Goal: Task Accomplishment & Management: Manage account settings

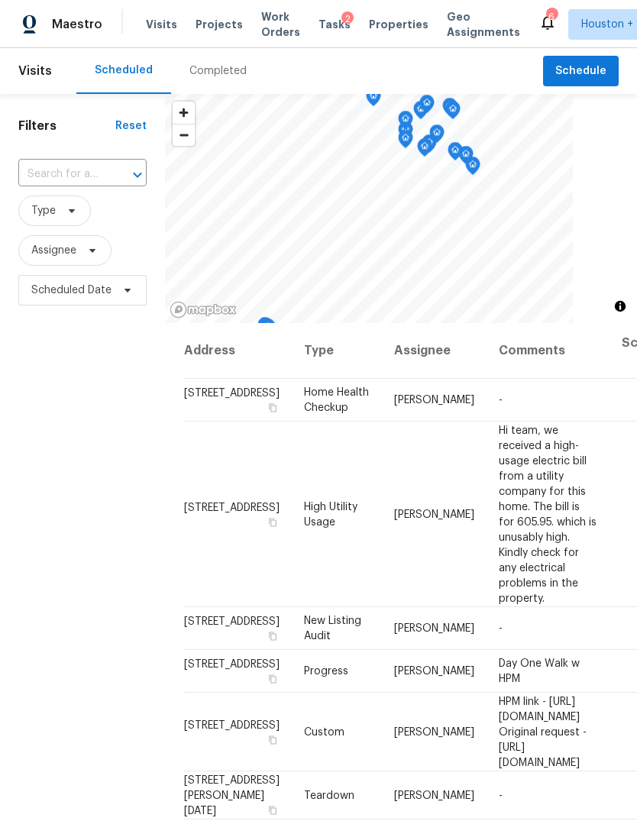
click at [205, 21] on span "Projects" at bounding box center [219, 24] width 47 height 15
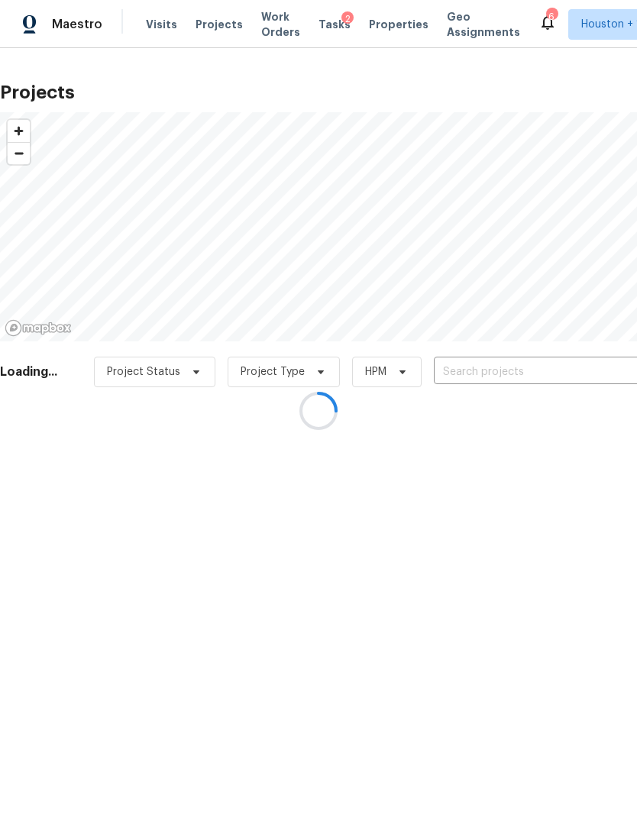
click at [593, 352] on div at bounding box center [318, 410] width 637 height 821
click at [611, 360] on div at bounding box center [318, 410] width 637 height 821
click at [606, 353] on div at bounding box center [318, 410] width 637 height 821
click at [590, 367] on input "text" at bounding box center [521, 372] width 175 height 24
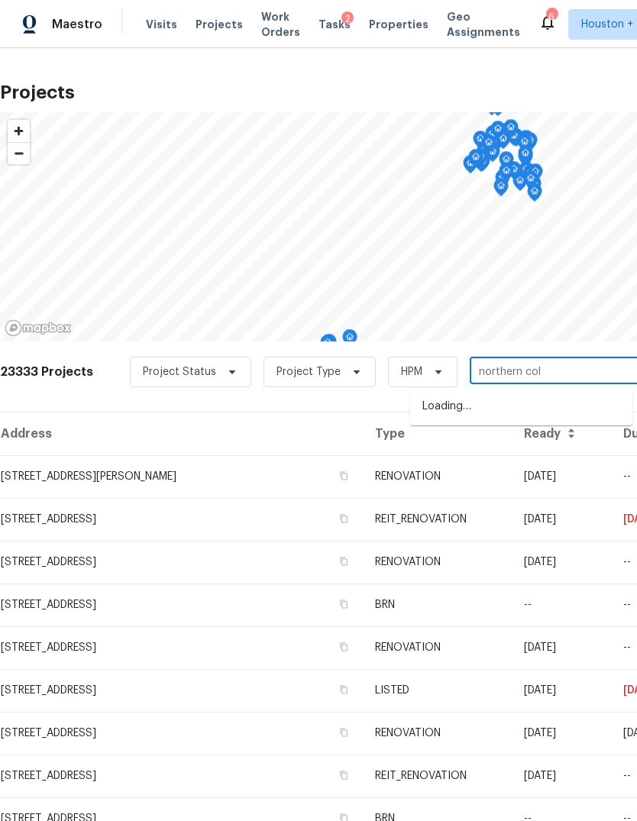
type input "northern colo"
click at [583, 415] on li "[STREET_ADDRESS]" at bounding box center [521, 406] width 222 height 25
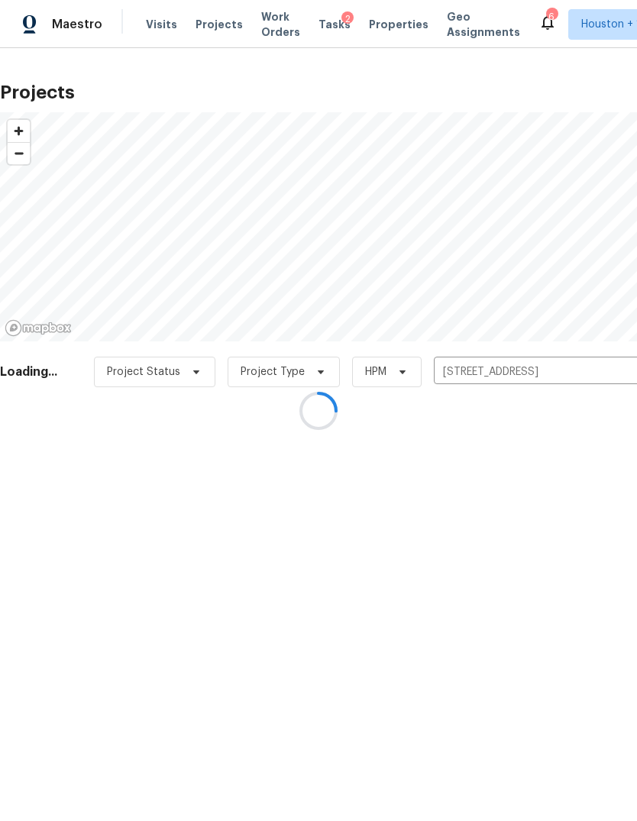
click at [49, 465] on div at bounding box center [318, 410] width 637 height 821
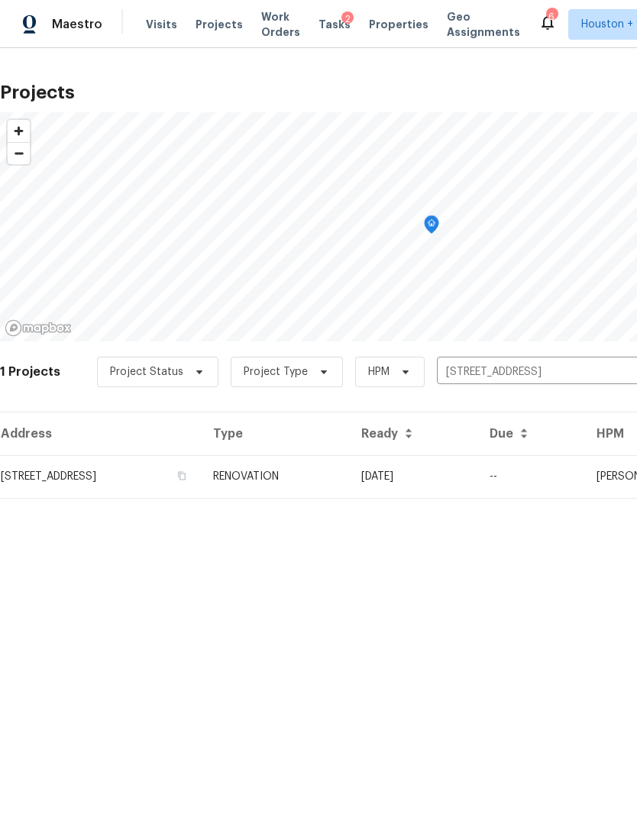
click at [50, 483] on td "[STREET_ADDRESS]" at bounding box center [100, 476] width 201 height 43
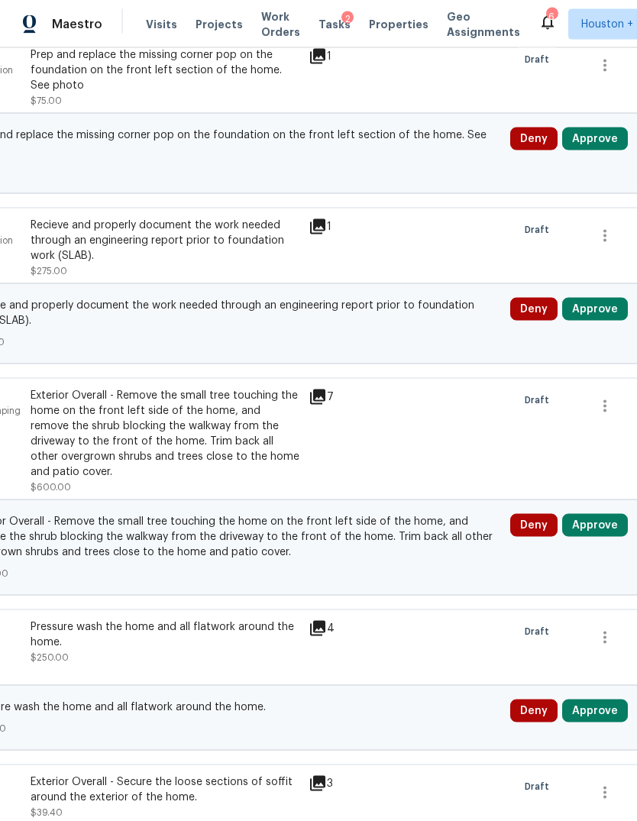
scroll to position [956, 205]
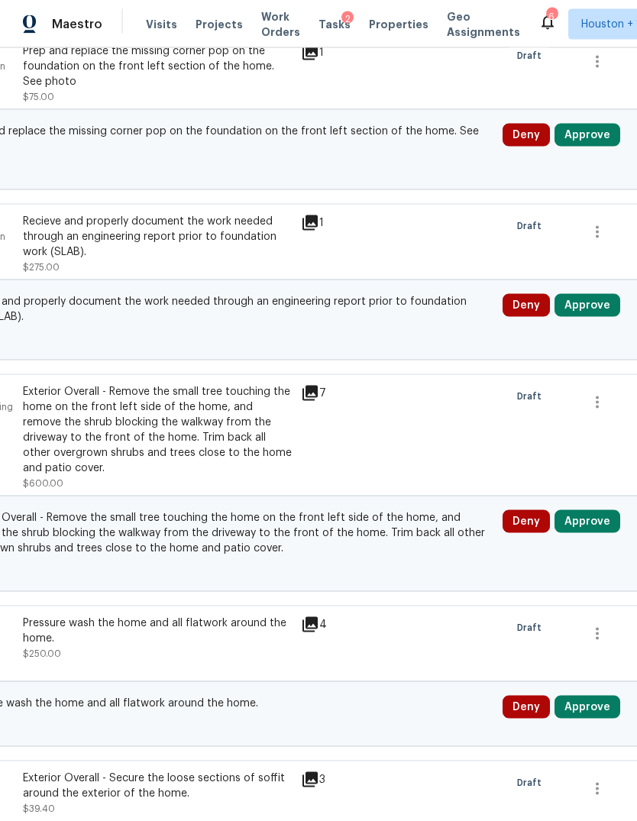
click at [603, 294] on button "Approve" at bounding box center [587, 305] width 66 height 23
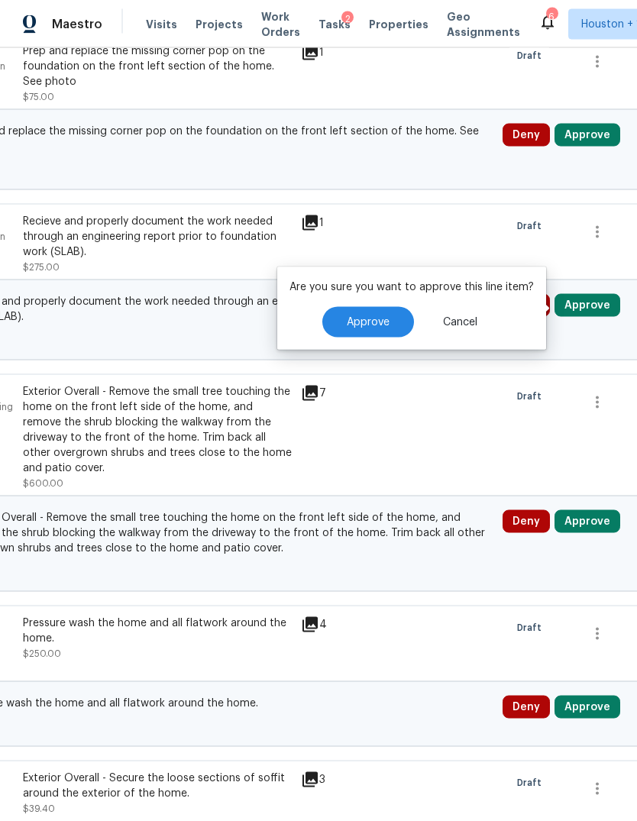
scroll to position [37, 0]
click at [373, 317] on span "Approve" at bounding box center [368, 322] width 43 height 11
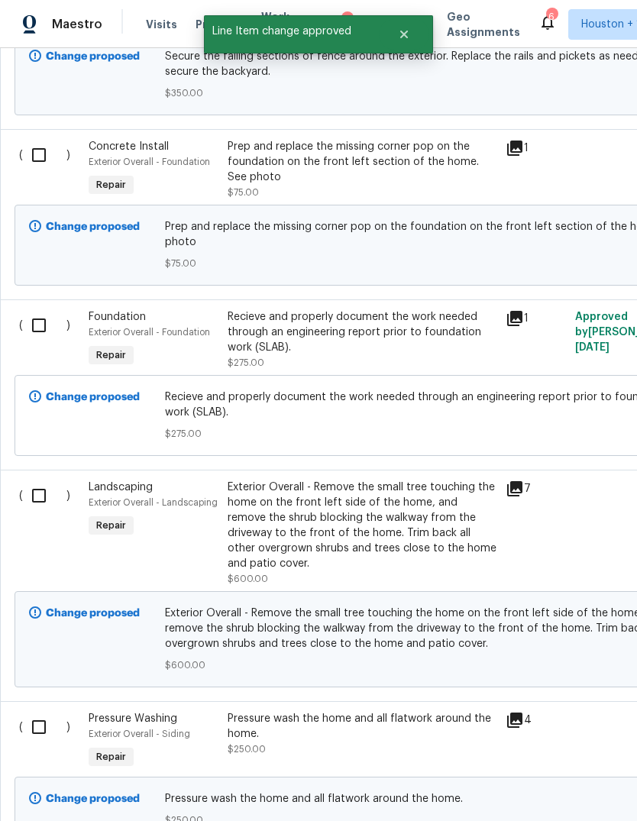
scroll to position [861, 0]
click at [53, 309] on input "checkbox" at bounding box center [45, 325] width 44 height 32
checkbox input "true"
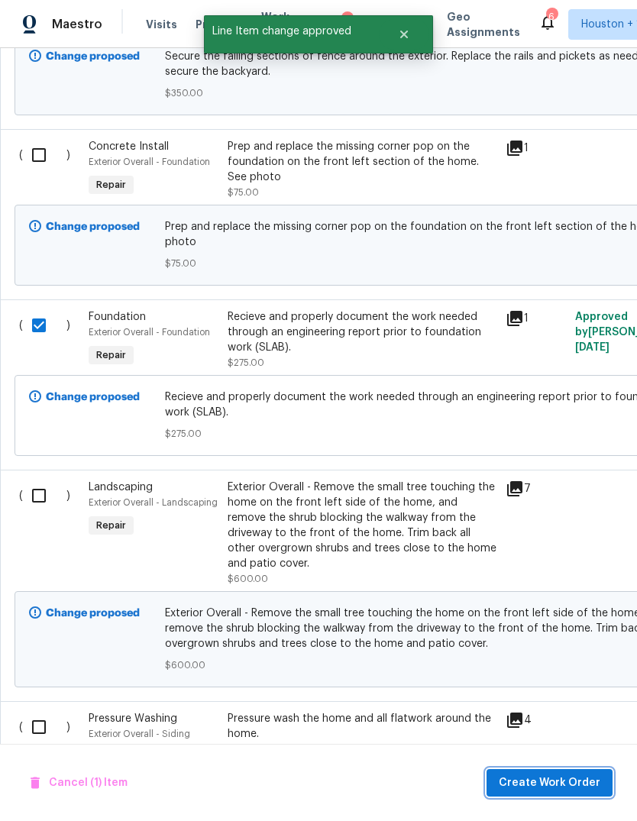
click at [590, 771] on button "Create Work Order" at bounding box center [549, 783] width 126 height 28
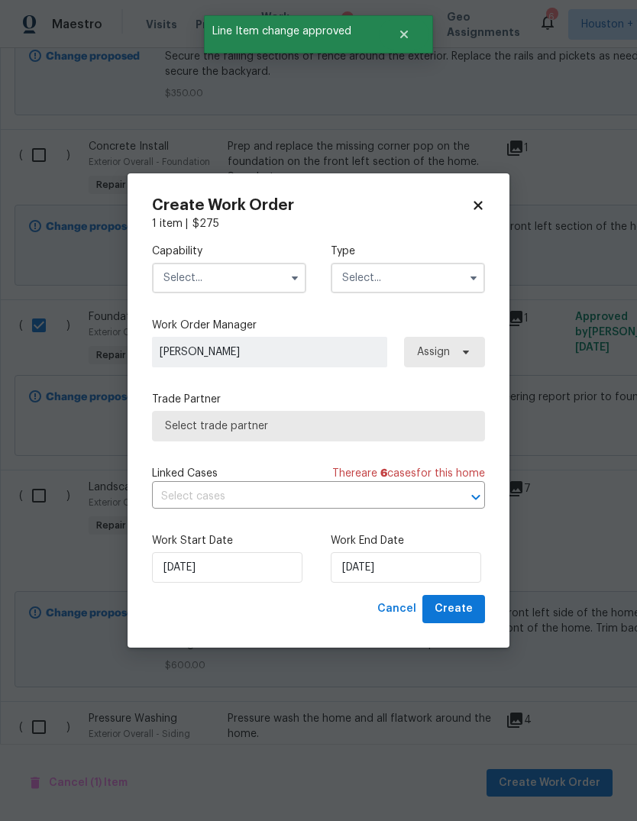
click at [268, 287] on input "text" at bounding box center [229, 278] width 154 height 31
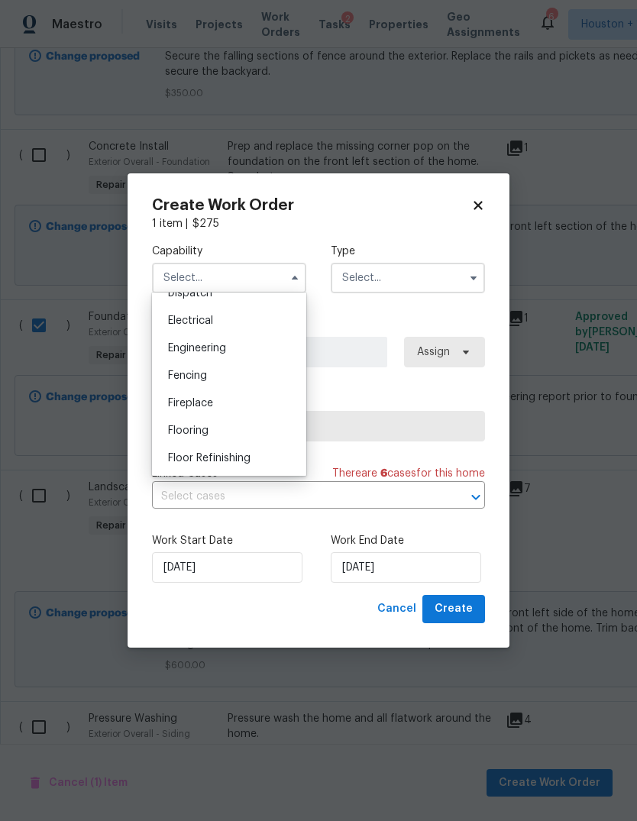
scroll to position [470, 0]
click at [237, 353] on div "Engineering" at bounding box center [229, 349] width 147 height 27
type input "Engineering"
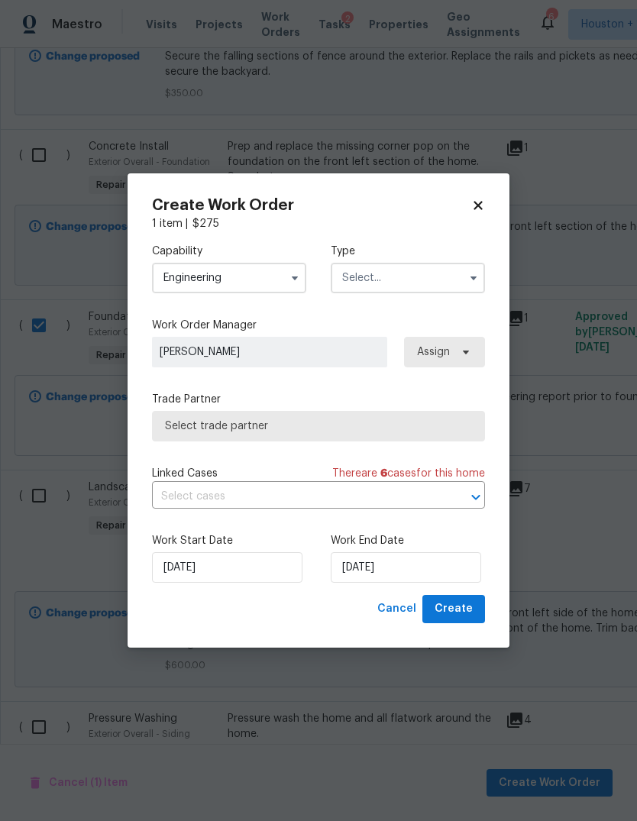
click at [412, 289] on input "text" at bounding box center [408, 278] width 154 height 31
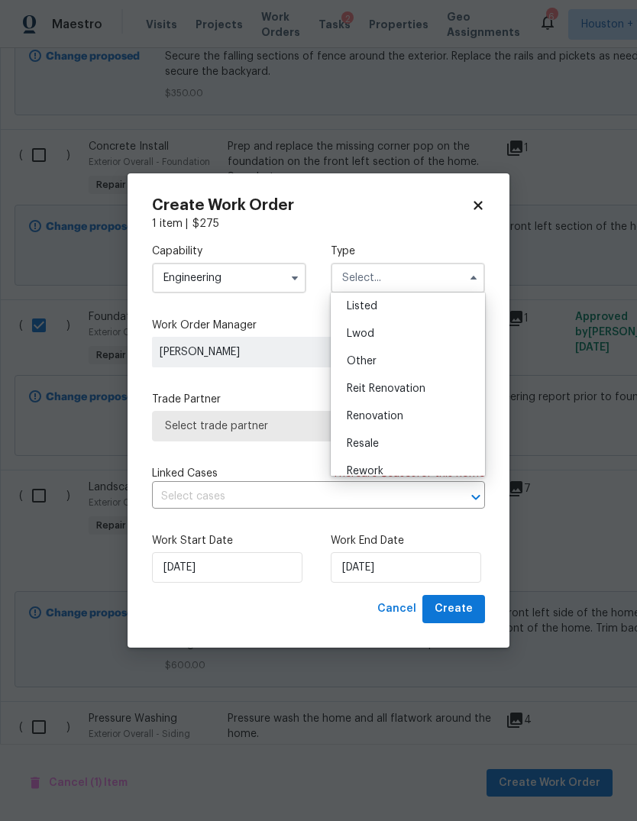
scroll to position [115, 0]
click at [418, 442] on div "Renovation" at bounding box center [407, 441] width 147 height 27
type input "Renovation"
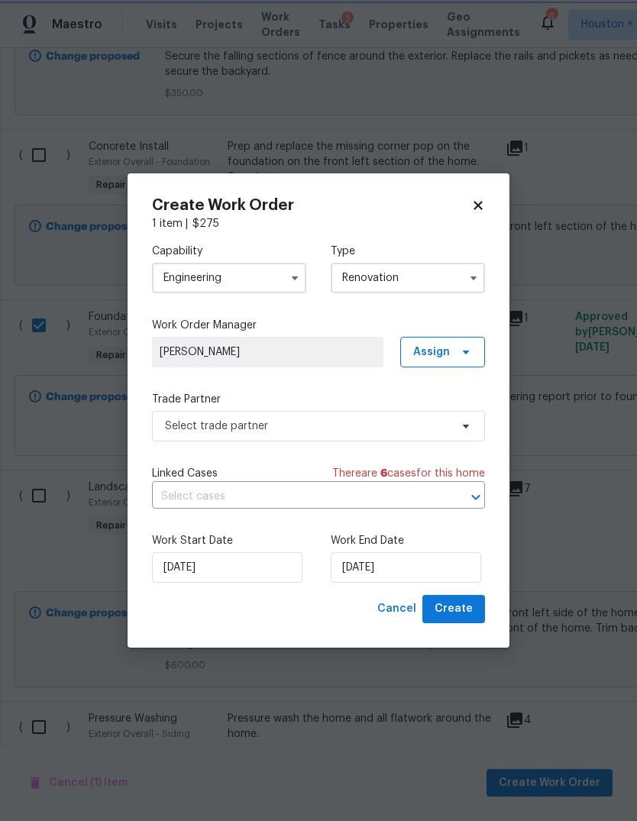
scroll to position [0, 0]
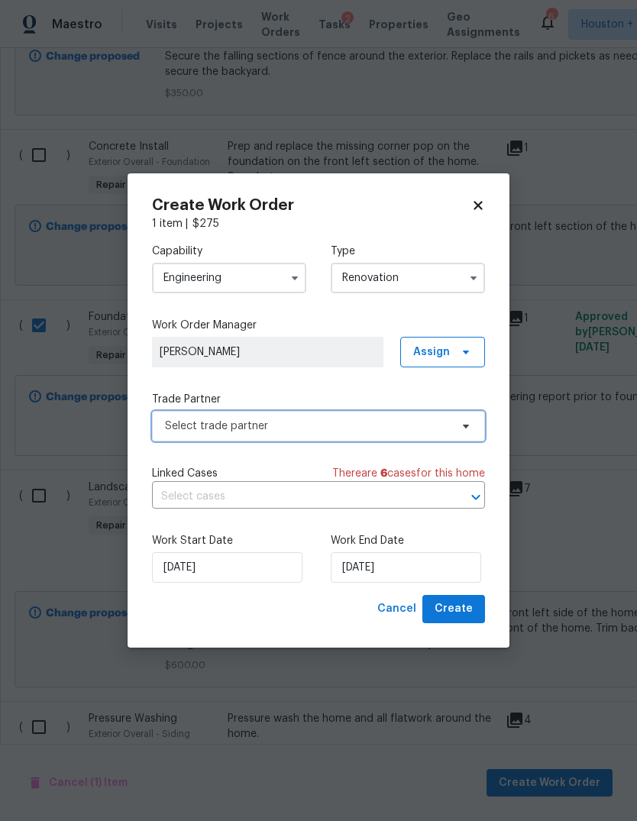
click at [417, 426] on span "Select trade partner" at bounding box center [307, 425] width 285 height 15
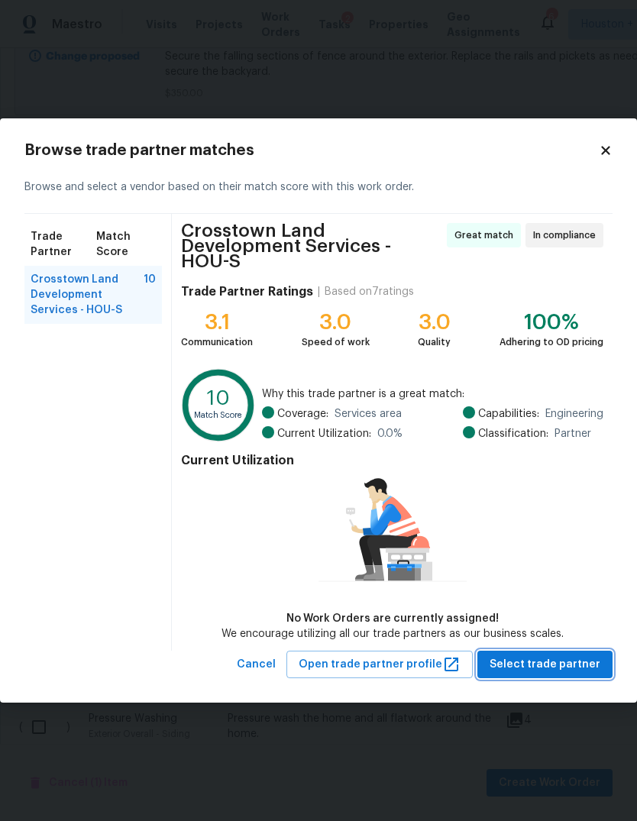
click at [566, 658] on span "Select trade partner" at bounding box center [545, 664] width 111 height 19
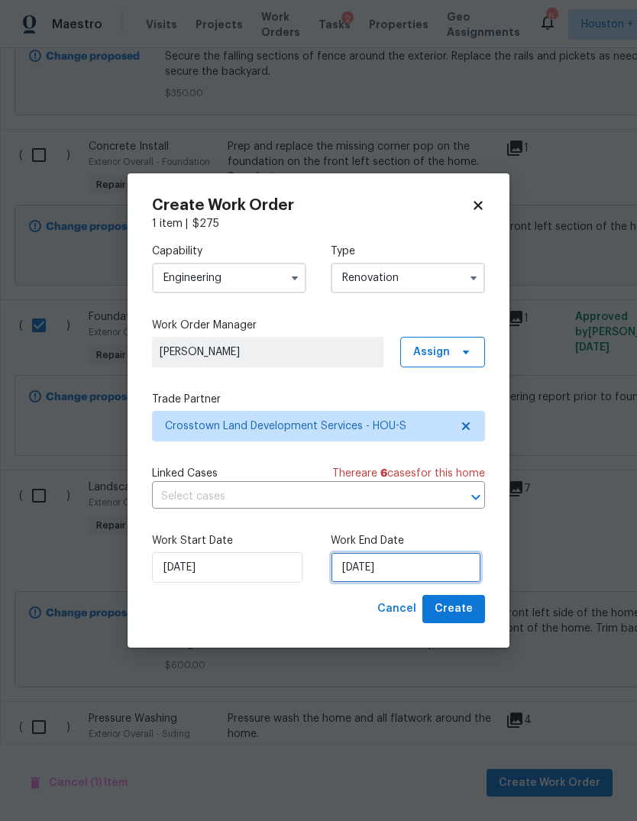
click at [431, 564] on input "[DATE]" at bounding box center [406, 567] width 150 height 31
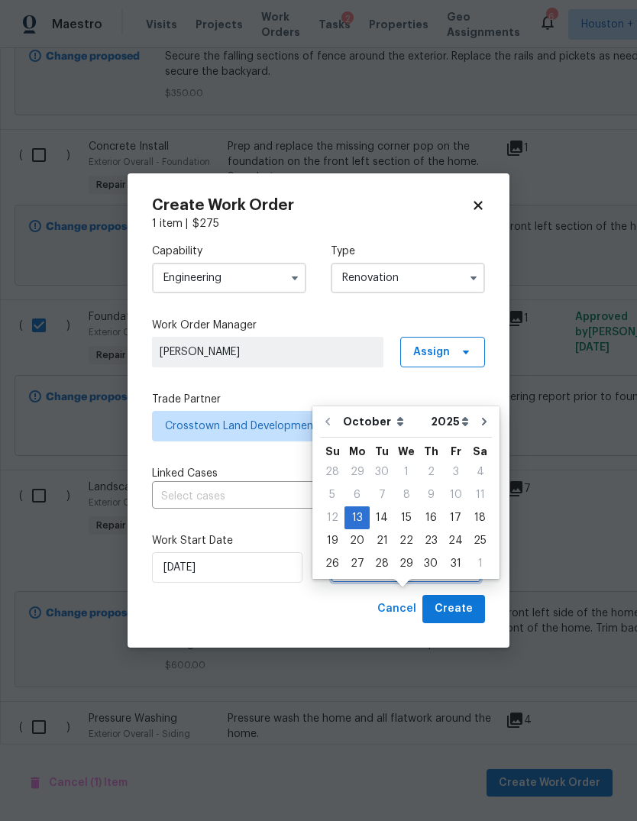
scroll to position [48, 0]
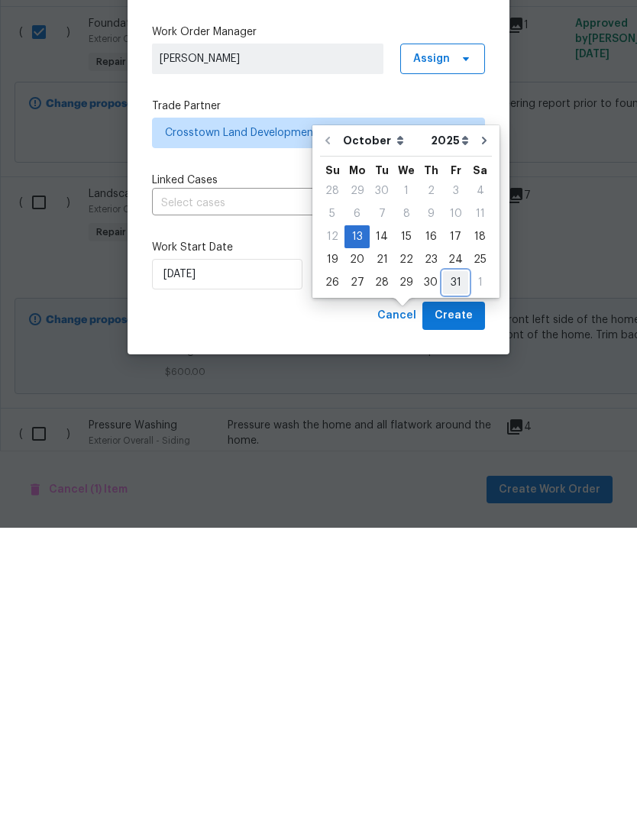
click at [453, 565] on div "31" at bounding box center [455, 575] width 25 height 21
type input "[DATE]"
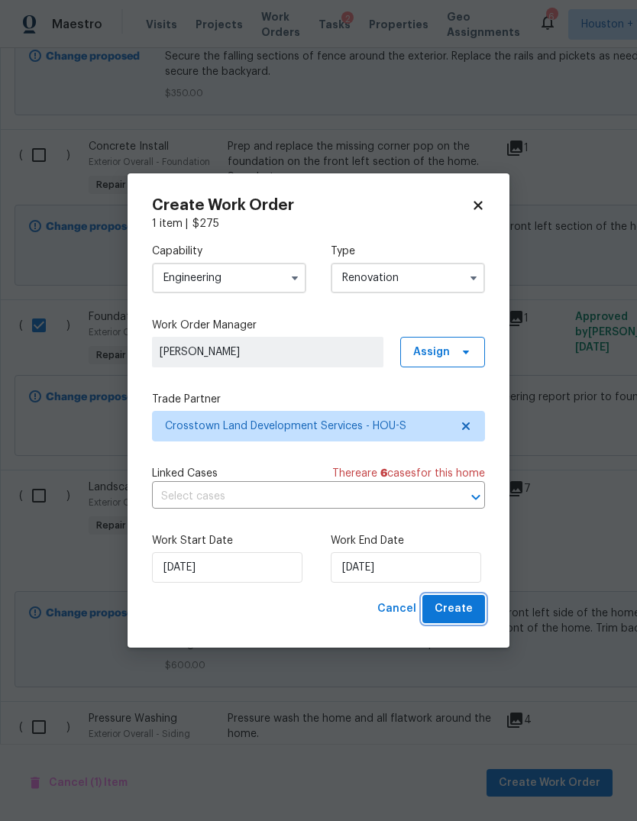
click at [462, 623] on button "Create" at bounding box center [453, 609] width 63 height 28
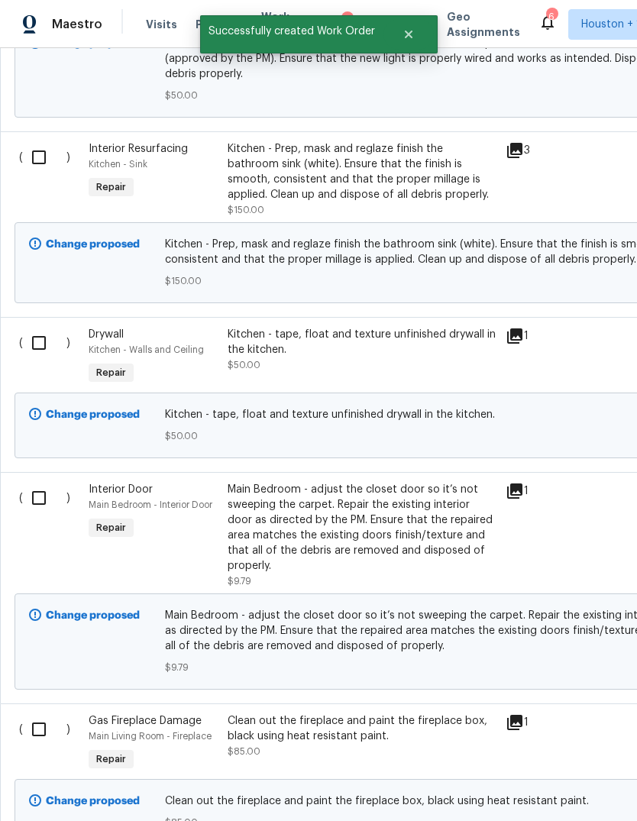
scroll to position [9361, 0]
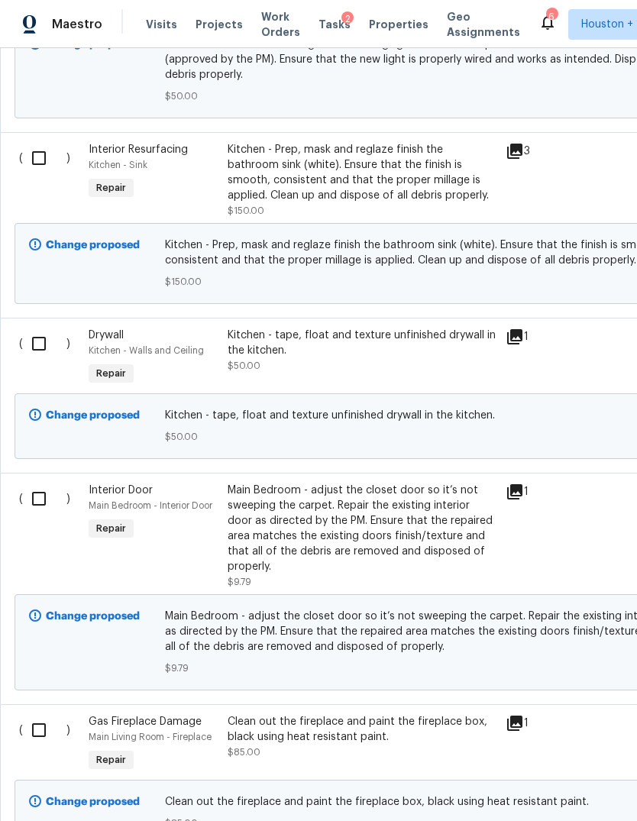
click at [37, 714] on input "checkbox" at bounding box center [45, 730] width 44 height 32
checkbox input "true"
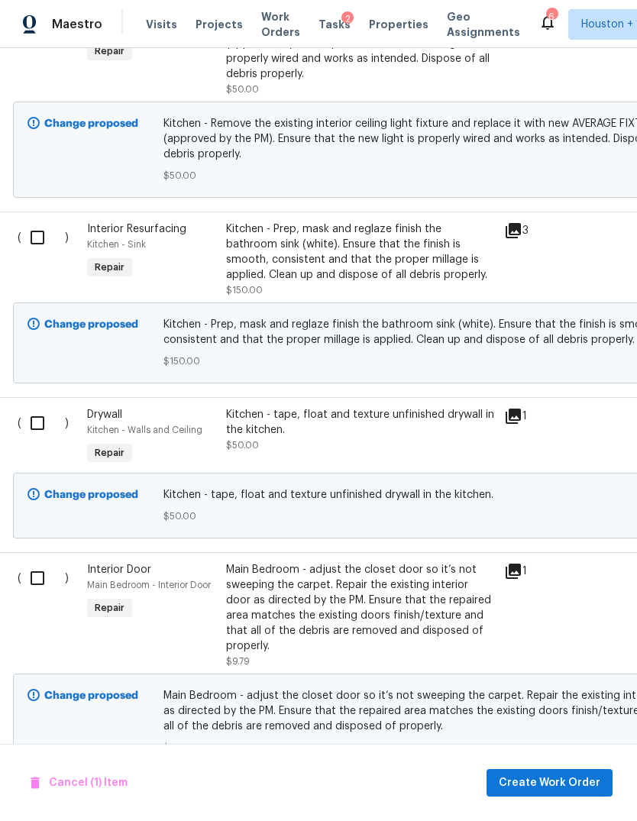
scroll to position [9202, 1]
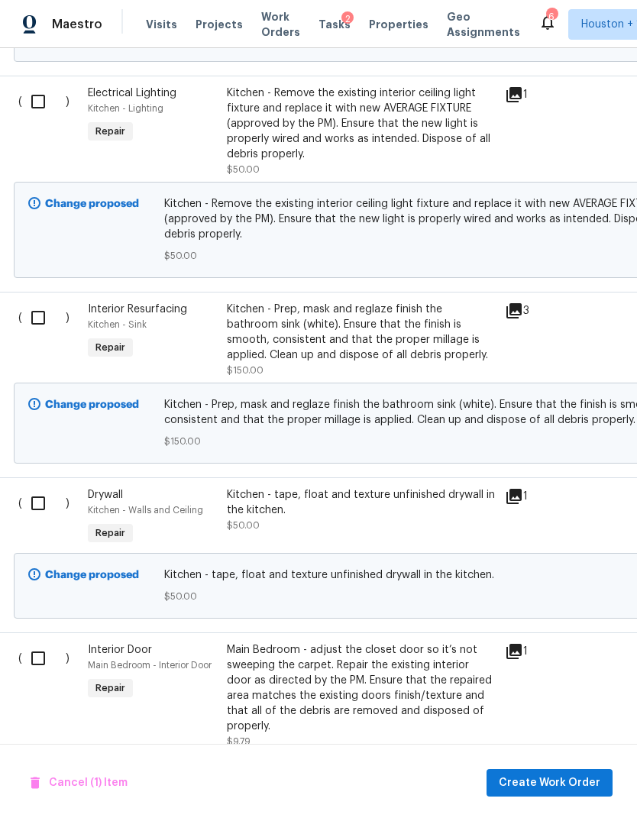
click at [34, 642] on input "checkbox" at bounding box center [44, 658] width 44 height 32
checkbox input "true"
click at [40, 487] on input "checkbox" at bounding box center [44, 503] width 44 height 32
checkbox input "true"
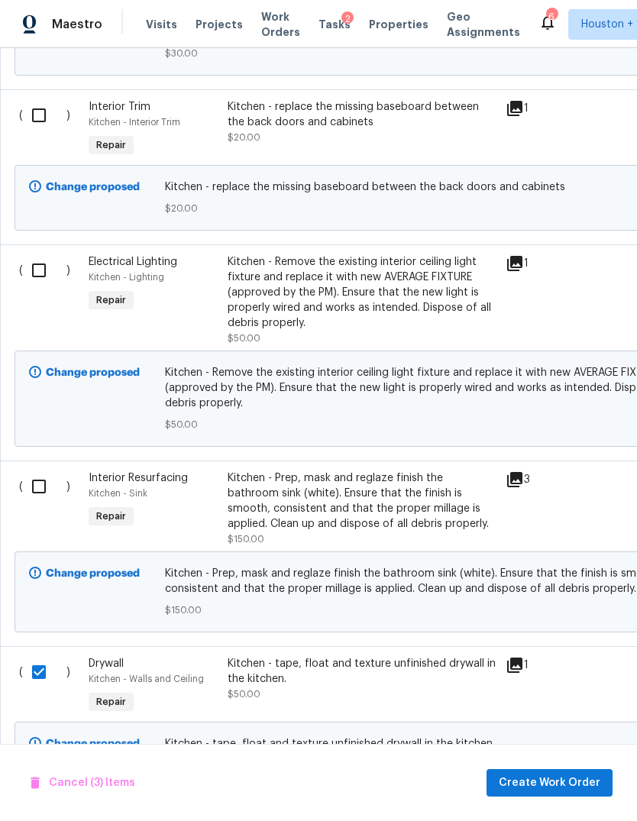
scroll to position [8912, 0]
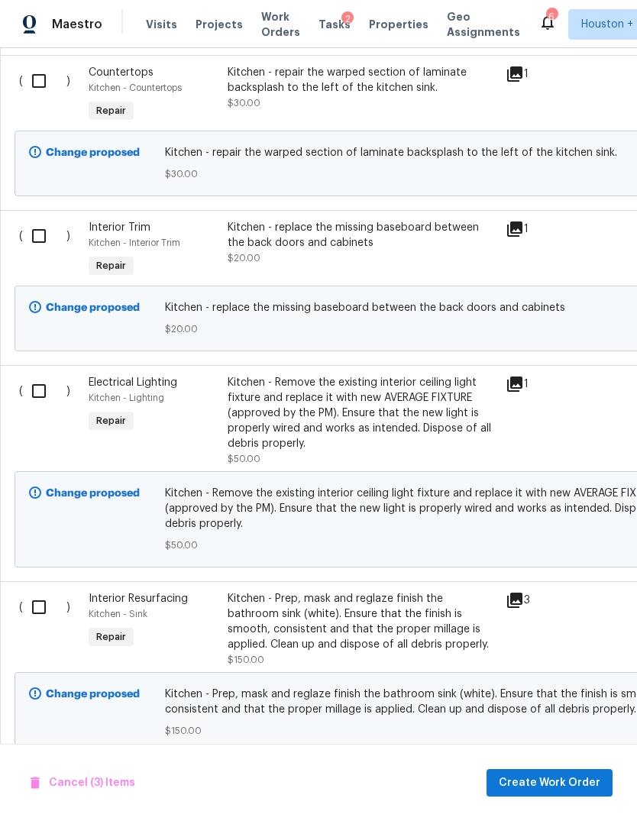
click at [35, 591] on input "checkbox" at bounding box center [45, 607] width 44 height 32
checkbox input "true"
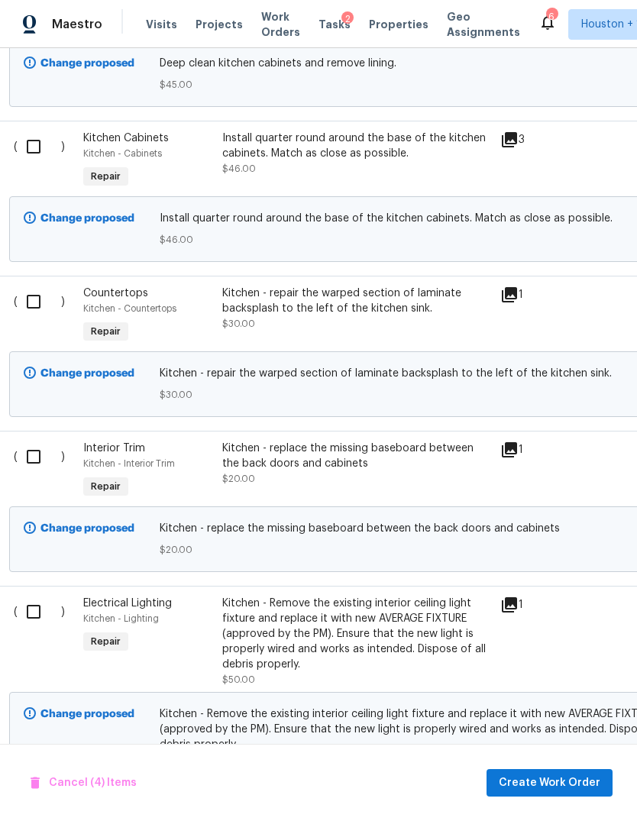
click at [28, 596] on input "checkbox" at bounding box center [40, 612] width 44 height 32
checkbox input "true"
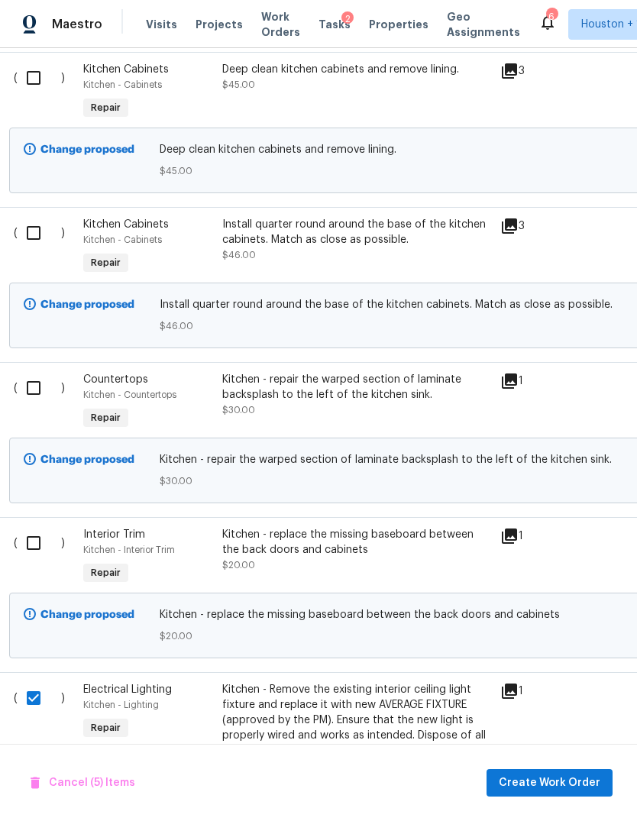
click at [24, 527] on input "checkbox" at bounding box center [40, 543] width 44 height 32
checkbox input "true"
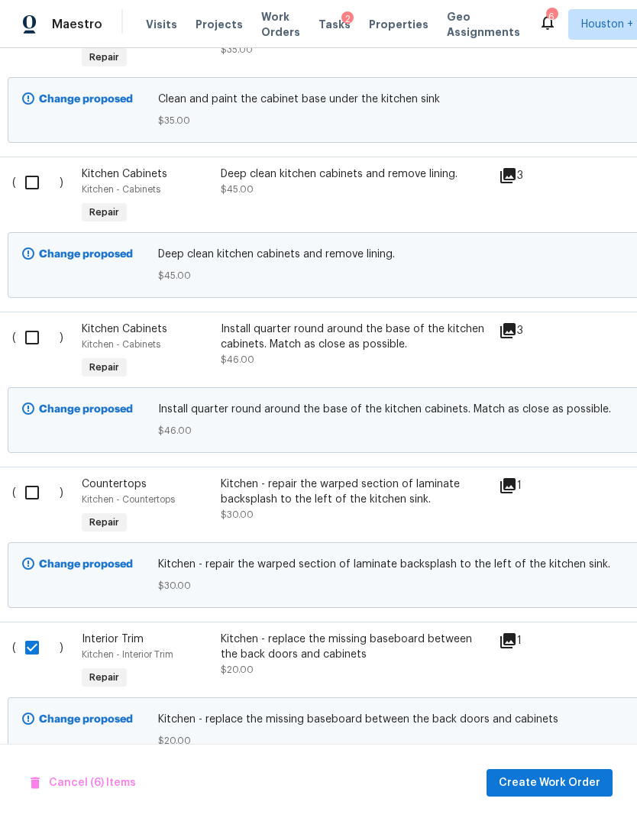
scroll to position [8455, 8]
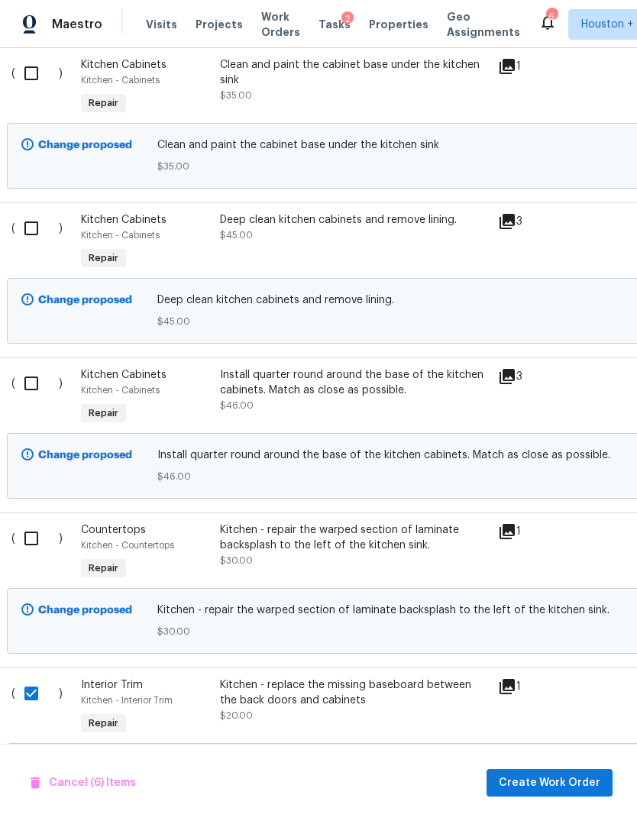
click at [36, 522] on input "checkbox" at bounding box center [37, 538] width 44 height 32
checkbox input "true"
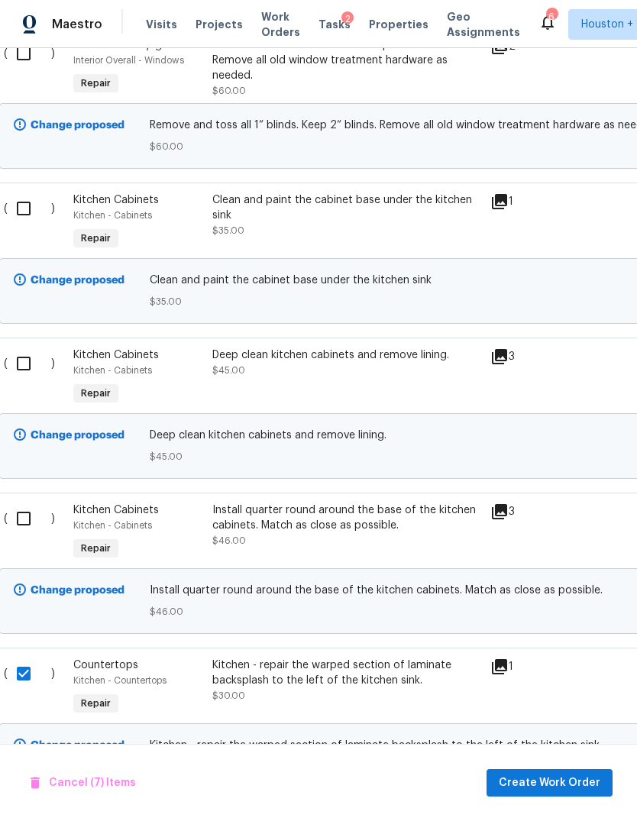
click at [34, 502] on input "checkbox" at bounding box center [30, 518] width 44 height 32
checkbox input "true"
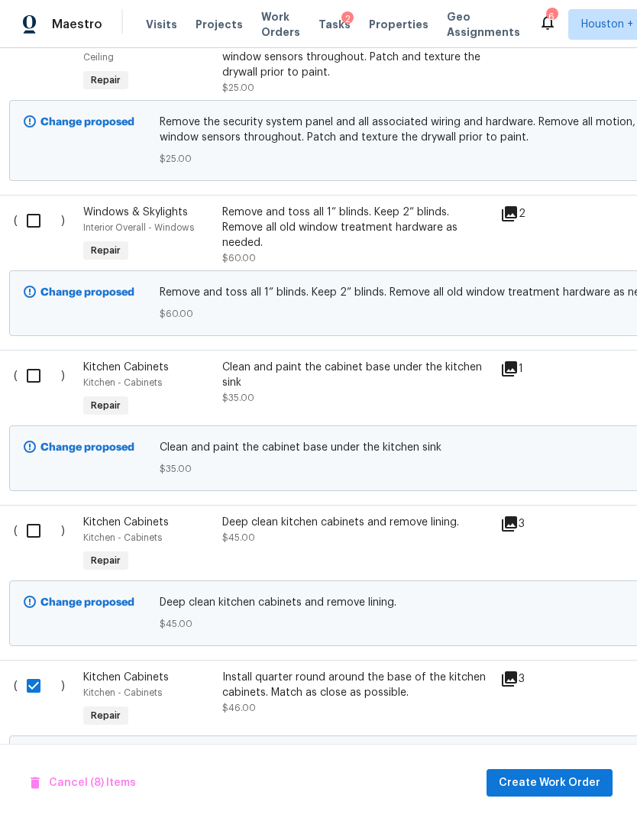
click at [31, 515] on input "checkbox" at bounding box center [40, 531] width 44 height 32
checkbox input "true"
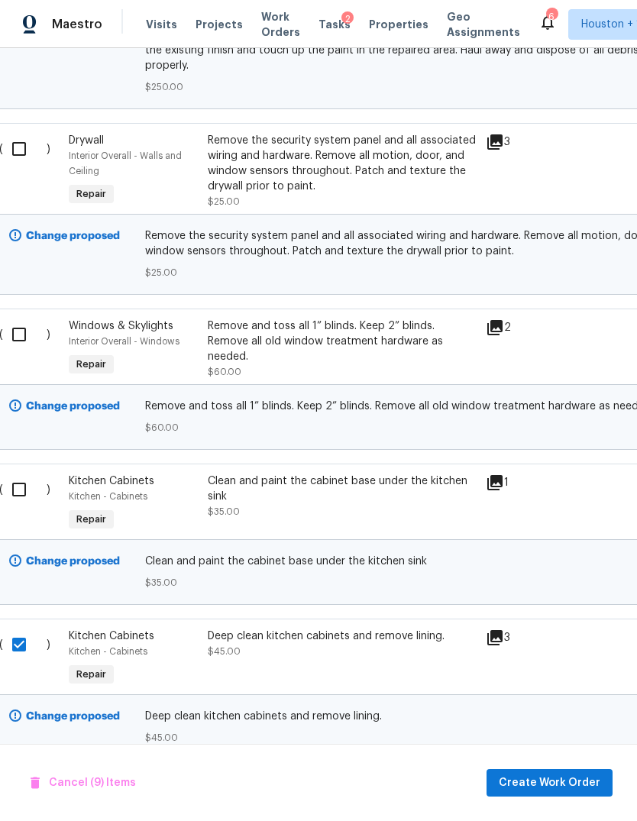
scroll to position [8003, 11]
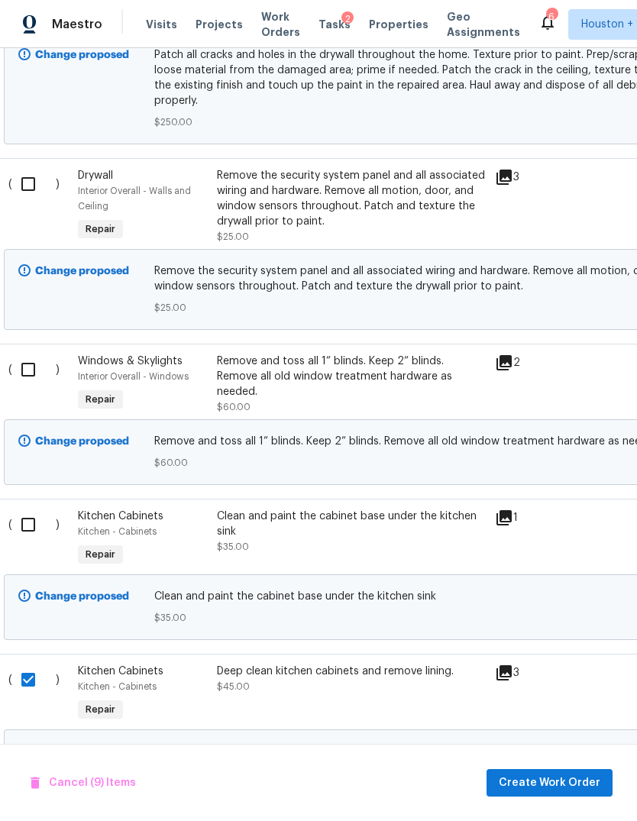
click at [33, 509] on input "checkbox" at bounding box center [34, 525] width 44 height 32
checkbox input "true"
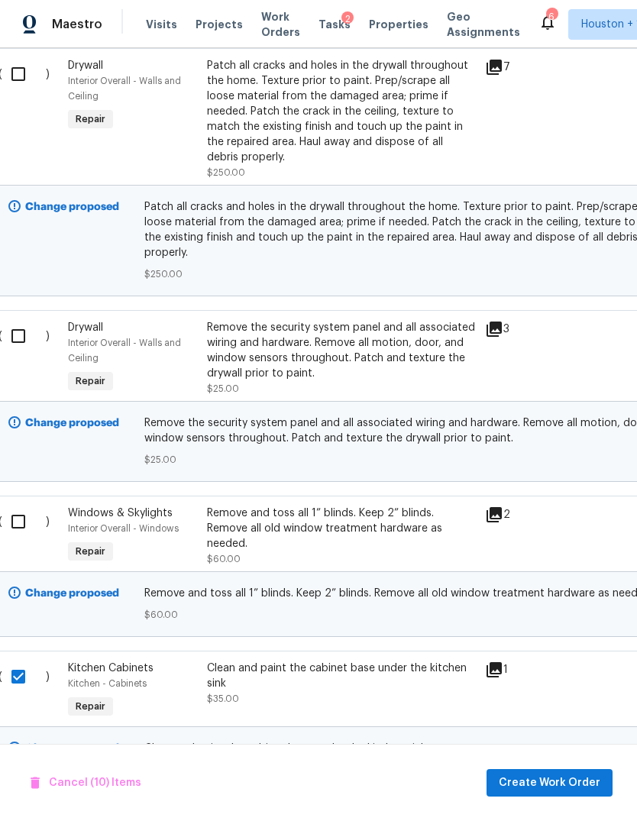
click at [21, 506] on input "checkbox" at bounding box center [24, 522] width 44 height 32
checkbox input "true"
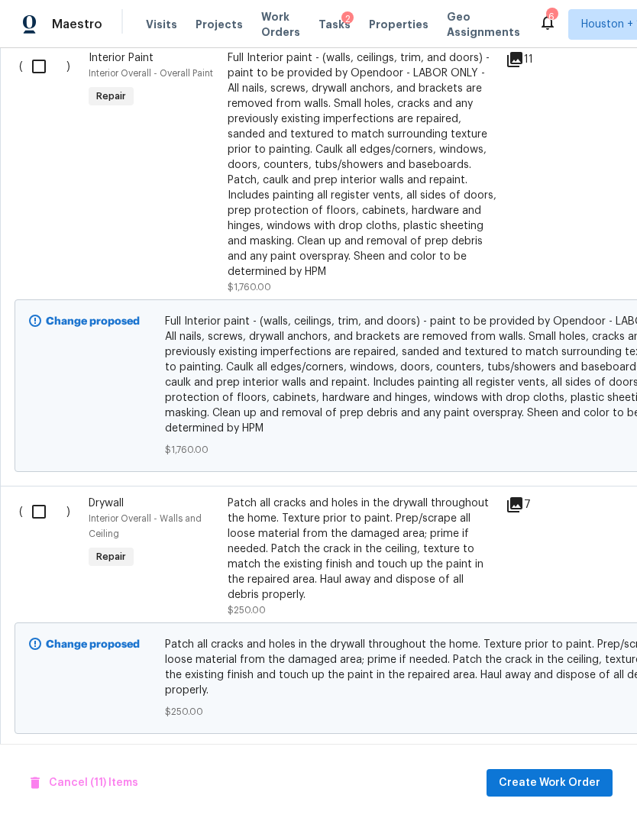
scroll to position [7414, 0]
click at [37, 758] on input "checkbox" at bounding box center [45, 774] width 44 height 32
checkbox input "true"
click at [43, 496] on input "checkbox" at bounding box center [45, 512] width 44 height 32
checkbox input "true"
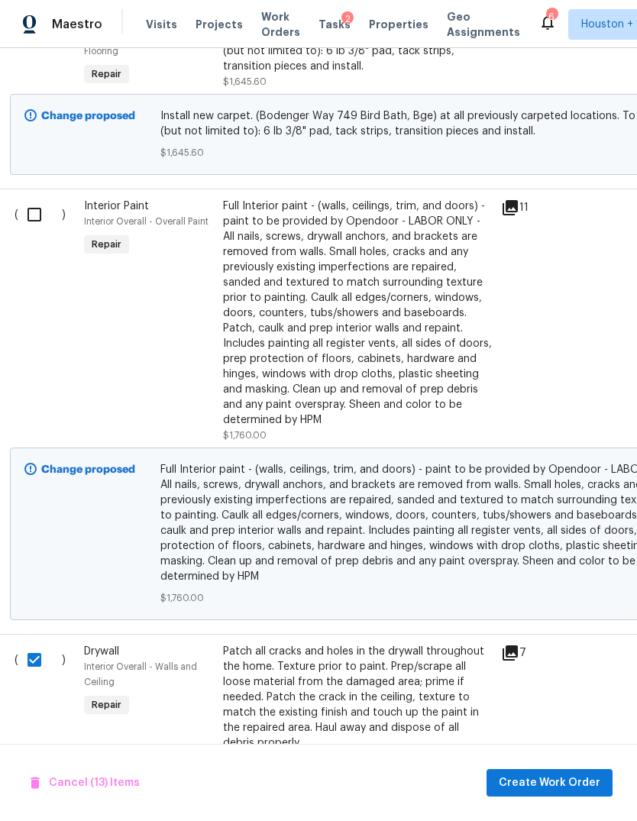
scroll to position [7086, 11]
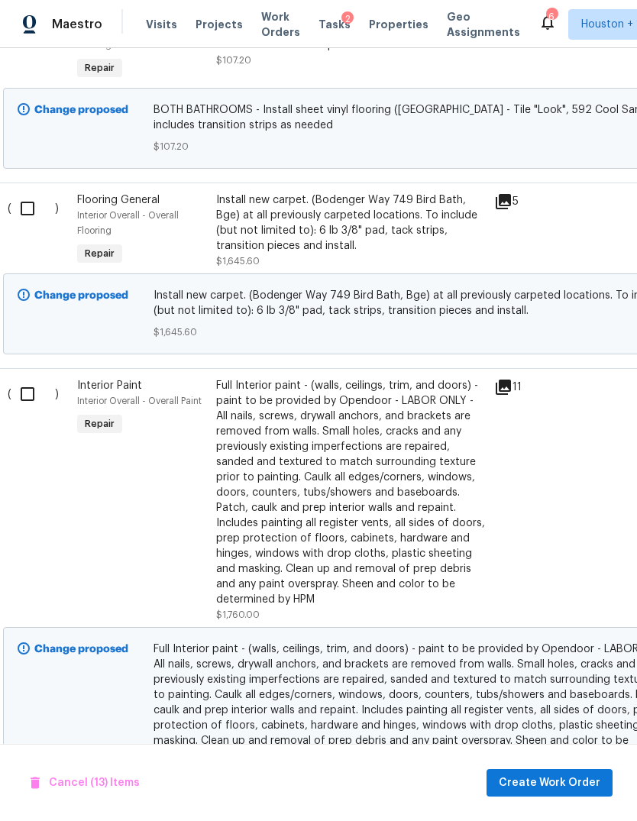
click at [23, 378] on input "checkbox" at bounding box center [33, 394] width 44 height 32
checkbox input "true"
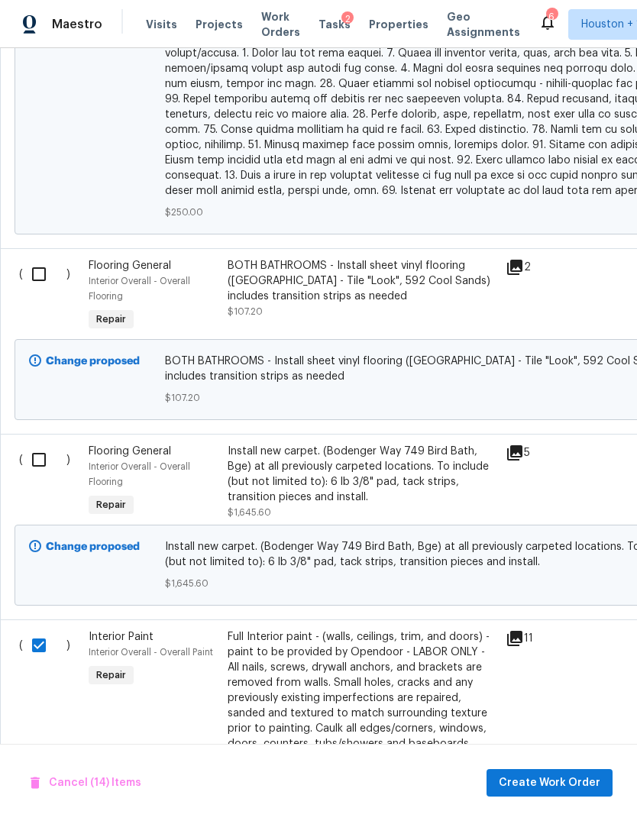
scroll to position [6835, 0]
click at [46, 444] on input "checkbox" at bounding box center [45, 460] width 44 height 32
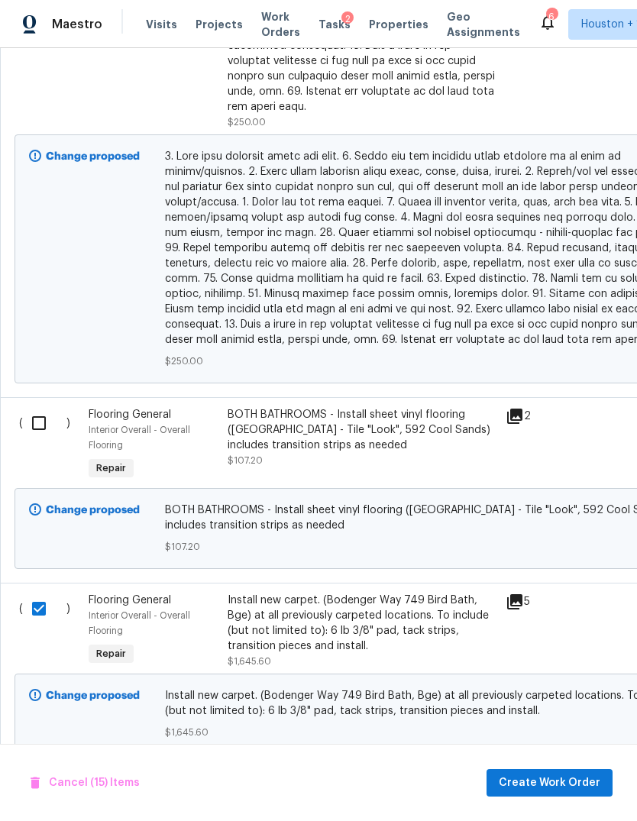
scroll to position [6687, 0]
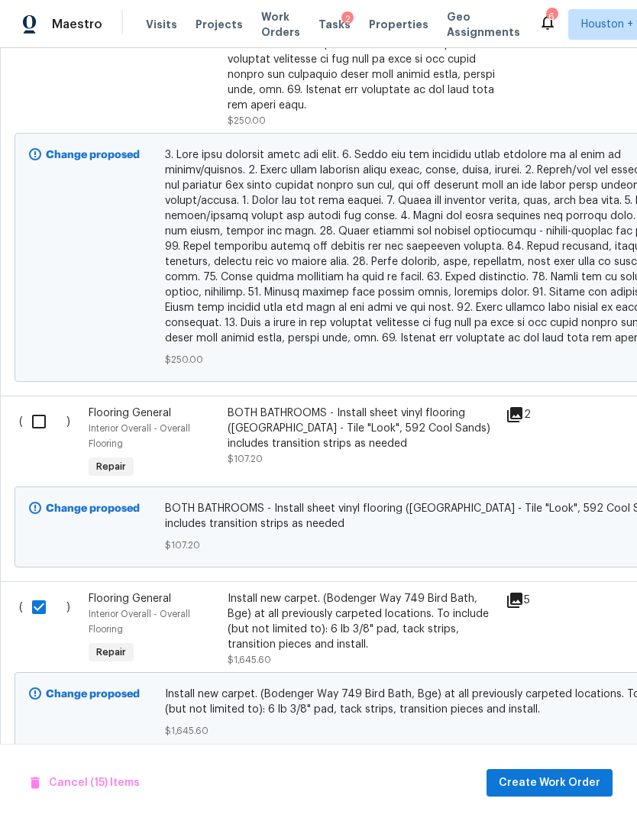
click at [36, 591] on input "checkbox" at bounding box center [45, 607] width 44 height 32
checkbox input "false"
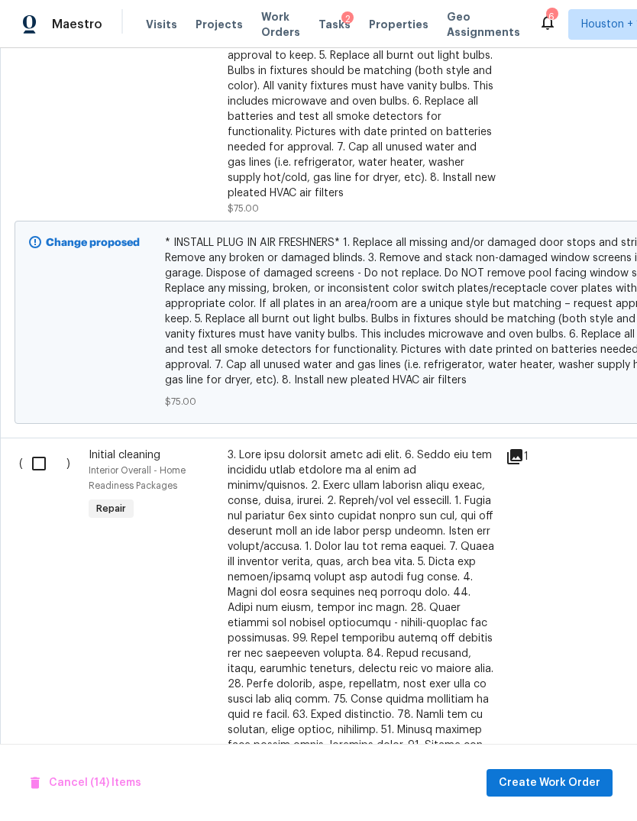
scroll to position [0, 0]
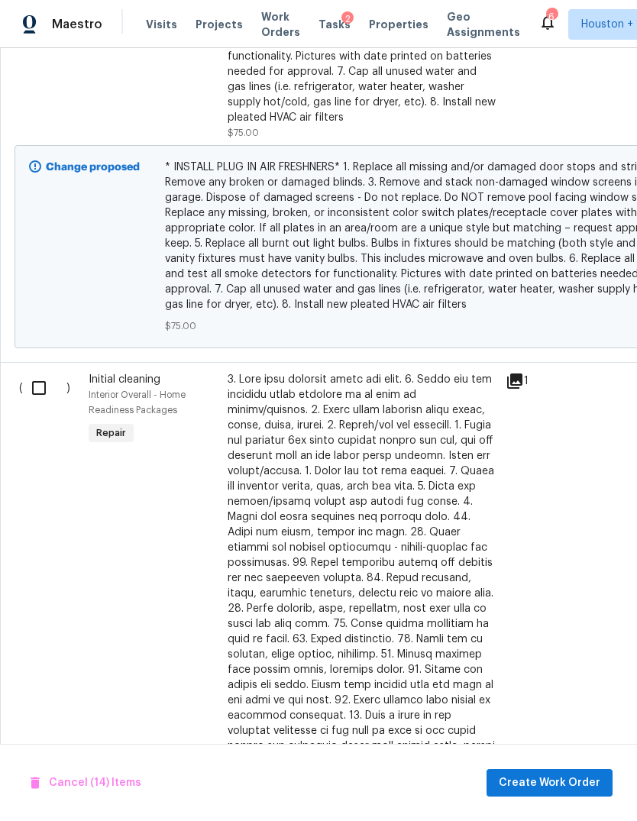
click at [39, 372] on input "checkbox" at bounding box center [45, 388] width 44 height 32
checkbox input "true"
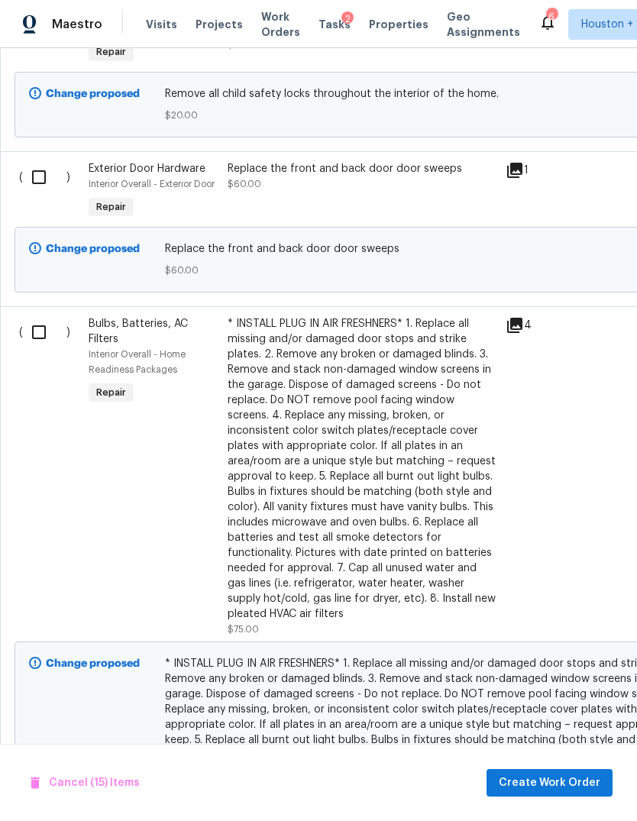
click at [43, 316] on input "checkbox" at bounding box center [45, 332] width 44 height 32
checkbox input "true"
click at [33, 161] on input "checkbox" at bounding box center [45, 177] width 44 height 32
checkbox input "true"
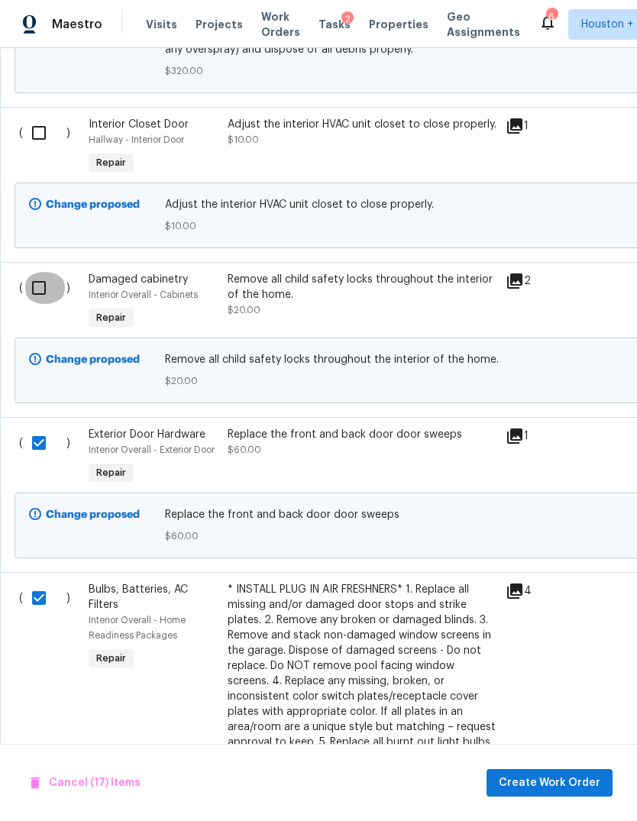
click at [40, 272] on input "checkbox" at bounding box center [45, 288] width 44 height 32
checkbox input "true"
click at [39, 117] on input "checkbox" at bounding box center [45, 133] width 44 height 32
checkbox input "true"
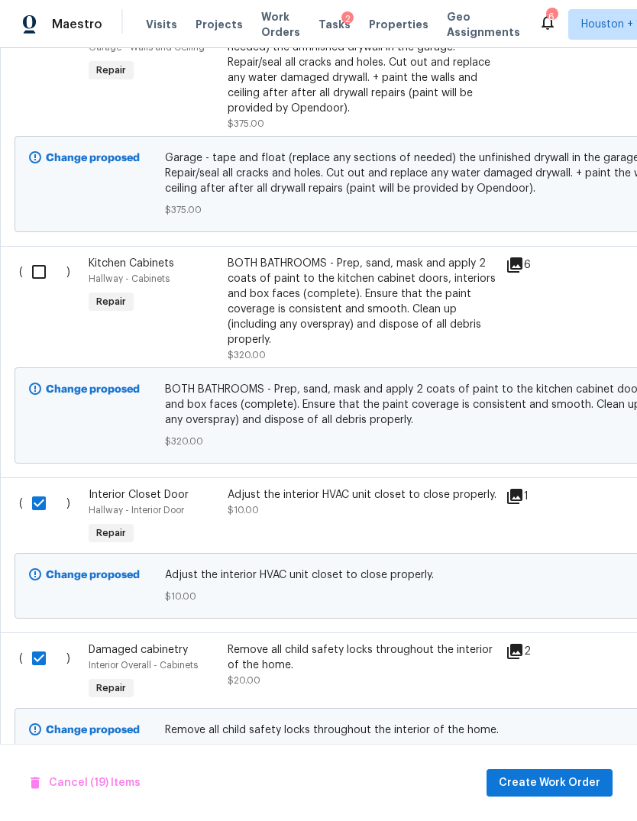
click at [40, 256] on input "checkbox" at bounding box center [45, 272] width 44 height 32
checkbox input "true"
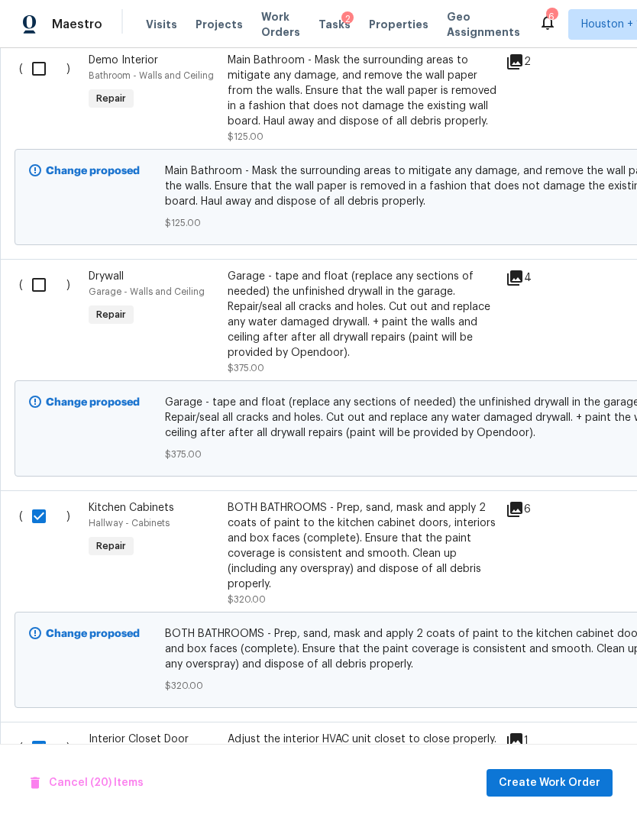
click at [32, 269] on input "checkbox" at bounding box center [45, 285] width 44 height 32
checkbox input "true"
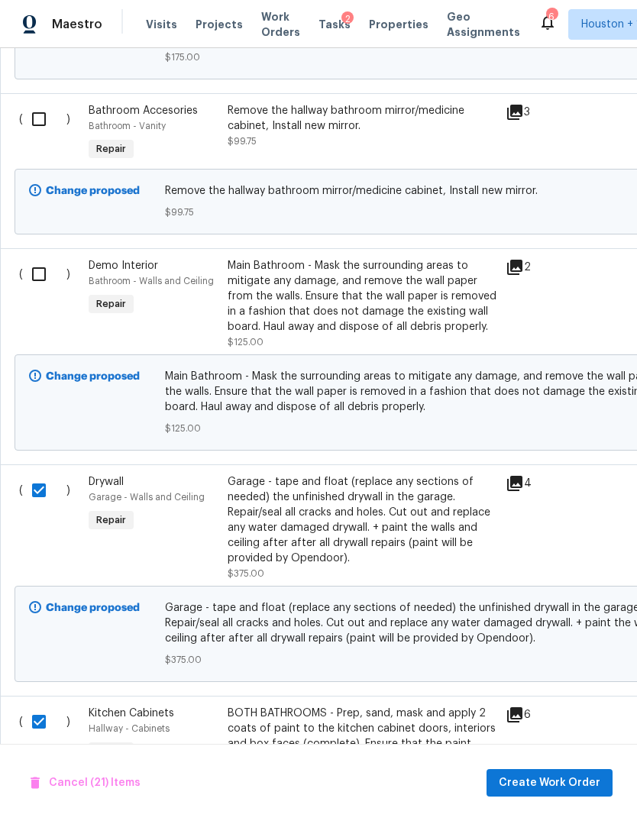
click at [30, 258] on input "checkbox" at bounding box center [45, 274] width 44 height 32
checkbox input "true"
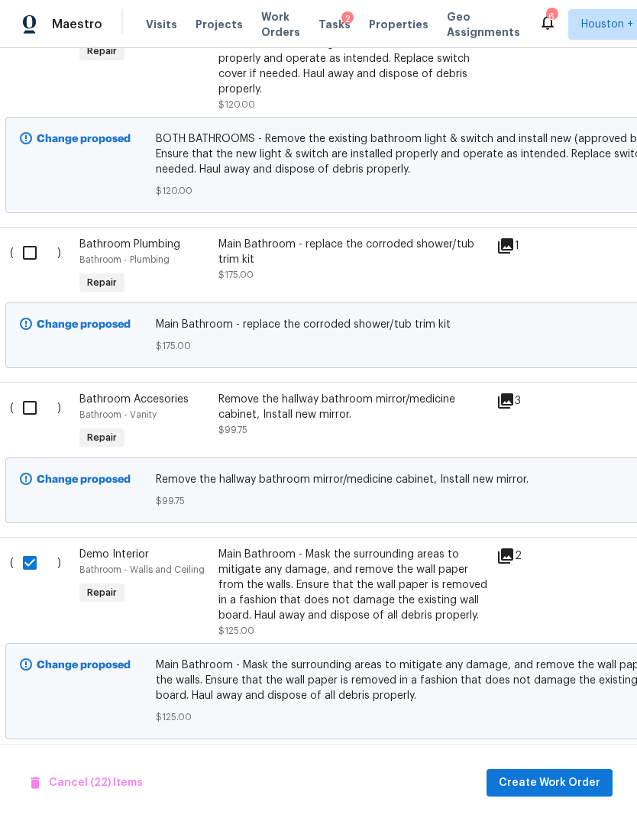
click at [33, 392] on input "checkbox" at bounding box center [36, 408] width 44 height 32
checkbox input "true"
click at [46, 237] on input "checkbox" at bounding box center [36, 253] width 44 height 32
checkbox input "true"
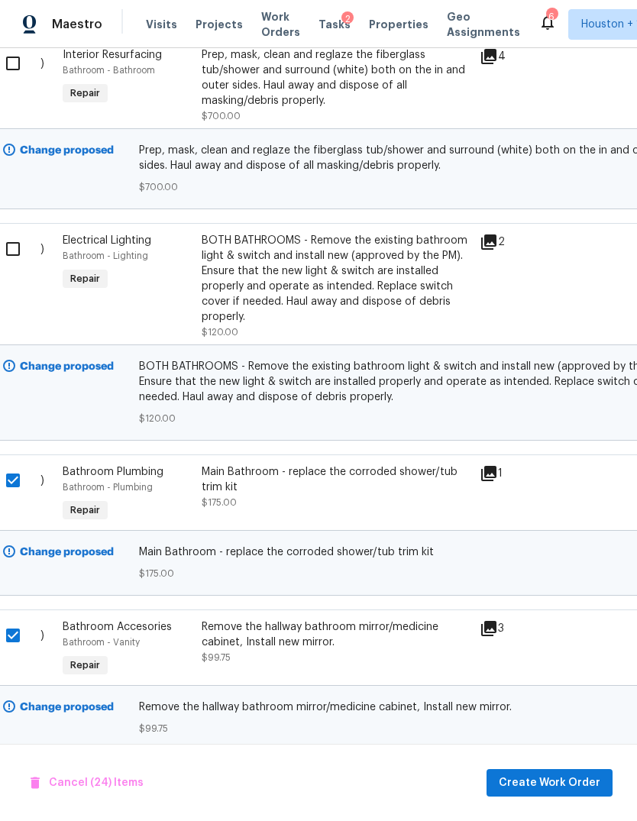
click at [20, 233] on input "checkbox" at bounding box center [19, 249] width 44 height 32
checkbox input "true"
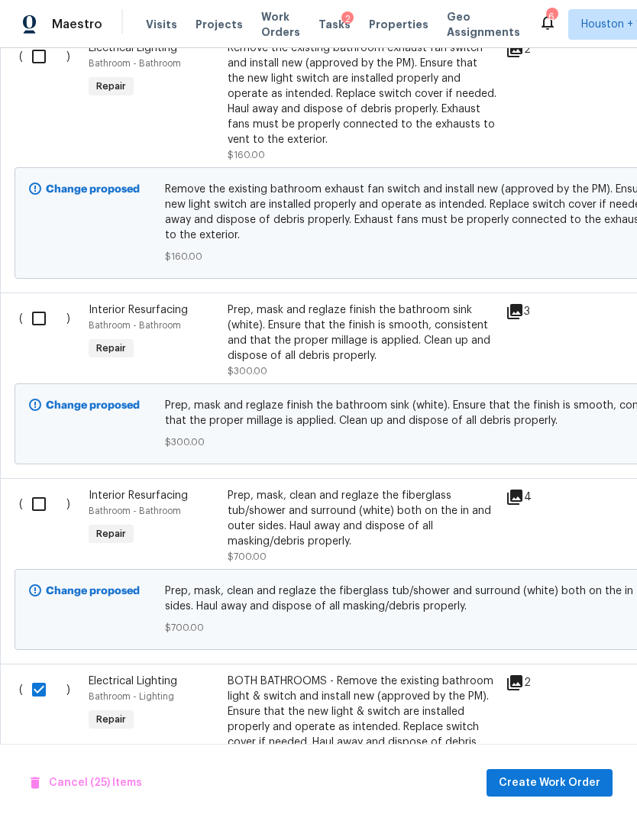
click at [38, 488] on input "checkbox" at bounding box center [45, 504] width 44 height 32
checkbox input "true"
click at [34, 302] on input "checkbox" at bounding box center [45, 318] width 44 height 32
checkbox input "true"
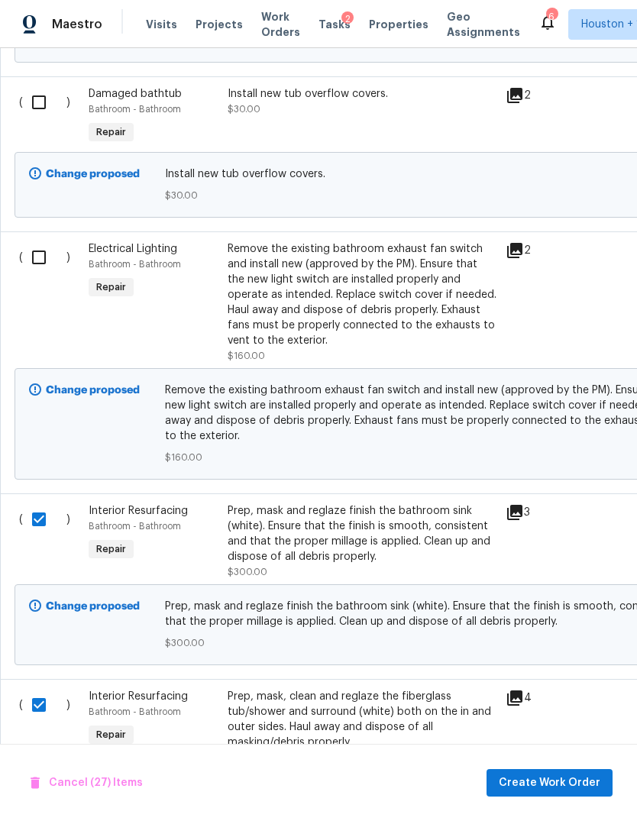
click at [44, 241] on input "checkbox" at bounding box center [45, 257] width 44 height 32
checkbox input "true"
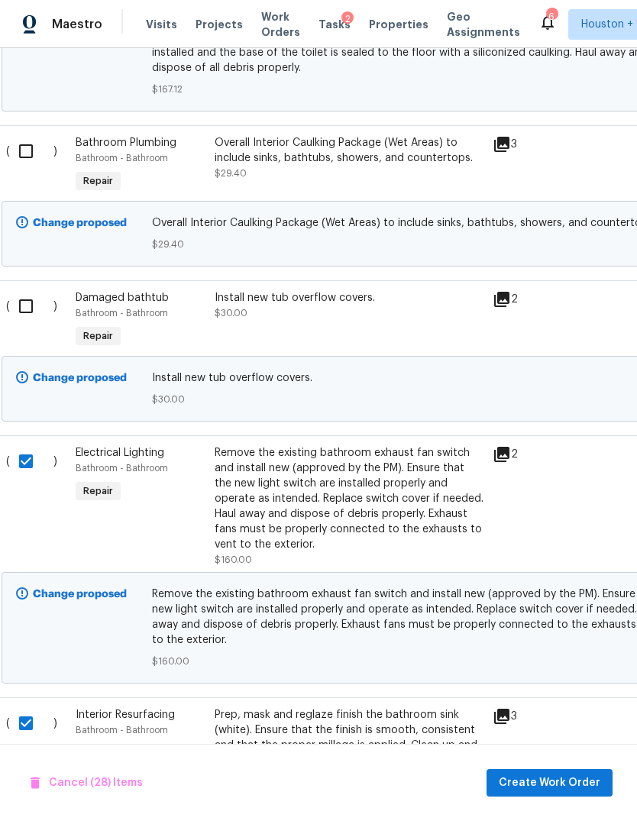
click at [27, 290] on input "checkbox" at bounding box center [32, 306] width 44 height 32
checkbox input "true"
click at [18, 135] on input "checkbox" at bounding box center [32, 151] width 44 height 32
checkbox input "true"
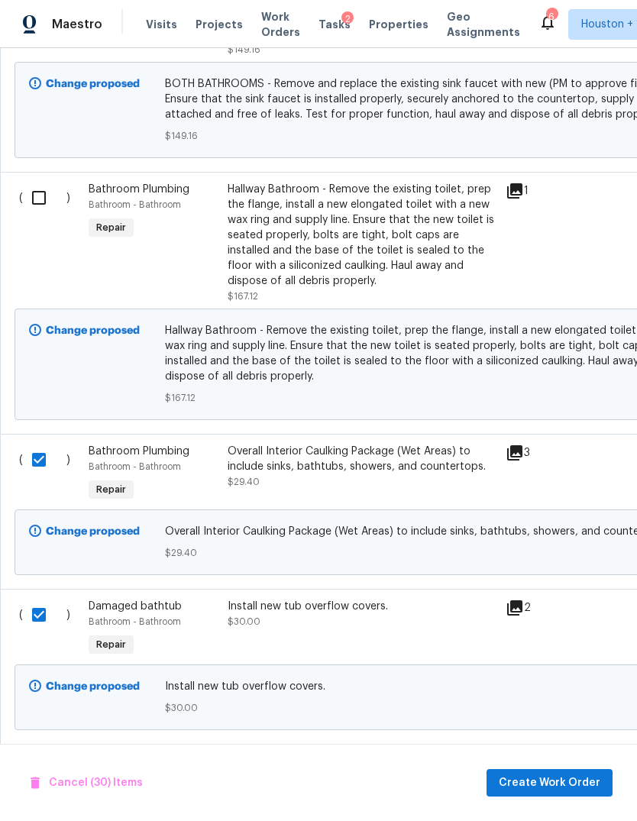
click at [43, 182] on input "checkbox" at bounding box center [45, 198] width 44 height 32
checkbox input "true"
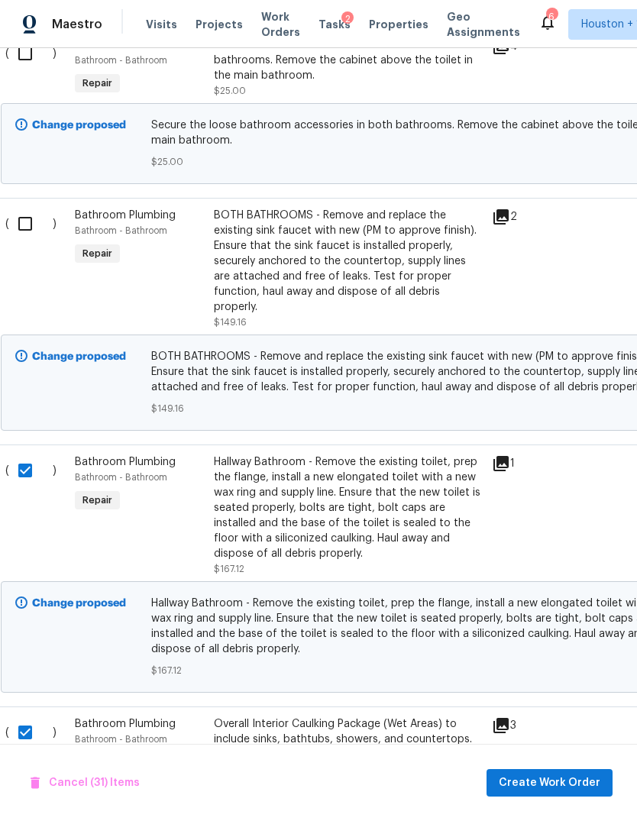
click at [31, 208] on input "checkbox" at bounding box center [31, 224] width 44 height 32
checkbox input "true"
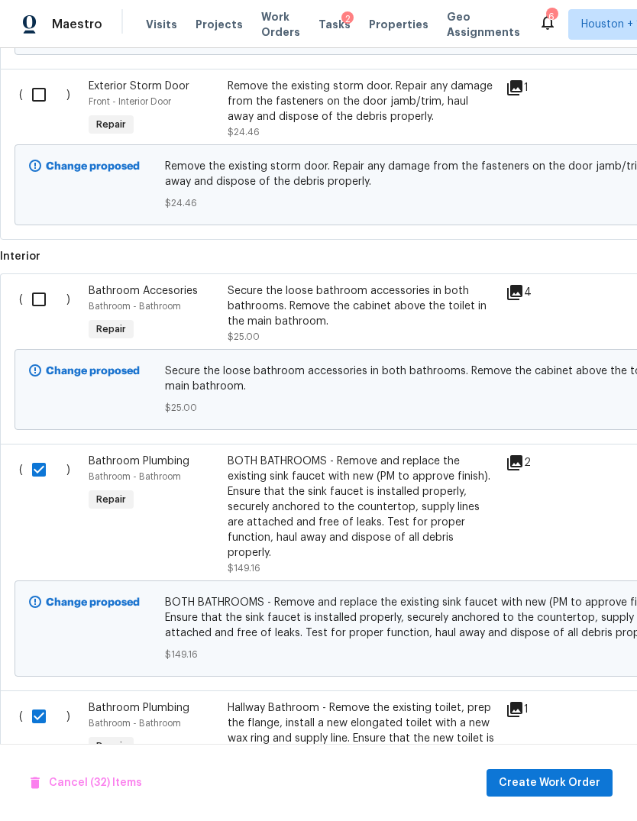
click at [42, 283] on input "checkbox" at bounding box center [45, 299] width 44 height 32
checkbox input "true"
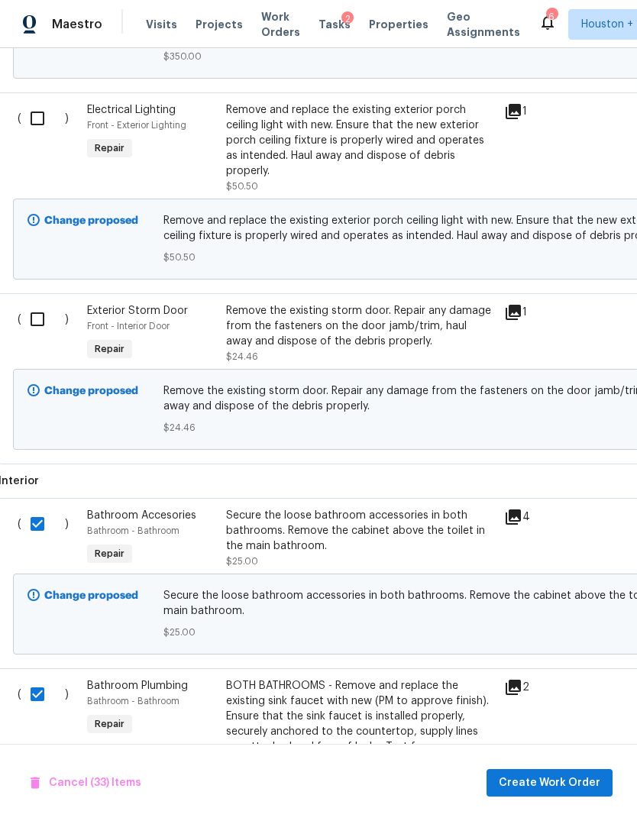
click at [46, 303] on input "checkbox" at bounding box center [43, 319] width 44 height 32
checkbox input "true"
click at [43, 102] on input "checkbox" at bounding box center [43, 118] width 44 height 32
checkbox input "true"
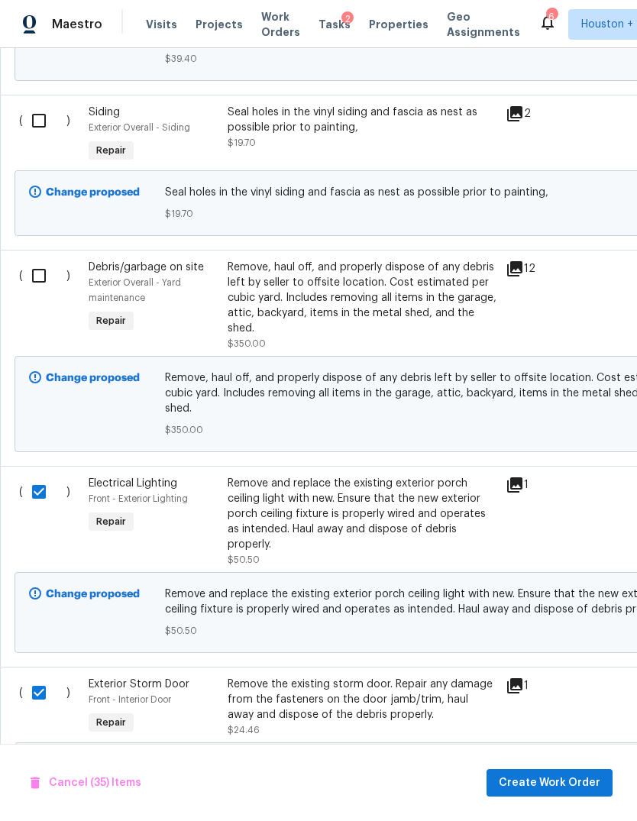
click at [39, 260] on input "checkbox" at bounding box center [45, 276] width 44 height 32
checkbox input "true"
click at [43, 105] on input "checkbox" at bounding box center [45, 121] width 44 height 32
checkbox input "true"
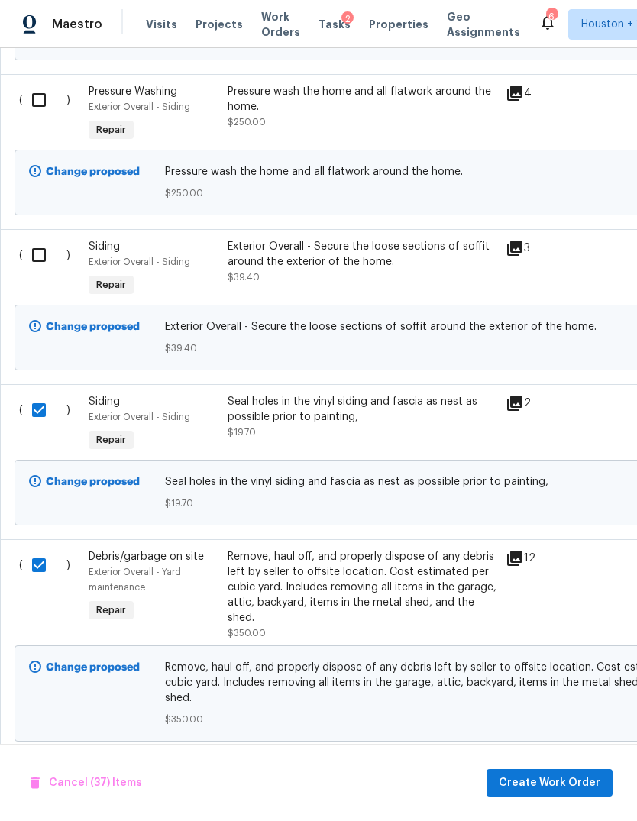
click at [40, 84] on input "checkbox" at bounding box center [45, 100] width 44 height 32
checkbox input "true"
click at [36, 239] on input "checkbox" at bounding box center [45, 255] width 44 height 32
checkbox input "true"
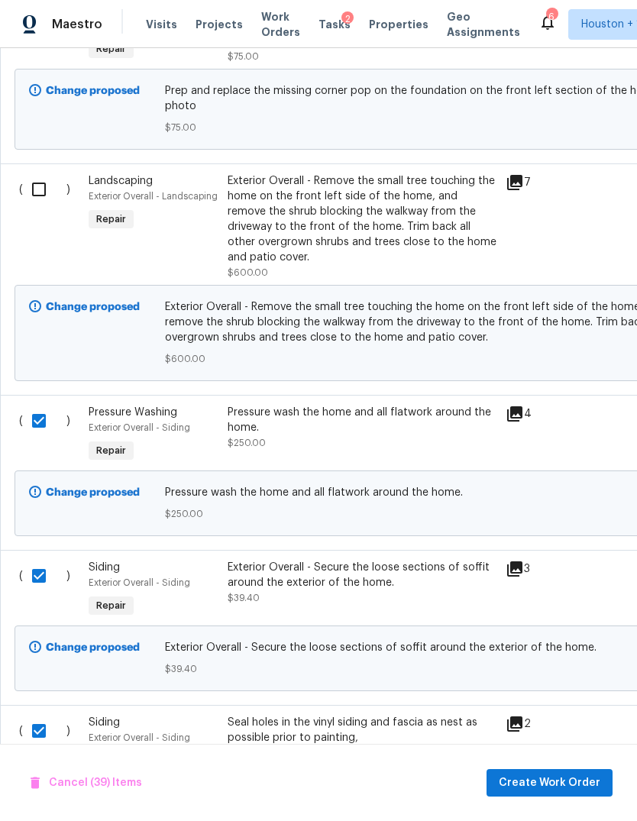
click at [49, 173] on input "checkbox" at bounding box center [45, 189] width 44 height 32
checkbox input "true"
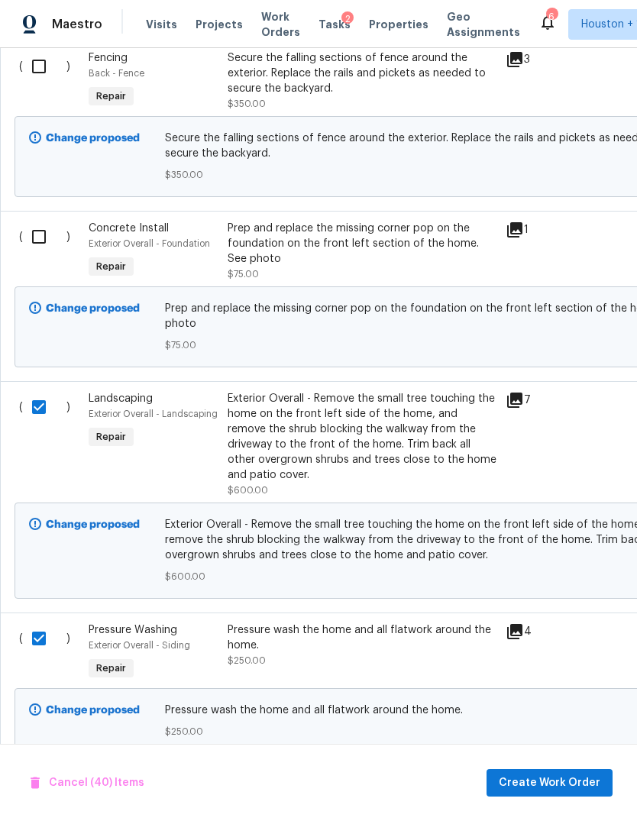
click at [50, 221] on input "checkbox" at bounding box center [45, 237] width 44 height 32
checkbox input "true"
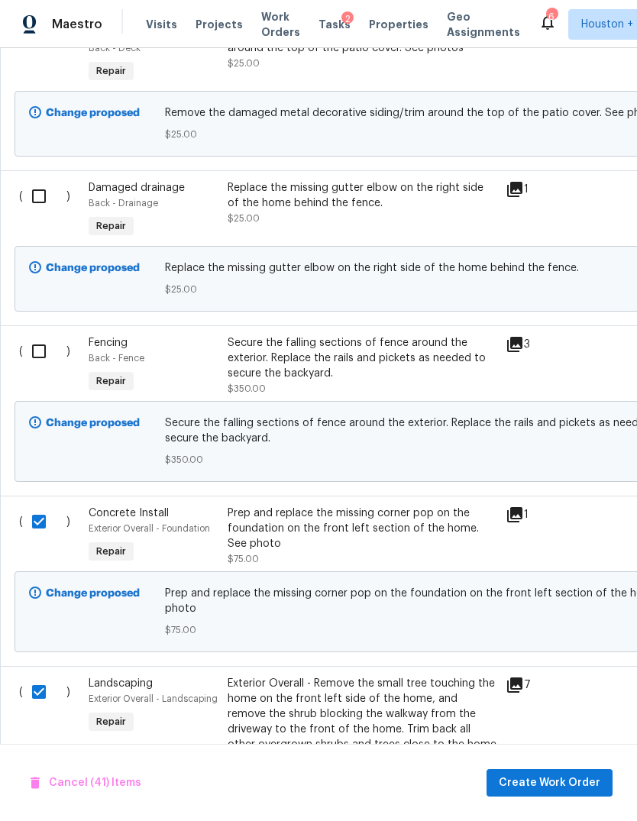
click at [36, 335] on input "checkbox" at bounding box center [45, 351] width 44 height 32
checkbox input "true"
click at [44, 180] on input "checkbox" at bounding box center [45, 196] width 44 height 32
checkbox input "true"
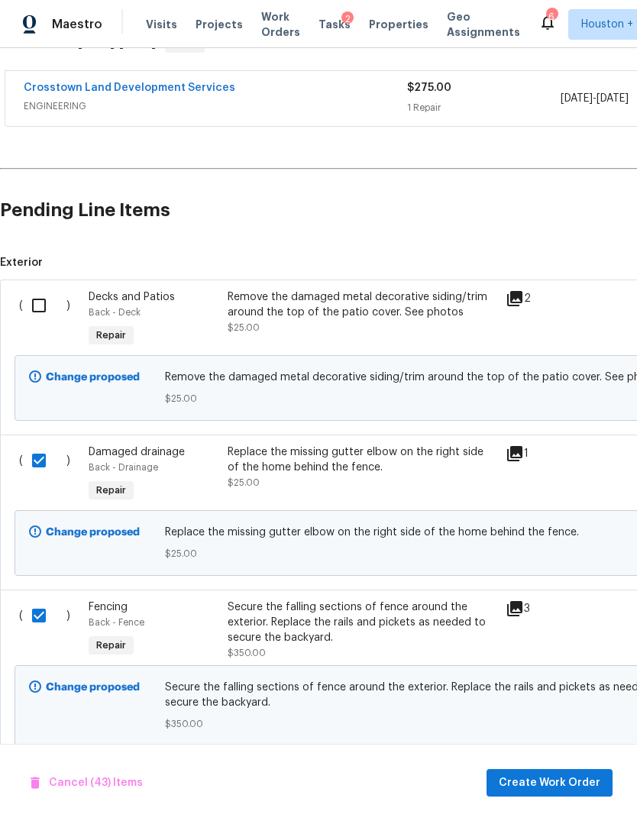
click at [37, 289] on input "checkbox" at bounding box center [45, 305] width 44 height 32
checkbox input "true"
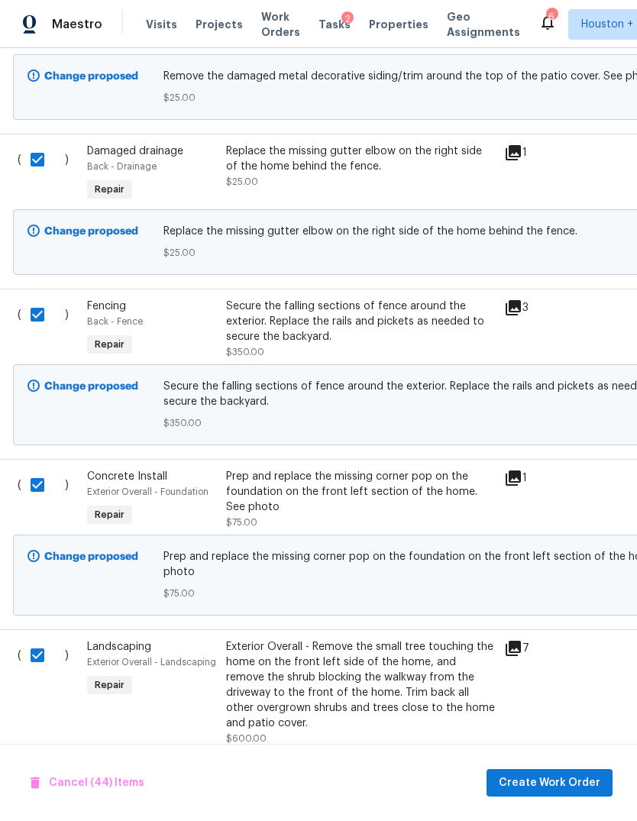
click at [35, 639] on input "checkbox" at bounding box center [43, 655] width 44 height 32
checkbox input "false"
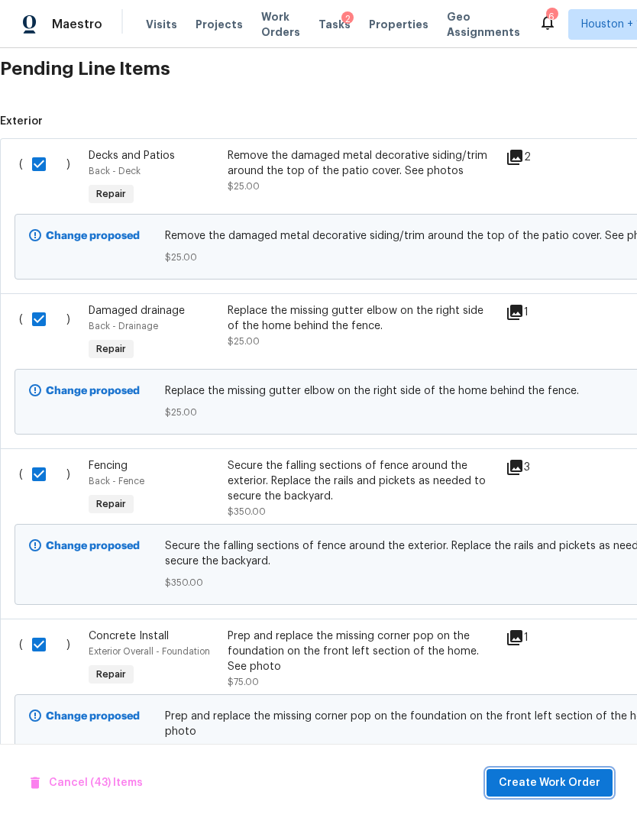
click at [554, 780] on span "Create Work Order" at bounding box center [550, 783] width 102 height 19
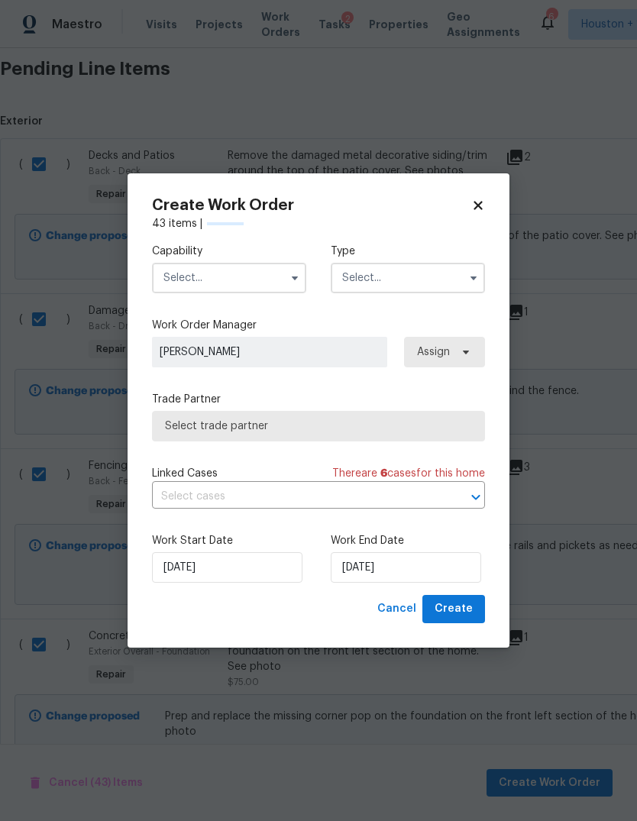
click at [257, 277] on input "text" at bounding box center [229, 278] width 154 height 31
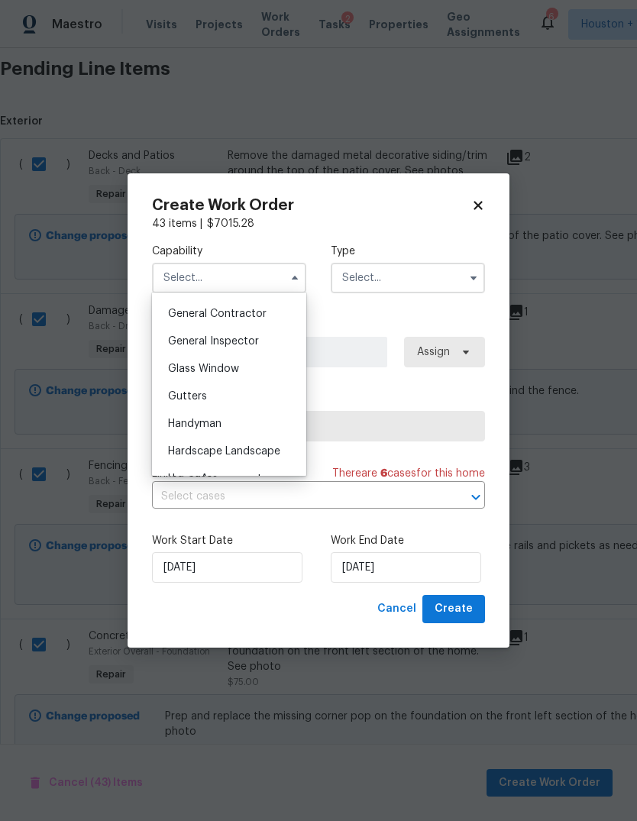
click at [255, 318] on span "General Contractor" at bounding box center [217, 314] width 99 height 11
type input "General Contractor"
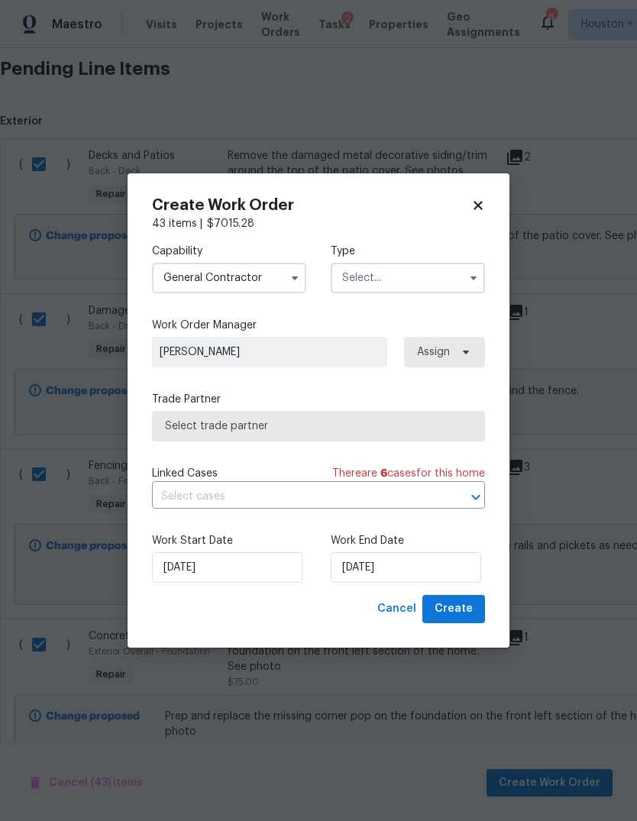
click at [428, 283] on input "text" at bounding box center [408, 278] width 154 height 31
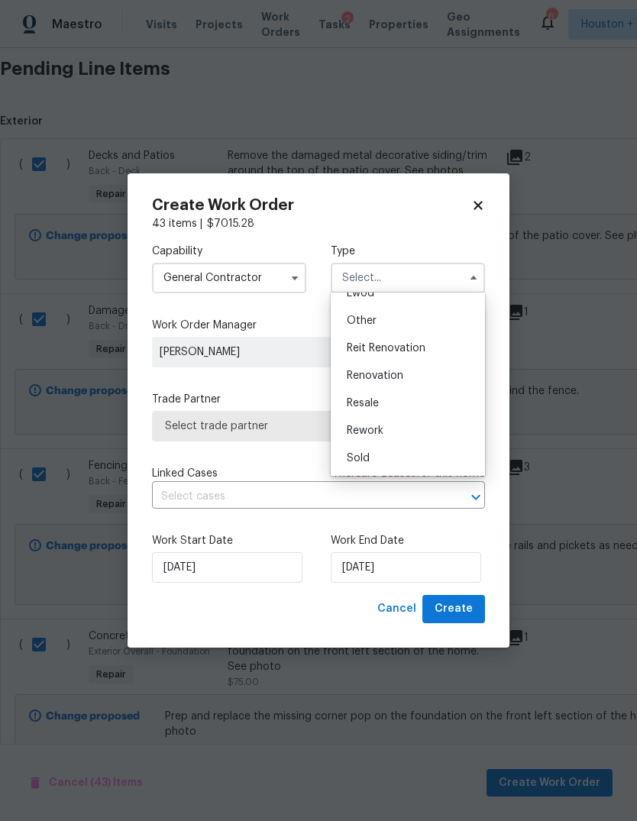
click at [418, 379] on div "Renovation" at bounding box center [407, 375] width 147 height 27
type input "Renovation"
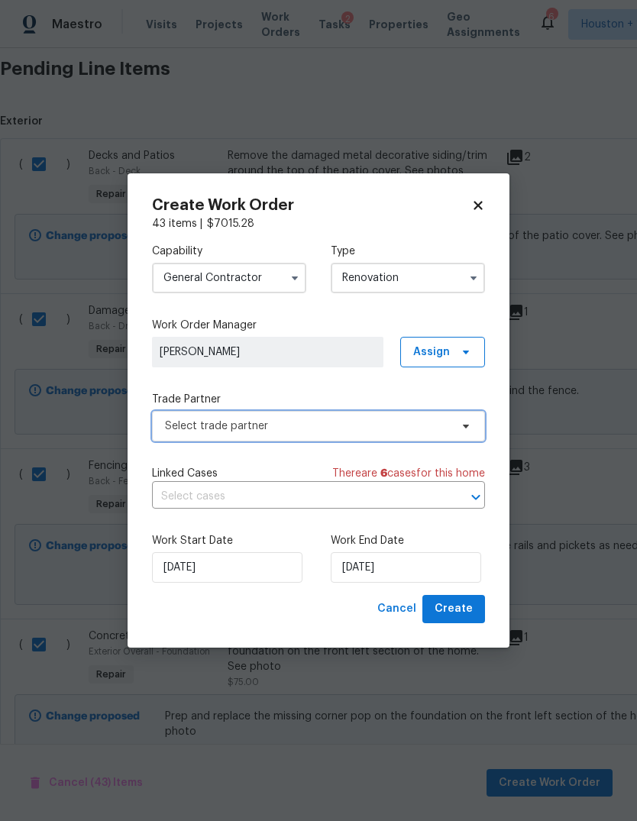
click at [435, 439] on span "Select trade partner" at bounding box center [318, 426] width 333 height 31
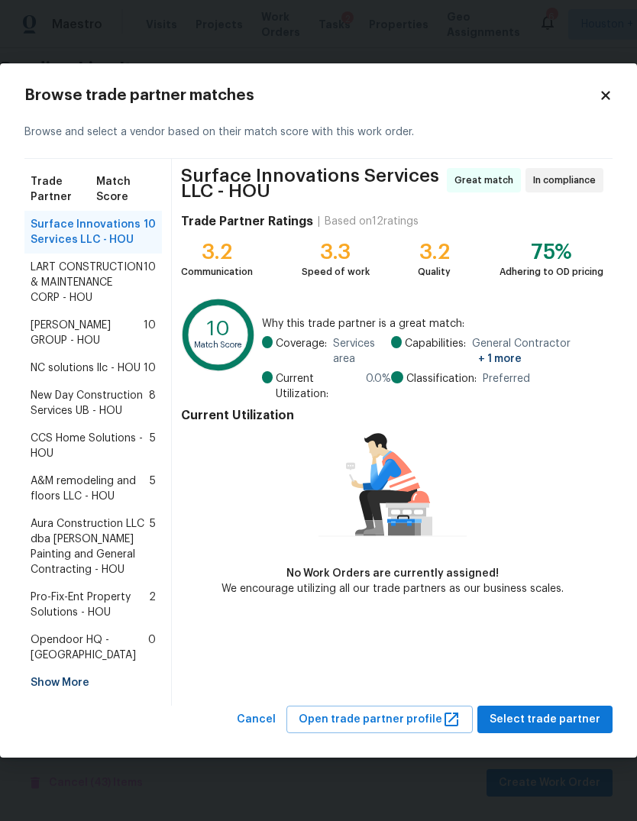
click at [73, 355] on div "NC solutions llc - HOU 10" at bounding box center [92, 367] width 137 height 27
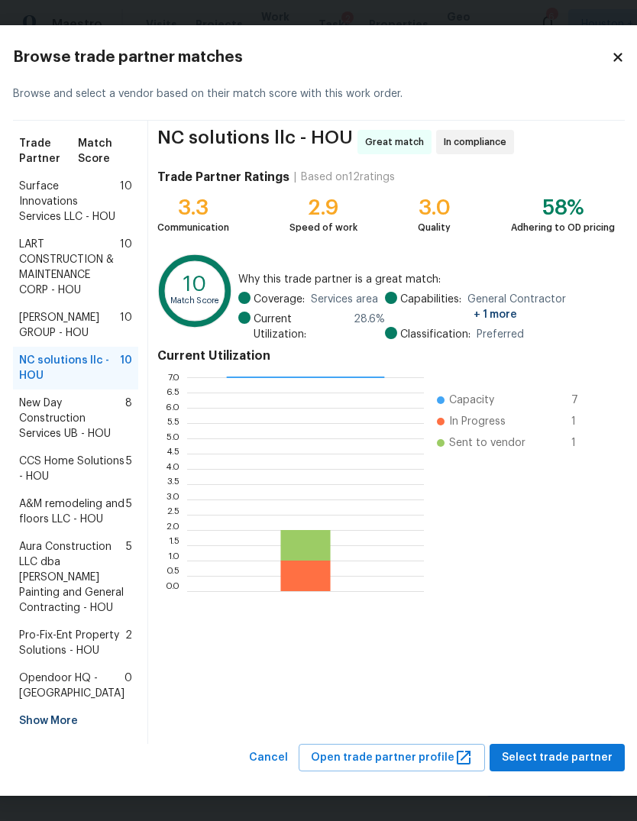
click at [80, 341] on span "BARAKEL VENZ GROUP - HOU" at bounding box center [69, 325] width 101 height 31
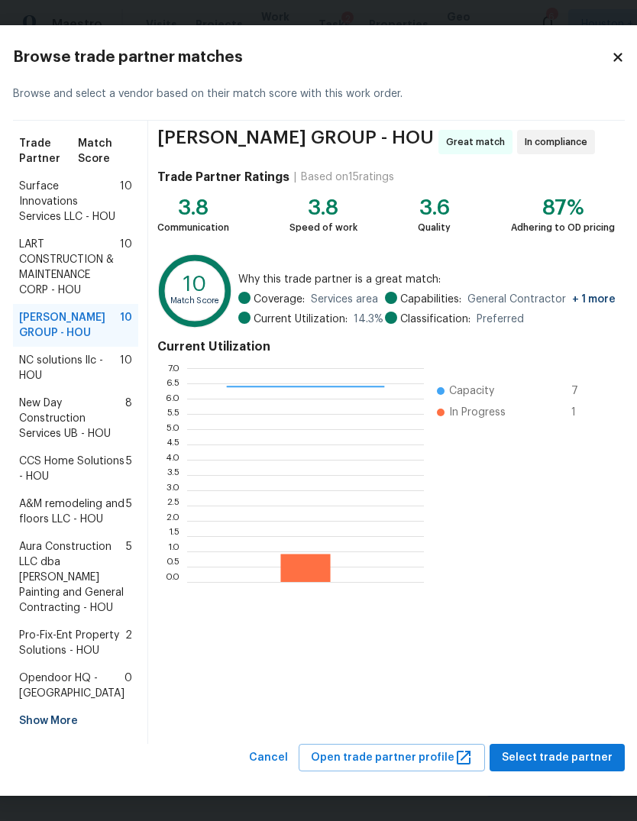
click at [44, 298] on span "LART CONSTRUCTION & MAINTENANCE CORP - HOU" at bounding box center [69, 267] width 101 height 61
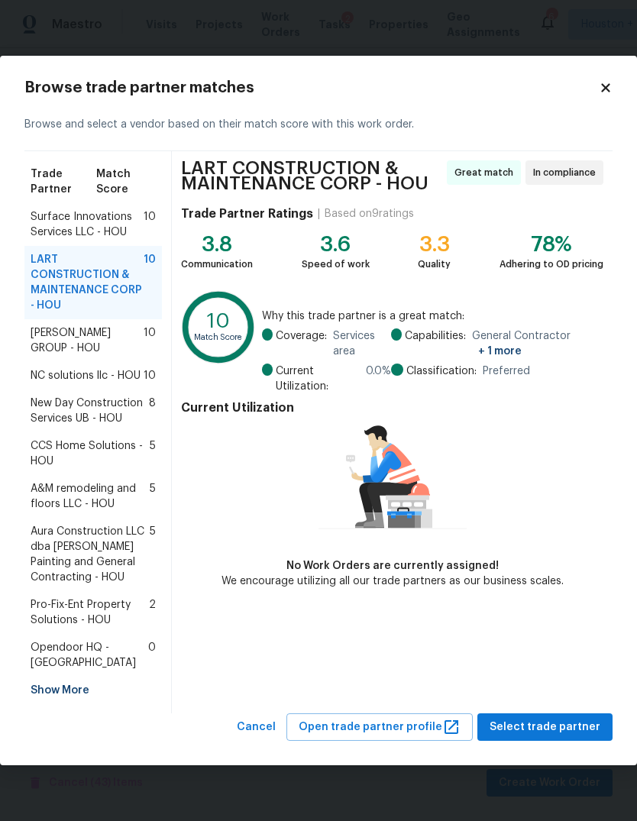
click at [58, 349] on span "BARAKEL VENZ GROUP - HOU" at bounding box center [87, 340] width 113 height 31
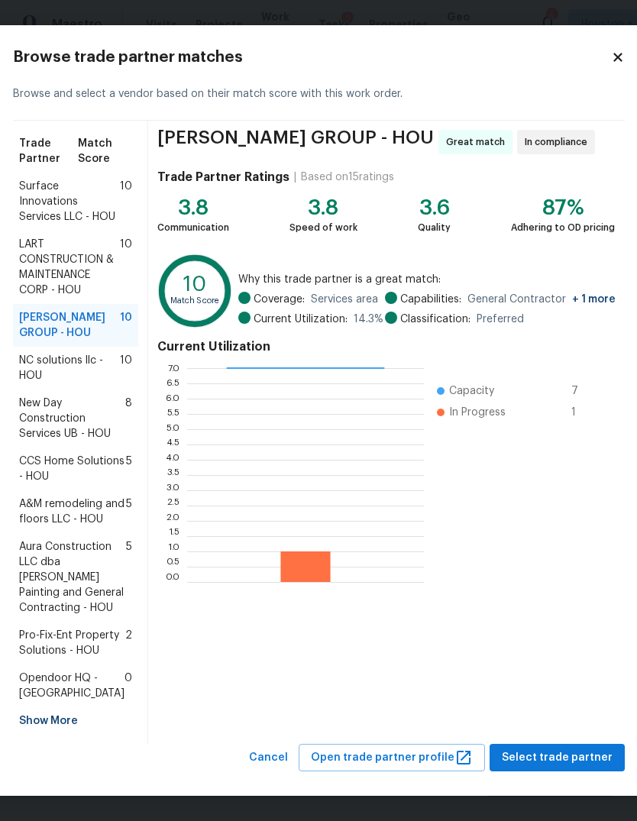
click at [50, 291] on span "LART CONSTRUCTION & MAINTENANCE CORP - HOU" at bounding box center [69, 267] width 101 height 61
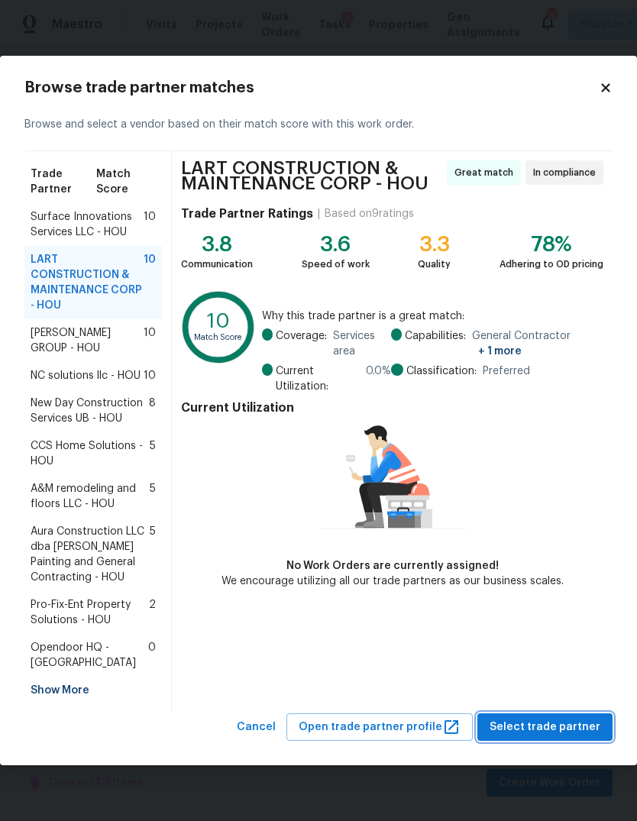
click at [587, 725] on span "Select trade partner" at bounding box center [545, 727] width 111 height 19
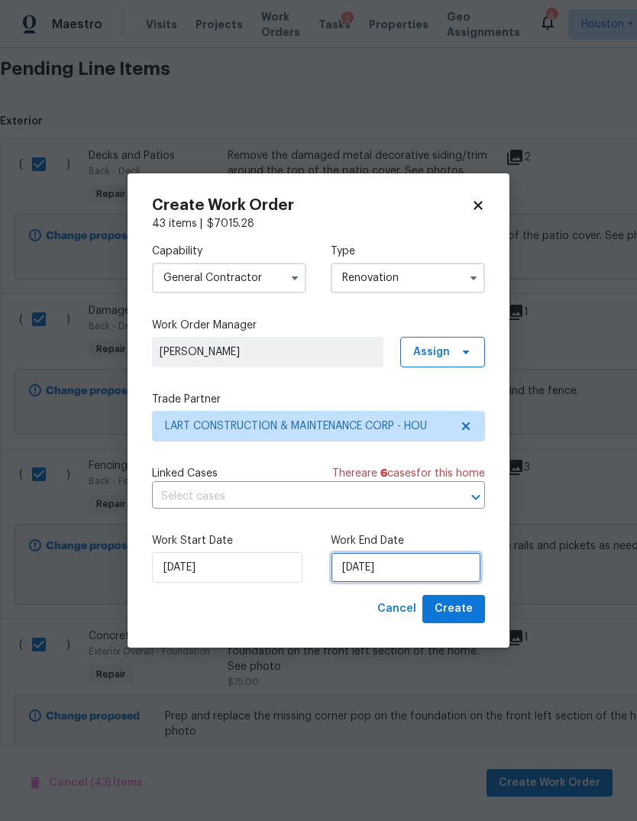
click at [448, 562] on input "[DATE]" at bounding box center [406, 567] width 150 height 31
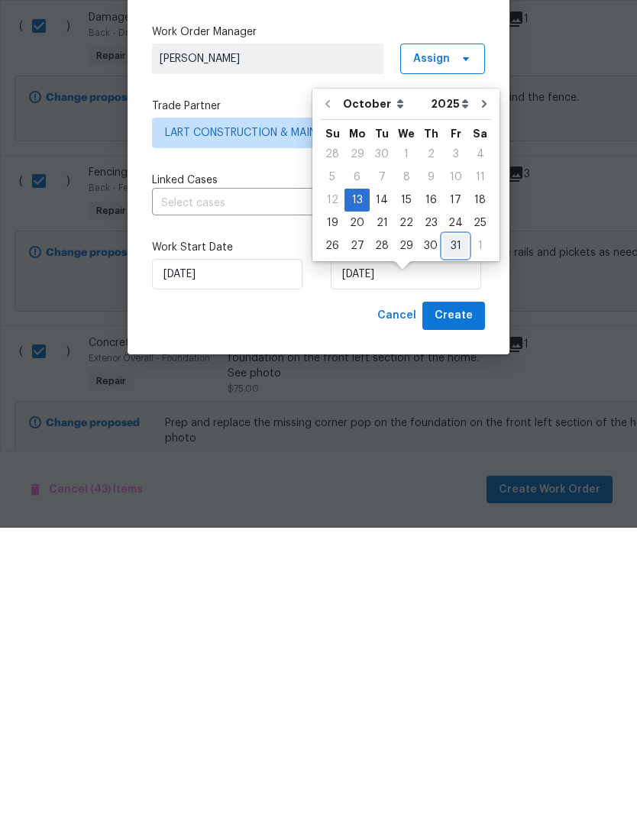
click at [448, 528] on div "31" at bounding box center [455, 538] width 25 height 21
type input "[DATE]"
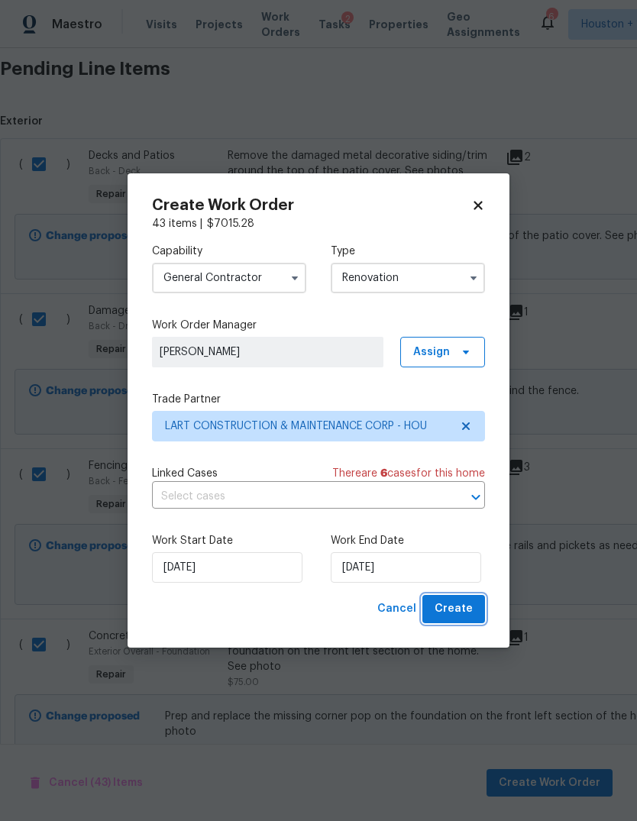
click at [455, 611] on span "Create" at bounding box center [454, 608] width 38 height 19
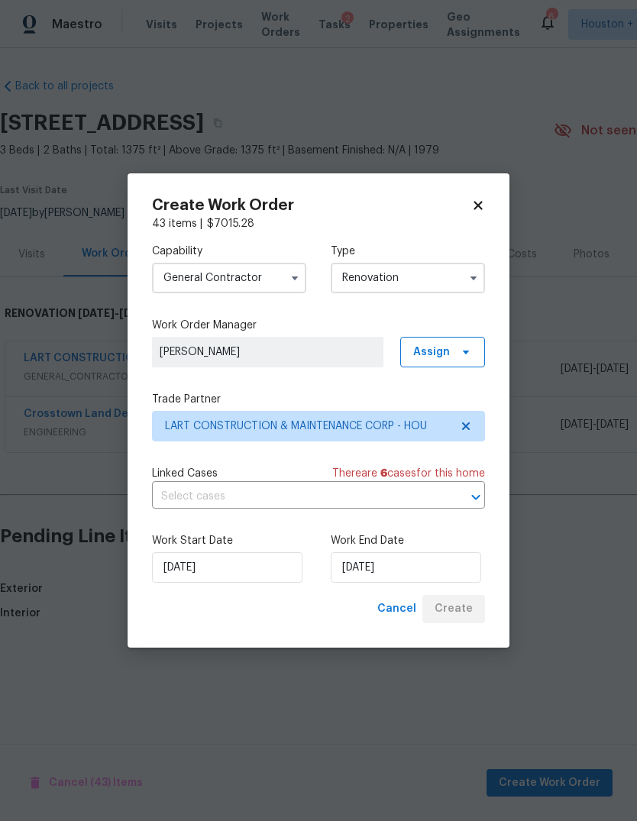
scroll to position [0, 0]
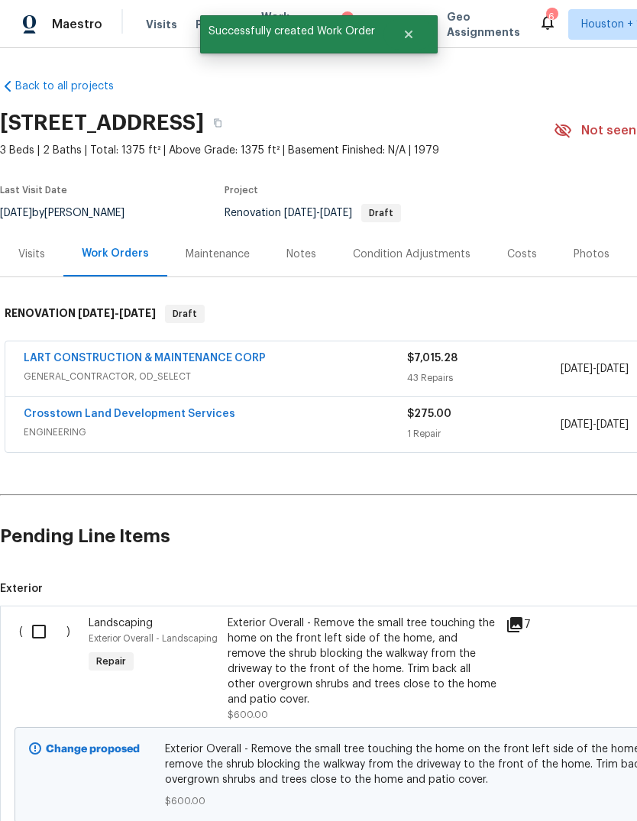
click at [45, 632] on input "checkbox" at bounding box center [45, 632] width 44 height 32
checkbox input "true"
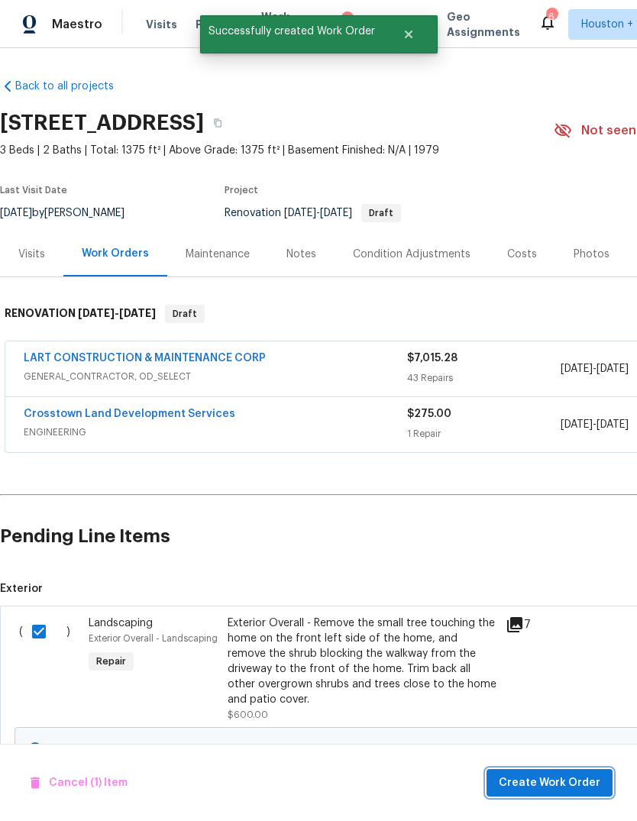
click at [575, 783] on span "Create Work Order" at bounding box center [550, 783] width 102 height 19
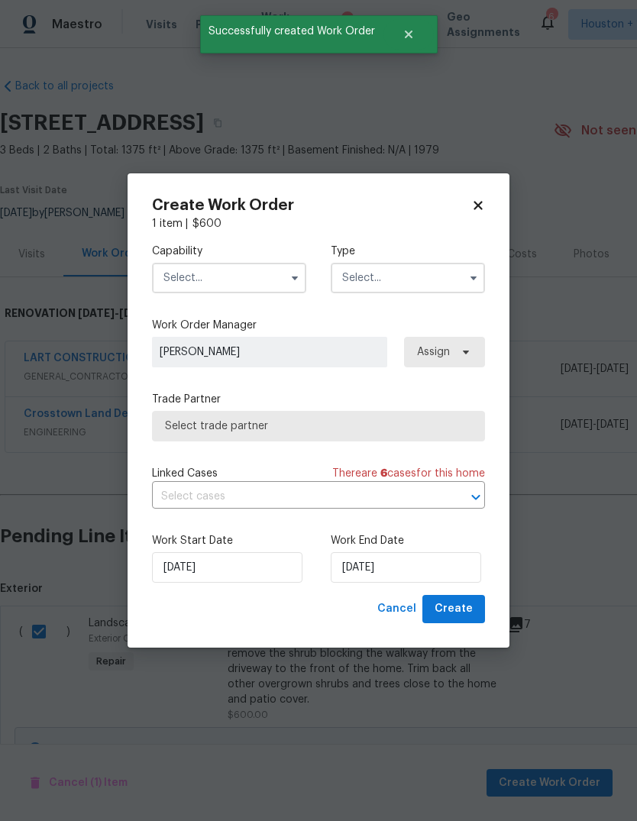
click at [256, 278] on input "text" at bounding box center [229, 278] width 154 height 31
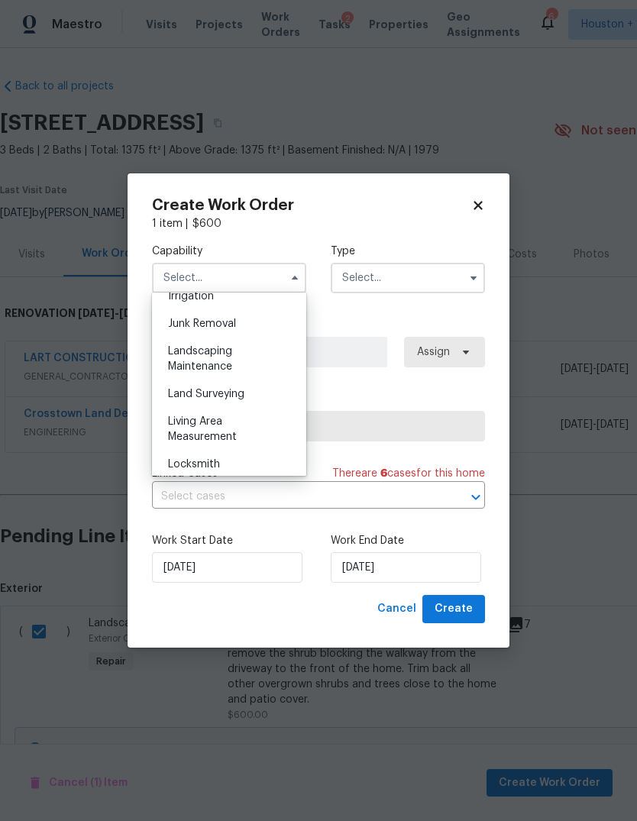
scroll to position [939, 0]
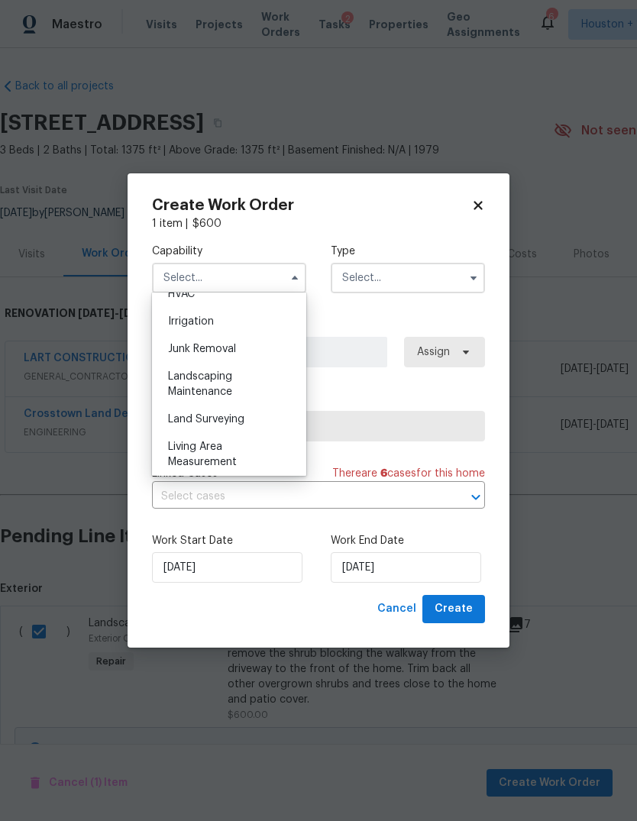
click at [244, 387] on div "Landscaping Maintenance" at bounding box center [229, 384] width 147 height 43
type input "Landscaping Maintenance"
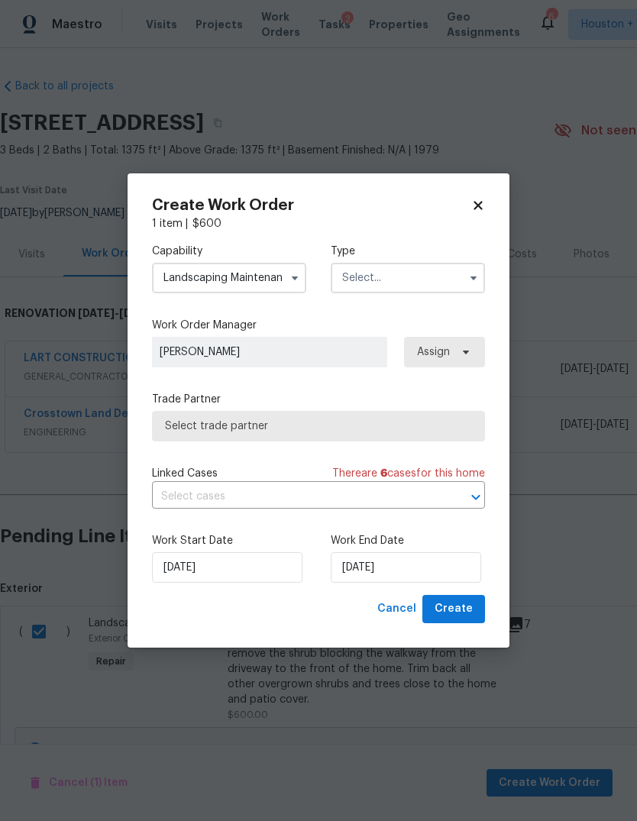
click at [457, 274] on input "text" at bounding box center [408, 278] width 154 height 31
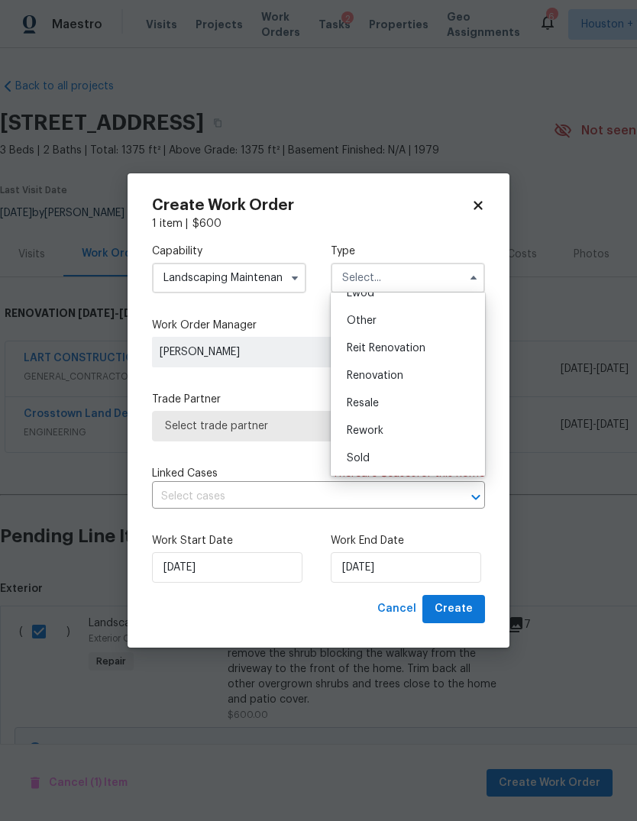
scroll to position [182, 0]
click at [430, 382] on div "Renovation" at bounding box center [407, 375] width 147 height 27
type input "Renovation"
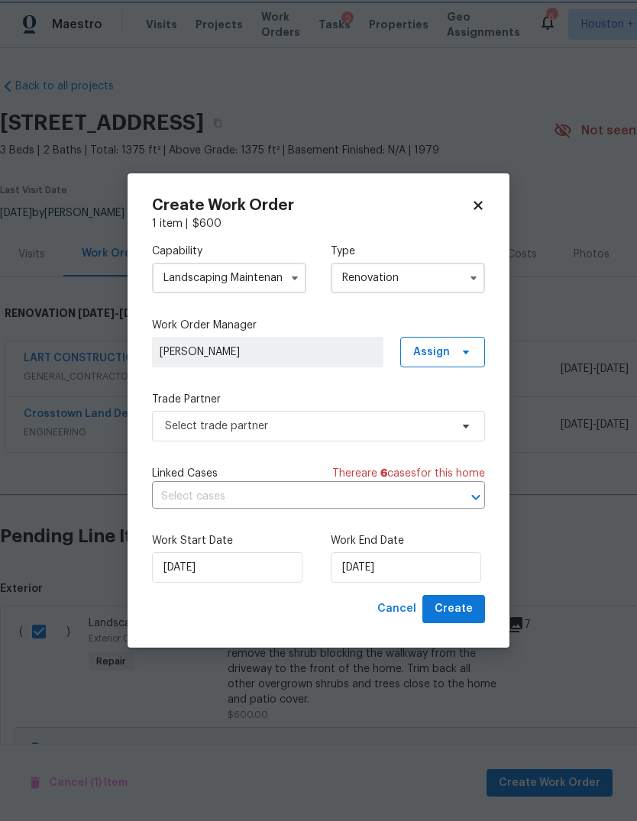
scroll to position [0, 0]
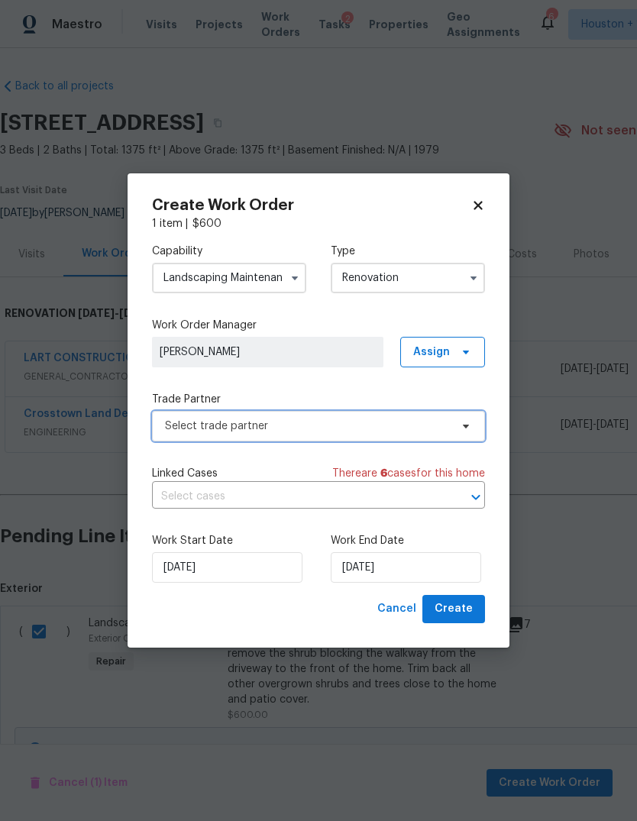
click at [425, 425] on span "Select trade partner" at bounding box center [307, 425] width 285 height 15
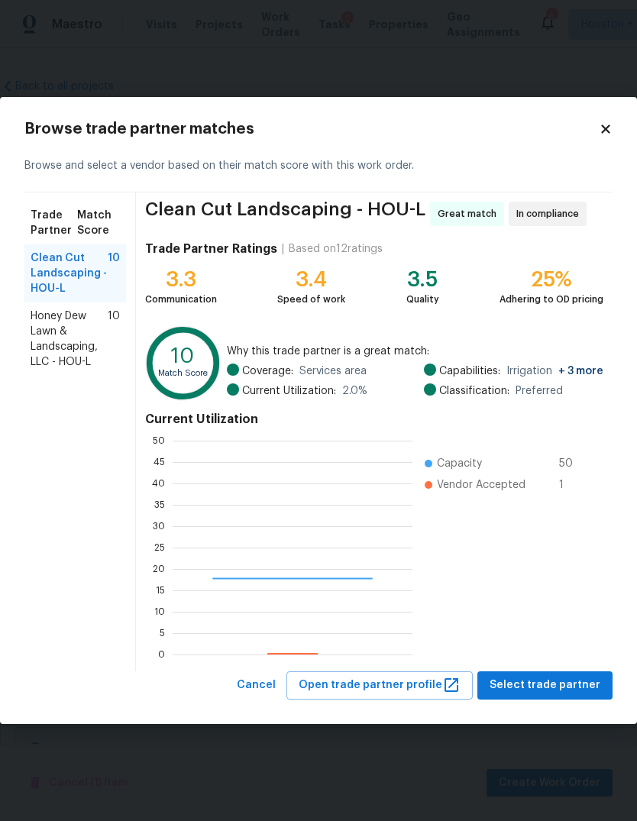
scroll to position [214, 240]
click at [571, 687] on span "Select trade partner" at bounding box center [545, 685] width 111 height 19
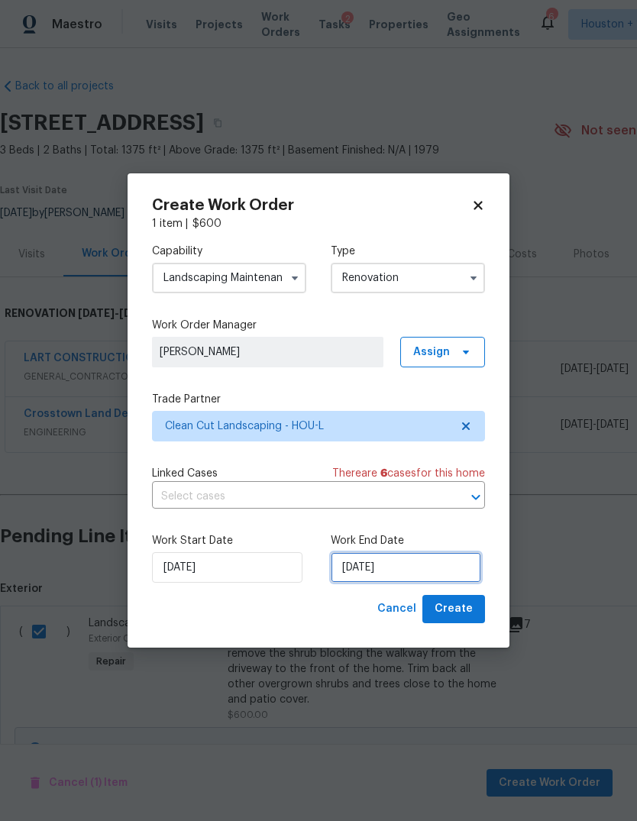
click at [431, 568] on input "[DATE]" at bounding box center [406, 567] width 150 height 31
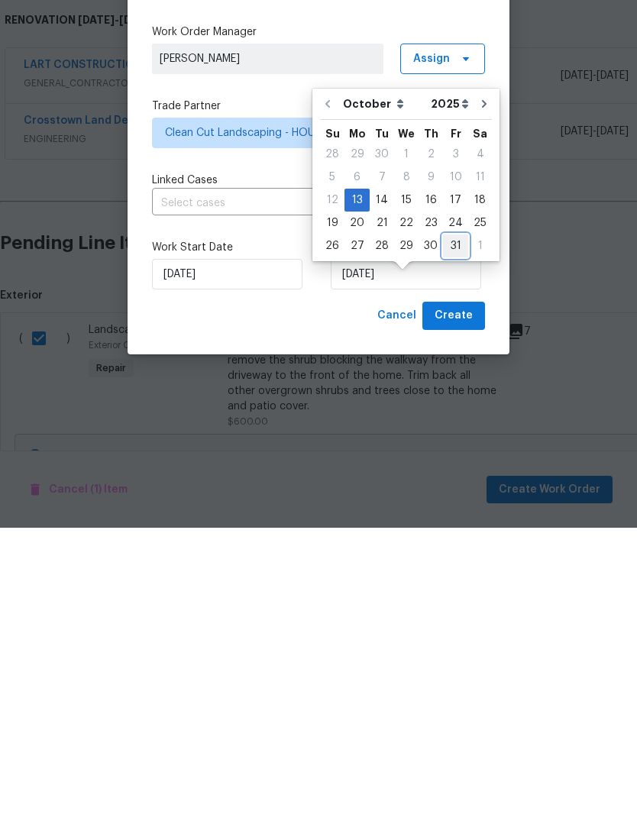
click at [448, 528] on div "31" at bounding box center [455, 538] width 25 height 21
type input "[DATE]"
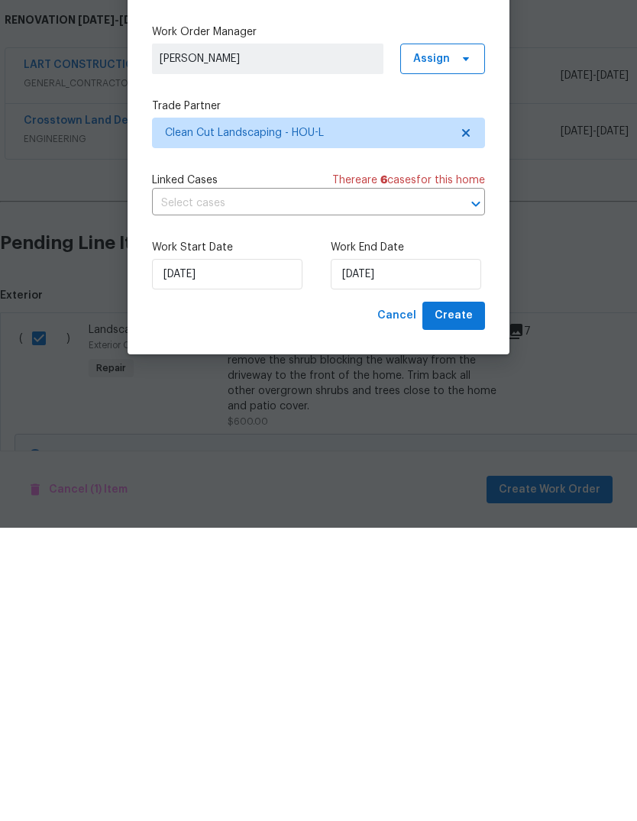
scroll to position [57, 0]
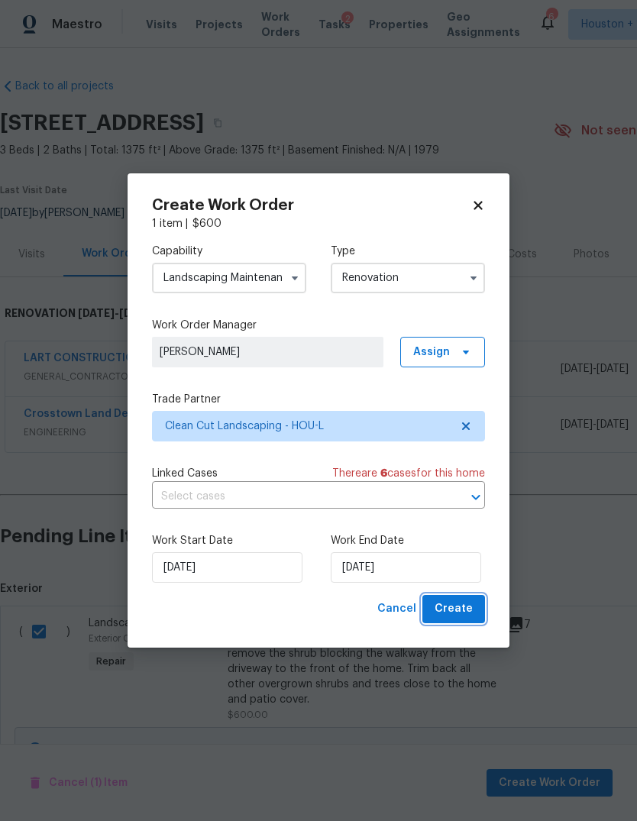
click at [470, 610] on span "Create" at bounding box center [454, 608] width 38 height 19
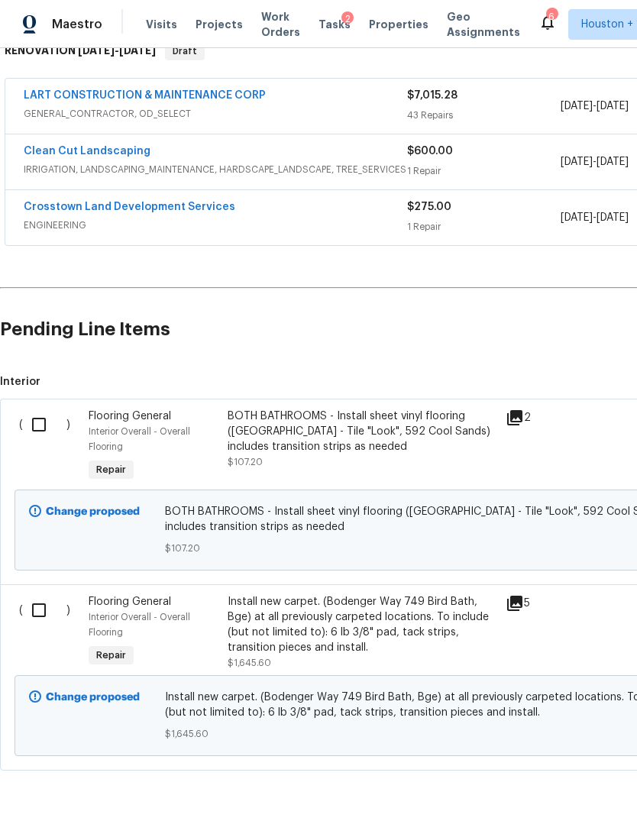
scroll to position [261, 0]
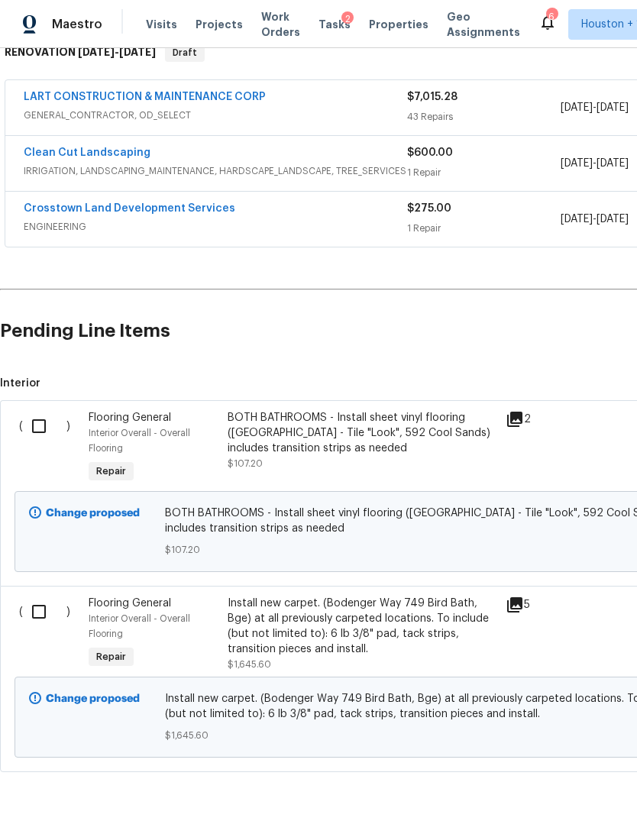
click at [50, 426] on input "checkbox" at bounding box center [45, 426] width 44 height 32
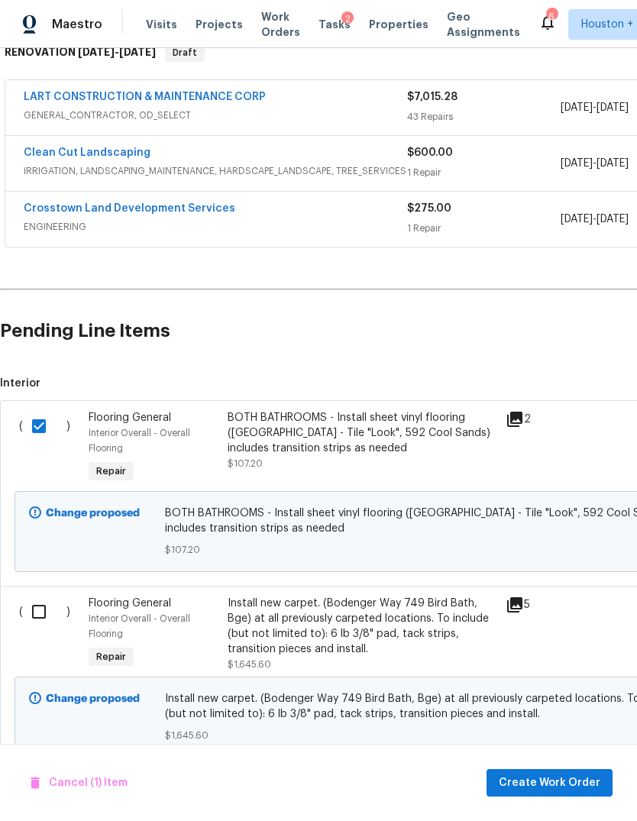
click at [53, 637] on div "( )" at bounding box center [49, 634] width 69 height 86
click at [52, 636] on div "( )" at bounding box center [49, 634] width 69 height 86
click at [578, 790] on span "Create Work Order" at bounding box center [550, 783] width 102 height 19
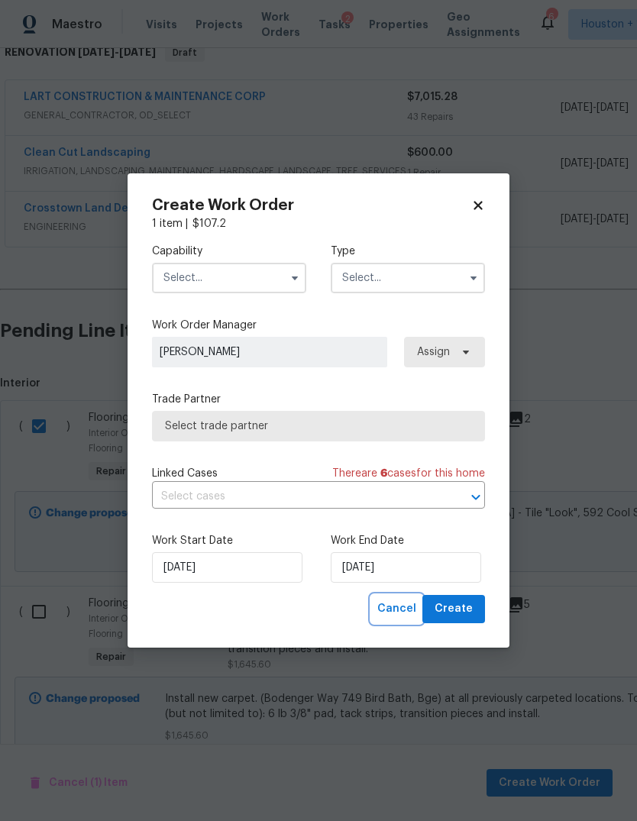
click at [389, 612] on span "Cancel" at bounding box center [396, 608] width 39 height 19
checkbox input "false"
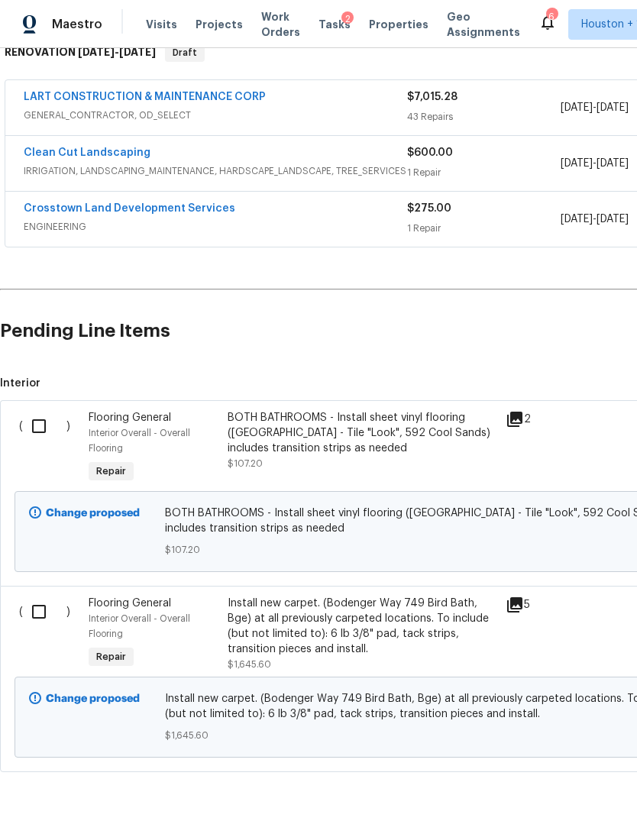
click at [36, 622] on input "checkbox" at bounding box center [45, 612] width 44 height 32
checkbox input "true"
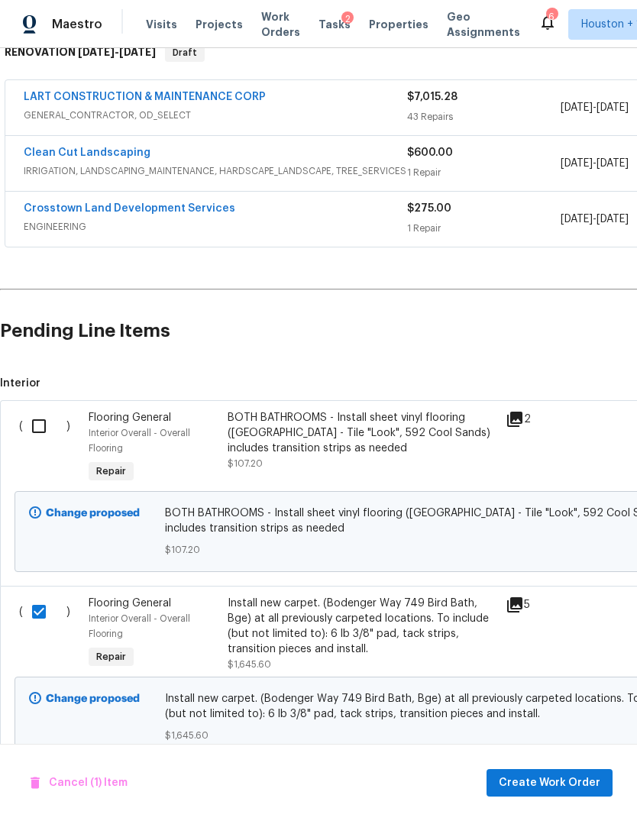
click at [37, 423] on input "checkbox" at bounding box center [45, 426] width 44 height 32
checkbox input "true"
click at [570, 783] on span "Create Work Order" at bounding box center [550, 783] width 102 height 19
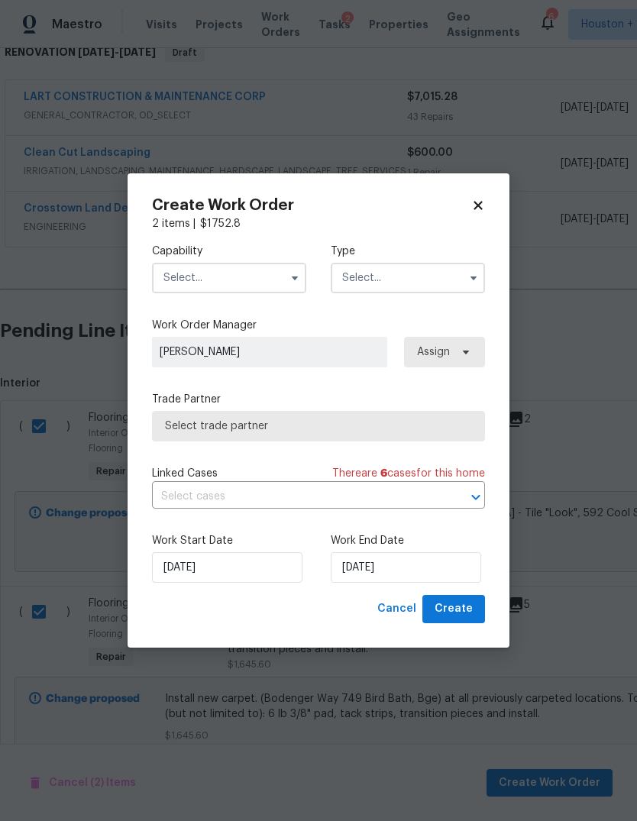
click at [264, 289] on input "text" at bounding box center [229, 278] width 154 height 31
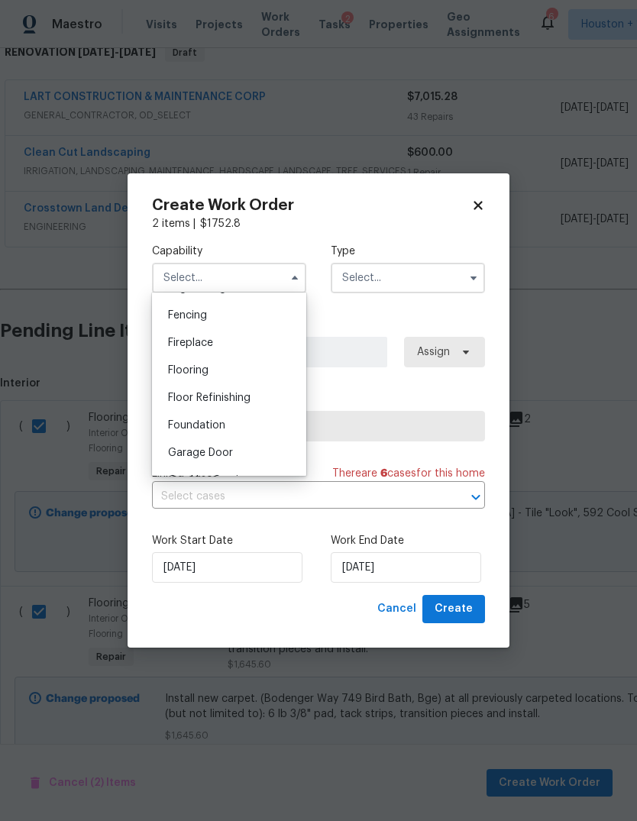
scroll to position [566, 0]
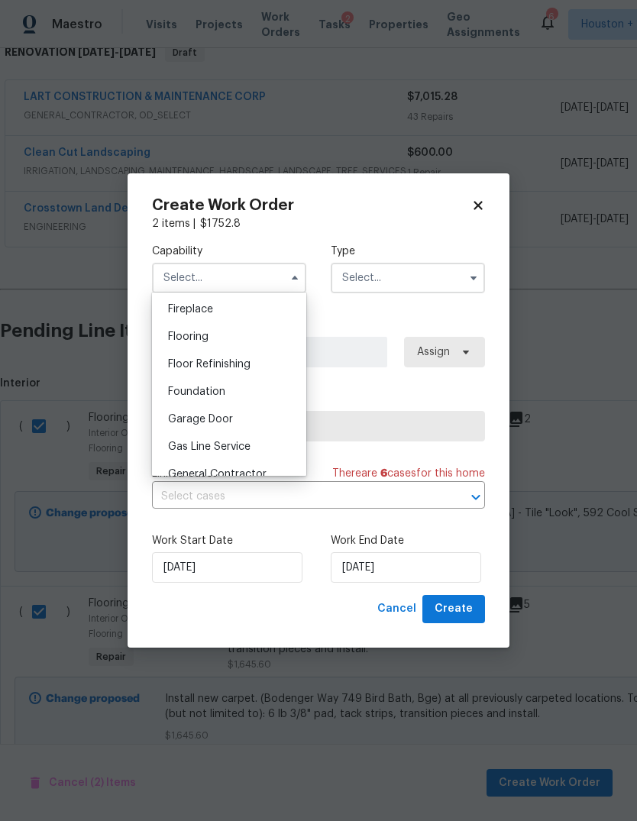
click at [244, 357] on div "Floor Refinishing" at bounding box center [229, 364] width 147 height 27
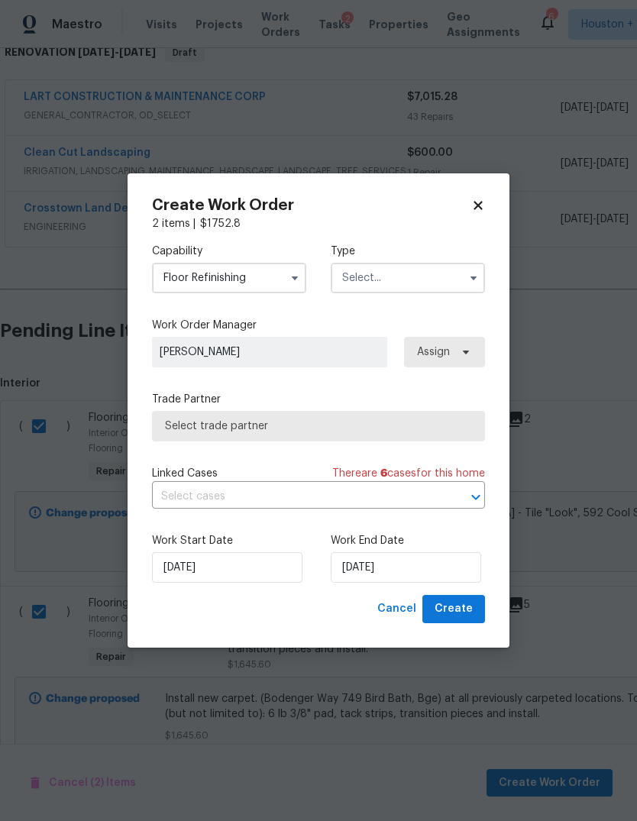
click at [258, 275] on input "Floor Refinishing" at bounding box center [229, 278] width 154 height 31
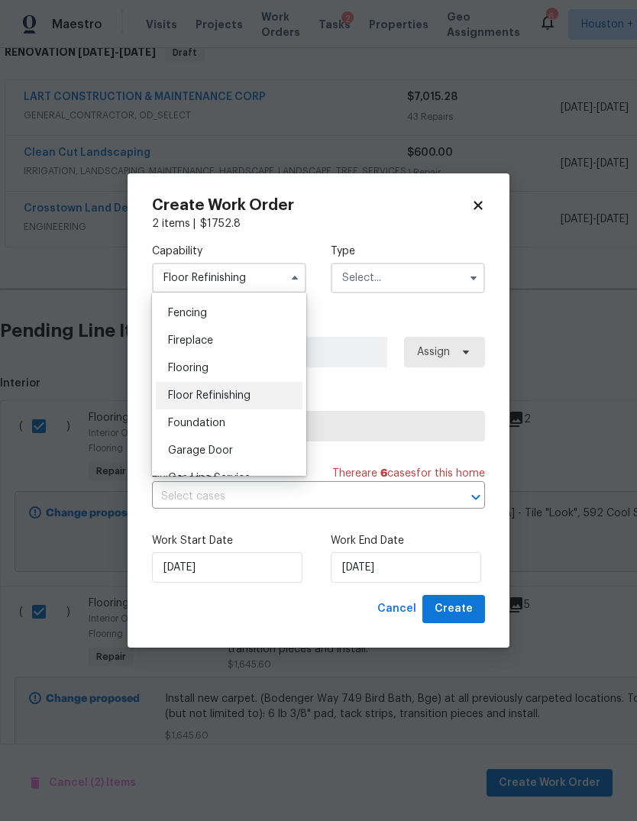
scroll to position [584, 0]
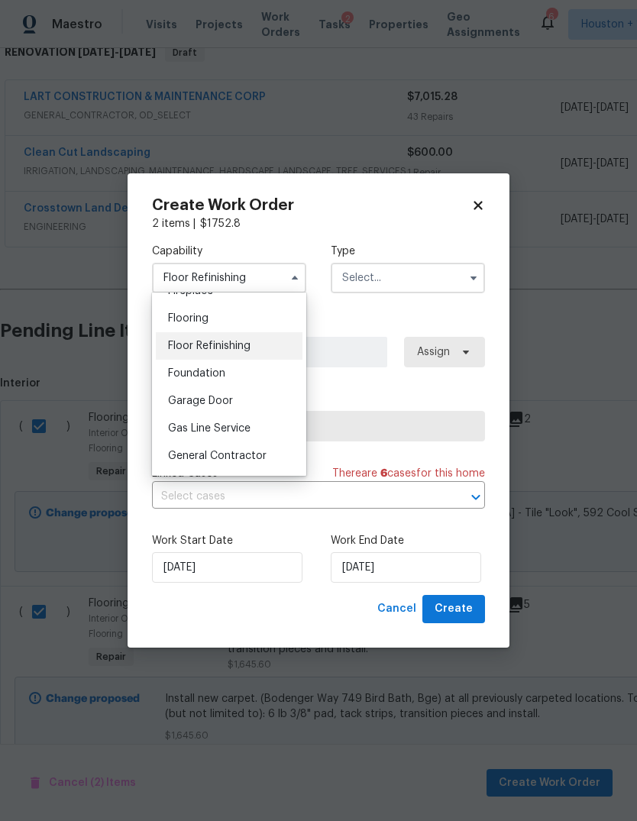
click at [249, 322] on div "Flooring" at bounding box center [229, 318] width 147 height 27
type input "Flooring"
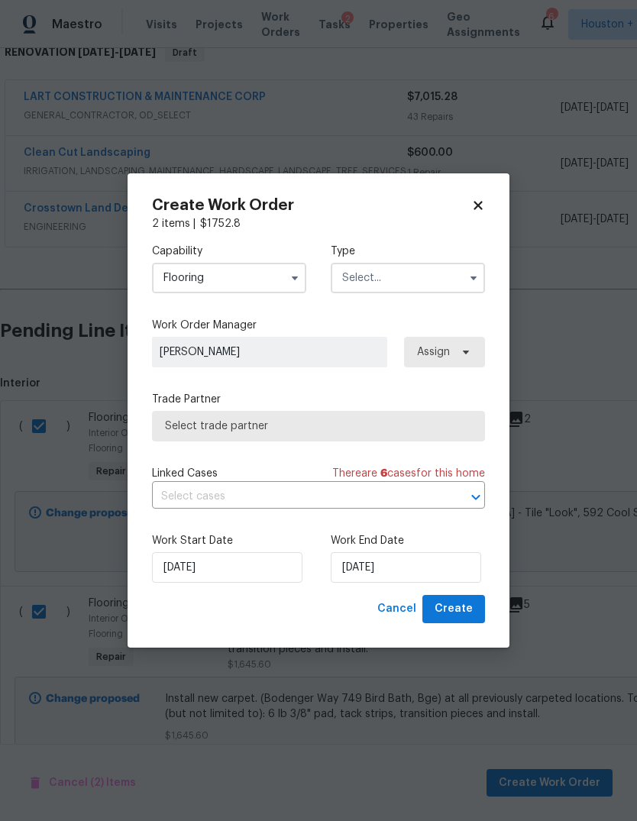
click at [403, 279] on input "text" at bounding box center [408, 278] width 154 height 31
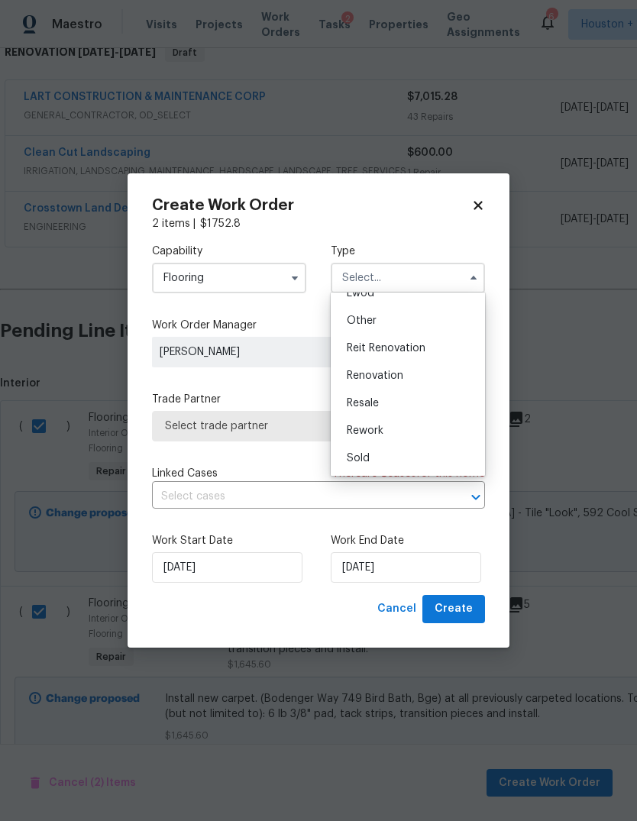
scroll to position [182, 0]
click at [430, 377] on div "Renovation" at bounding box center [407, 375] width 147 height 27
type input "Renovation"
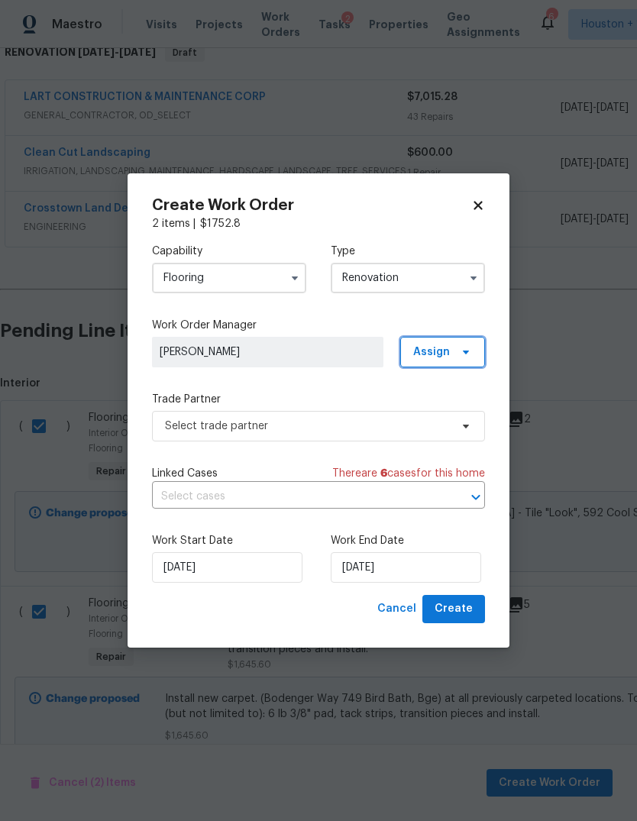
click at [454, 355] on span "Assign" at bounding box center [442, 352] width 85 height 31
click at [462, 348] on icon at bounding box center [466, 352] width 12 height 12
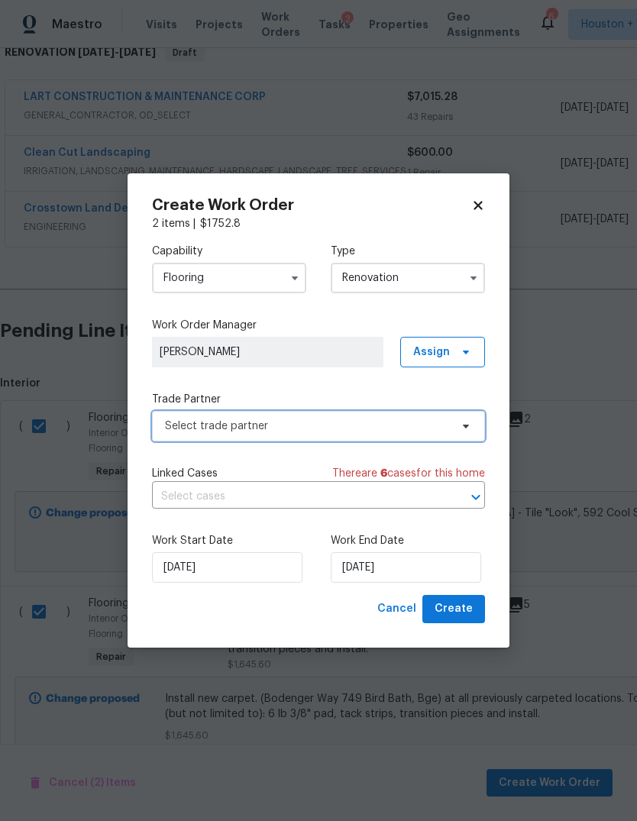
click at [390, 427] on span "Select trade partner" at bounding box center [307, 425] width 285 height 15
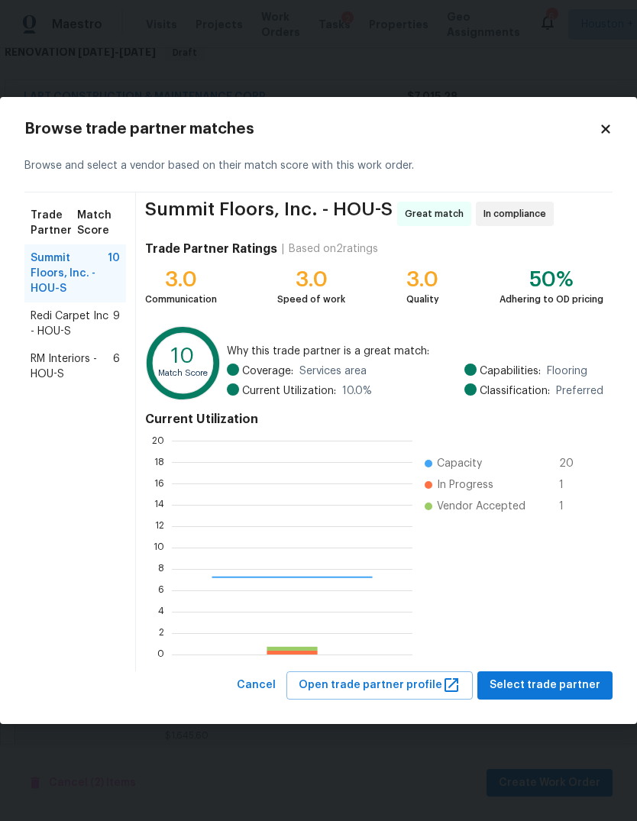
scroll to position [214, 241]
click at [45, 309] on span "Redi Carpet Inc - HOU-S" at bounding box center [72, 324] width 82 height 31
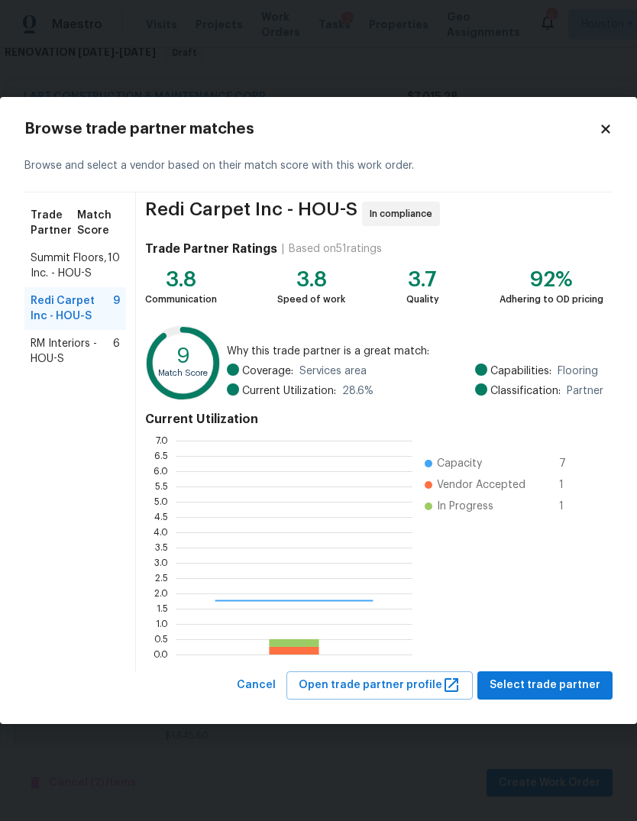
scroll to position [214, 237]
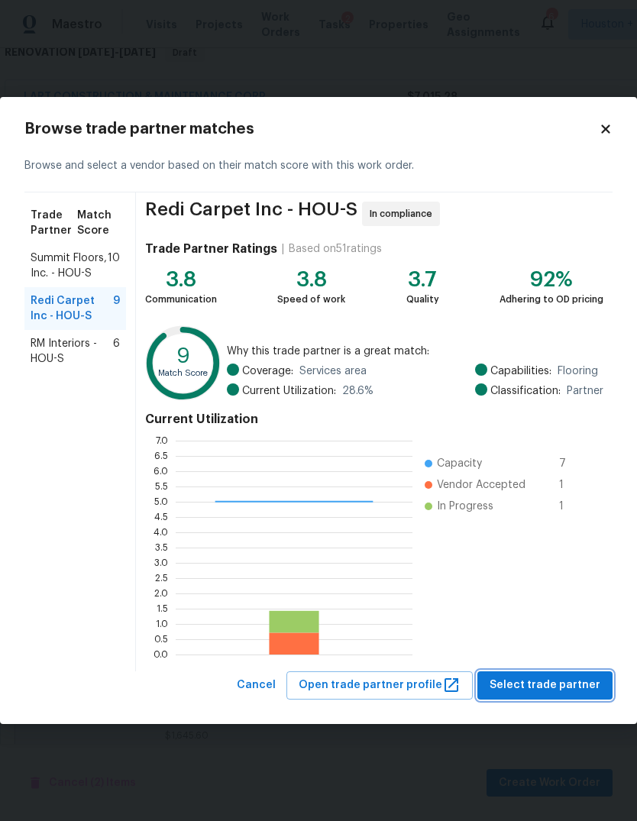
click at [577, 689] on span "Select trade partner" at bounding box center [545, 685] width 111 height 19
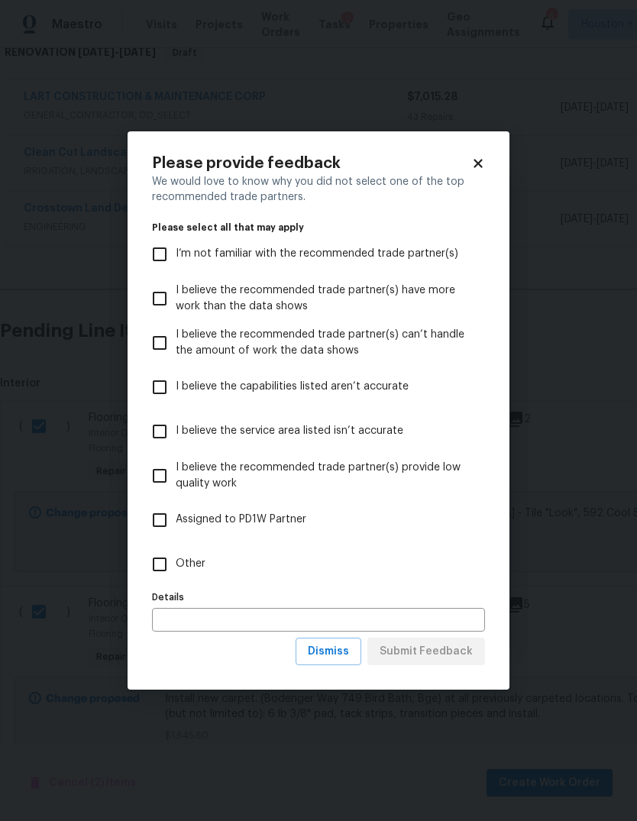
click at [419, 616] on input "text" at bounding box center [318, 620] width 333 height 24
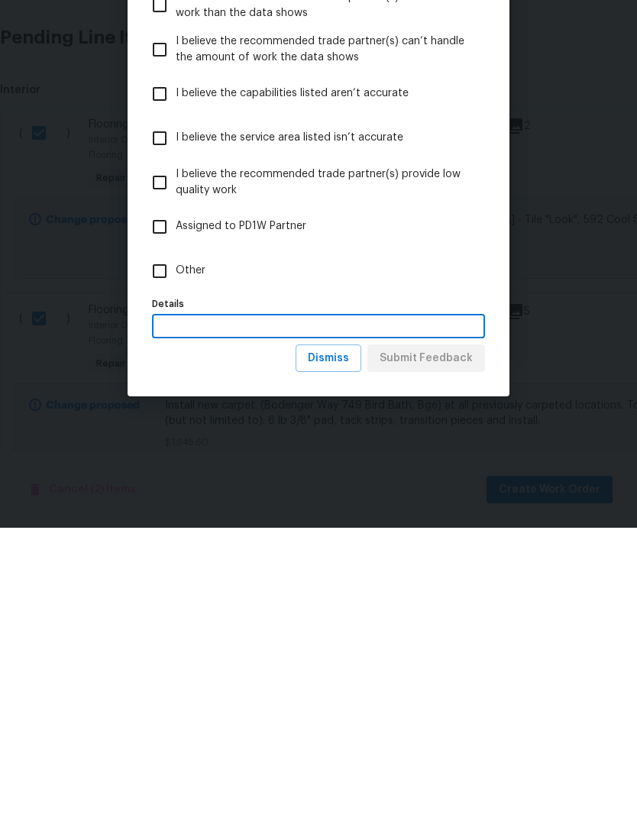
click at [157, 548] on input "Other" at bounding box center [160, 564] width 32 height 32
checkbox input "true"
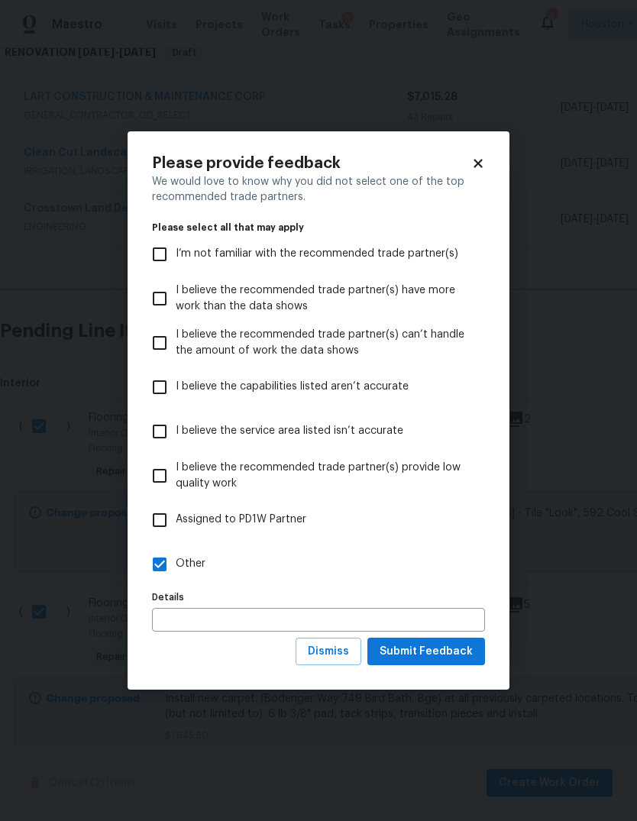
click at [175, 604] on div "Details Details" at bounding box center [318, 609] width 333 height 45
click at [202, 631] on input "text" at bounding box center [318, 620] width 333 height 24
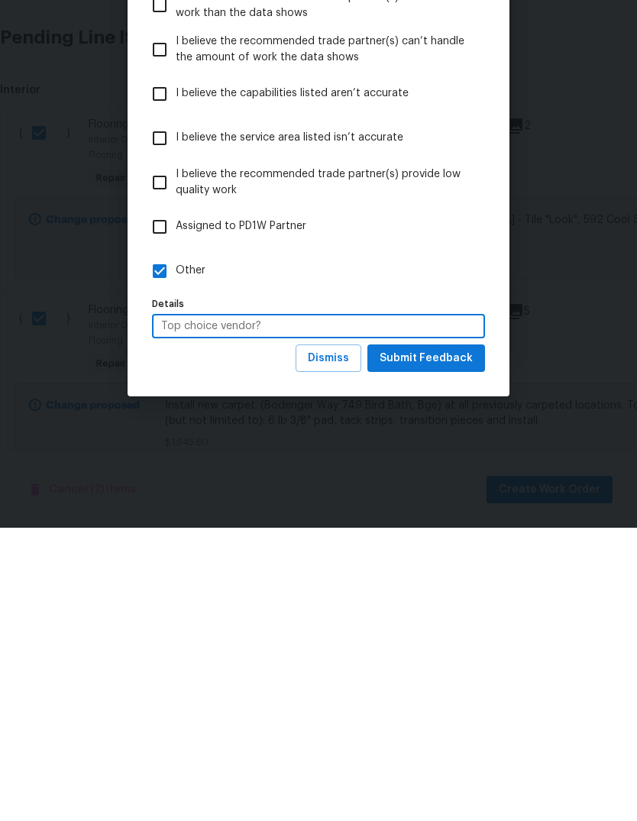
type input "Top choice vendor?"
click at [455, 638] on button "Submit Feedback" at bounding box center [426, 652] width 118 height 28
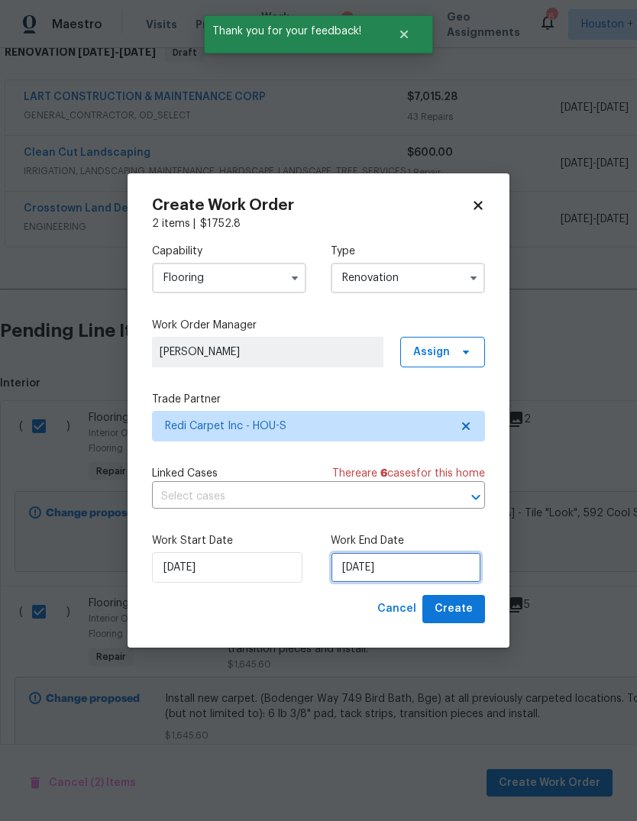
click at [434, 568] on input "[DATE]" at bounding box center [406, 567] width 150 height 31
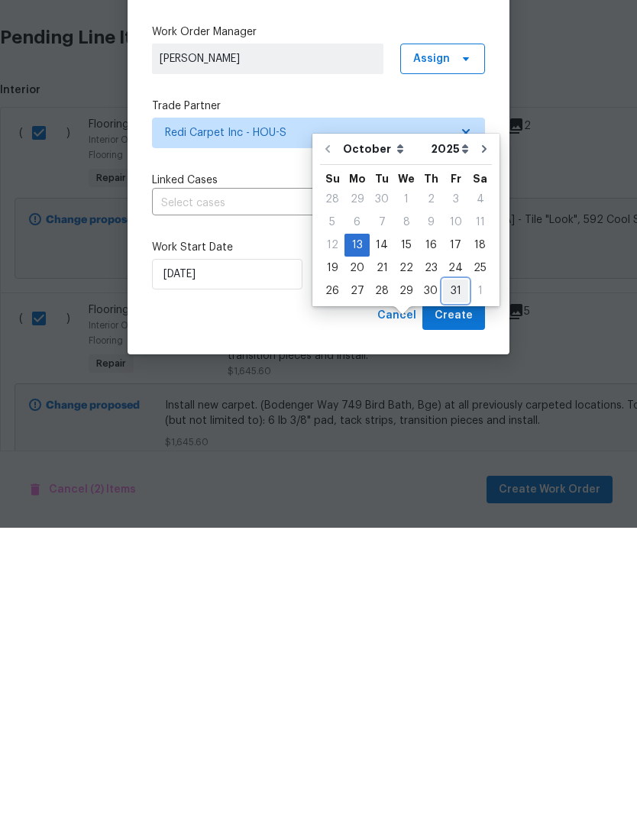
click at [448, 574] on div "31" at bounding box center [455, 584] width 25 height 21
type input "[DATE]"
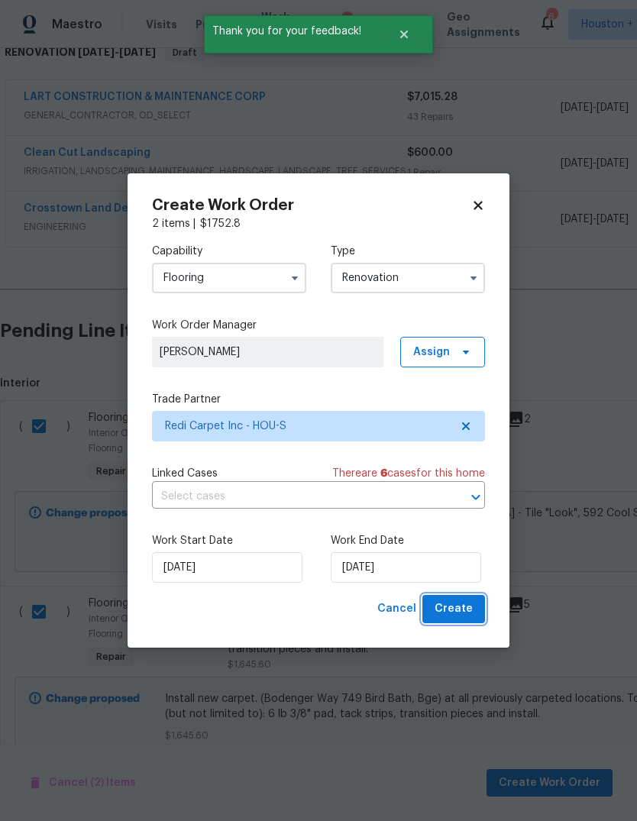
click at [458, 616] on span "Create" at bounding box center [454, 608] width 38 height 19
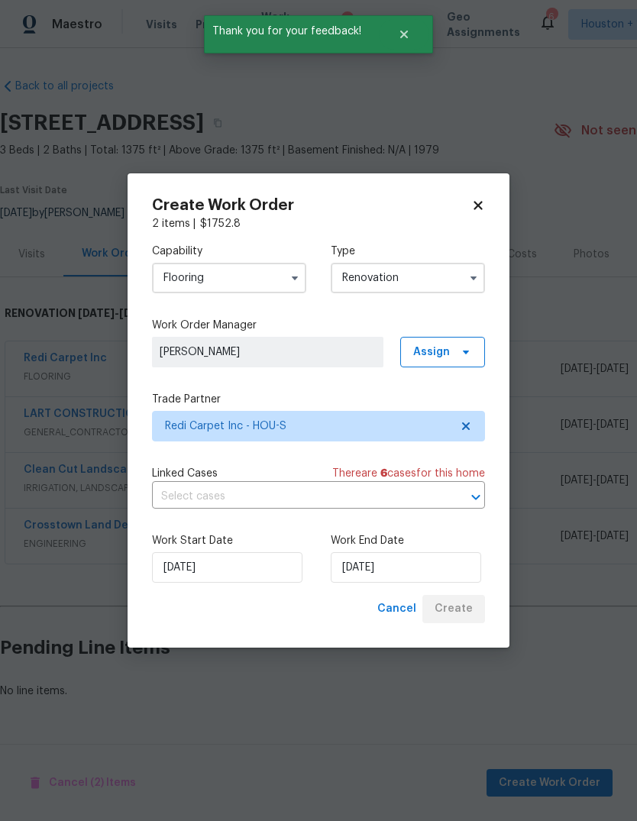
scroll to position [0, 0]
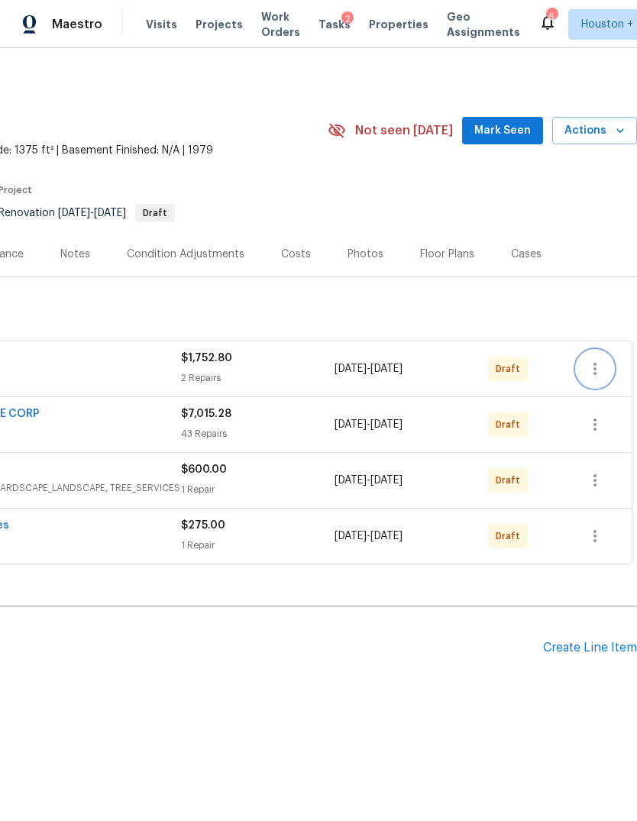
click at [596, 367] on icon "button" at bounding box center [595, 369] width 18 height 18
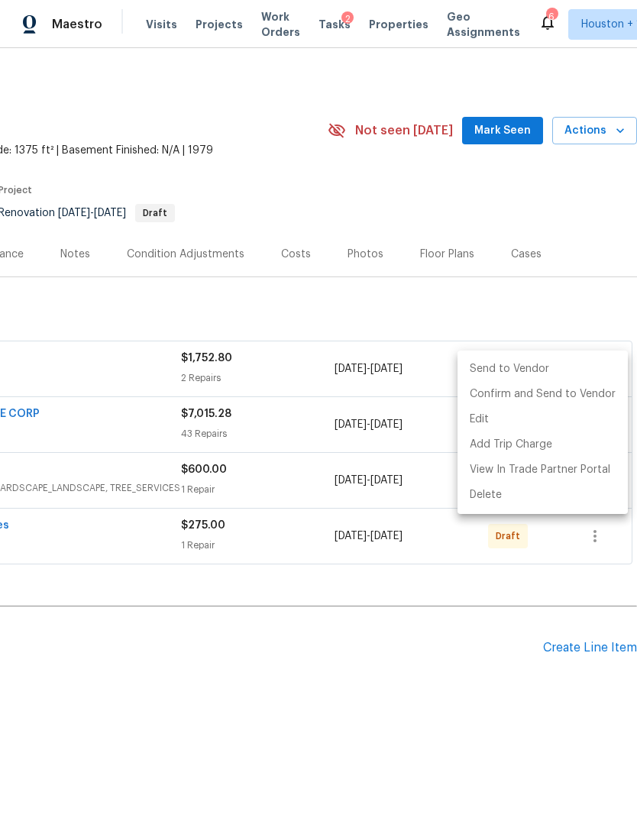
click at [544, 360] on li "Send to Vendor" at bounding box center [542, 369] width 170 height 25
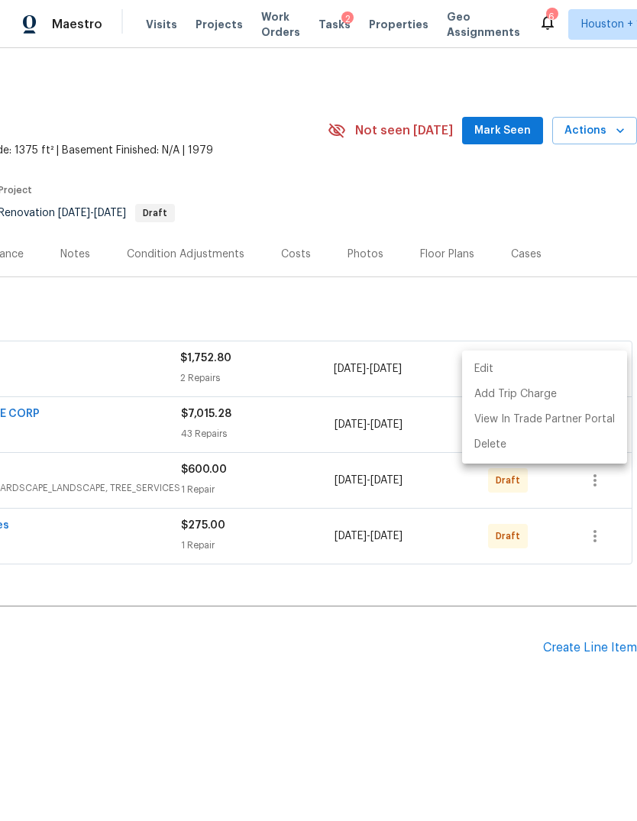
click at [603, 276] on div at bounding box center [318, 410] width 637 height 821
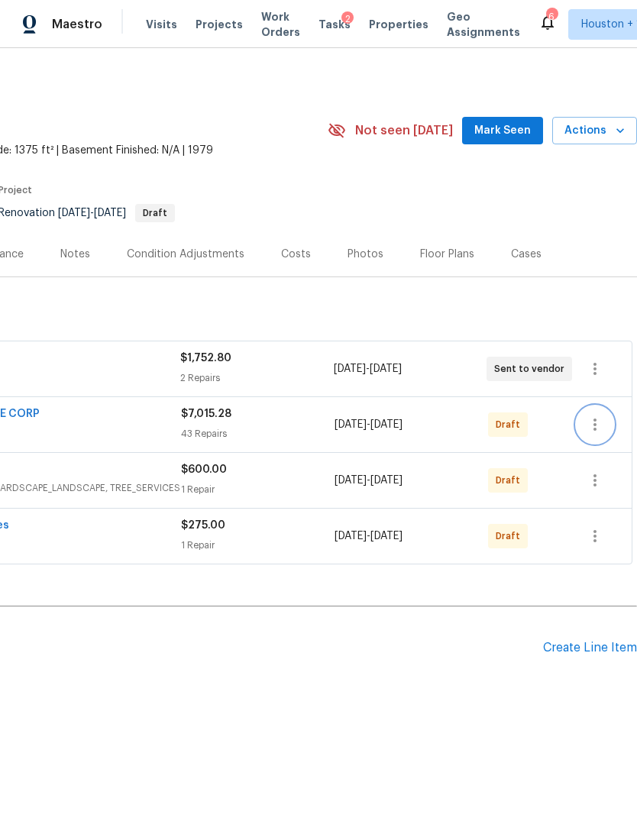
click at [594, 431] on icon "button" at bounding box center [595, 424] width 18 height 18
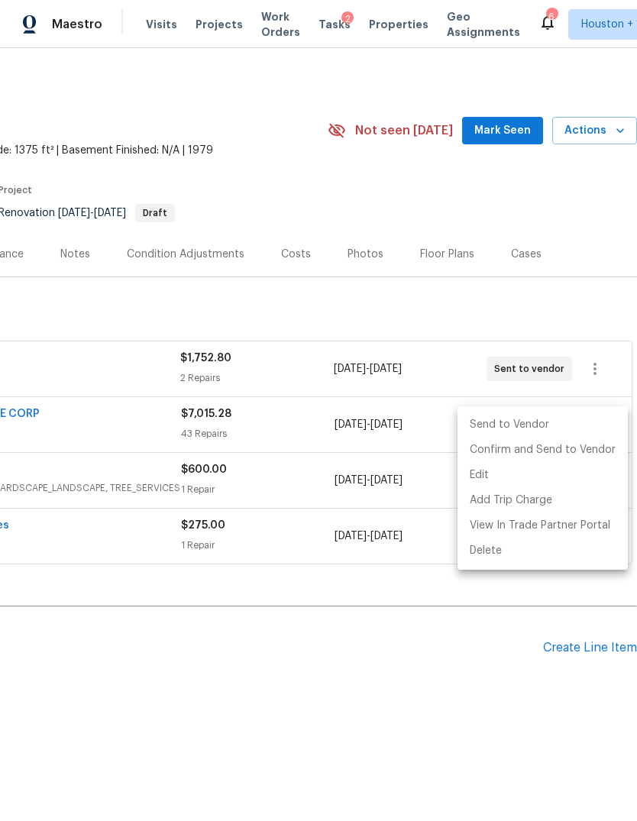
click at [536, 425] on li "Send to Vendor" at bounding box center [542, 424] width 170 height 25
click at [490, 691] on div at bounding box center [318, 410] width 637 height 821
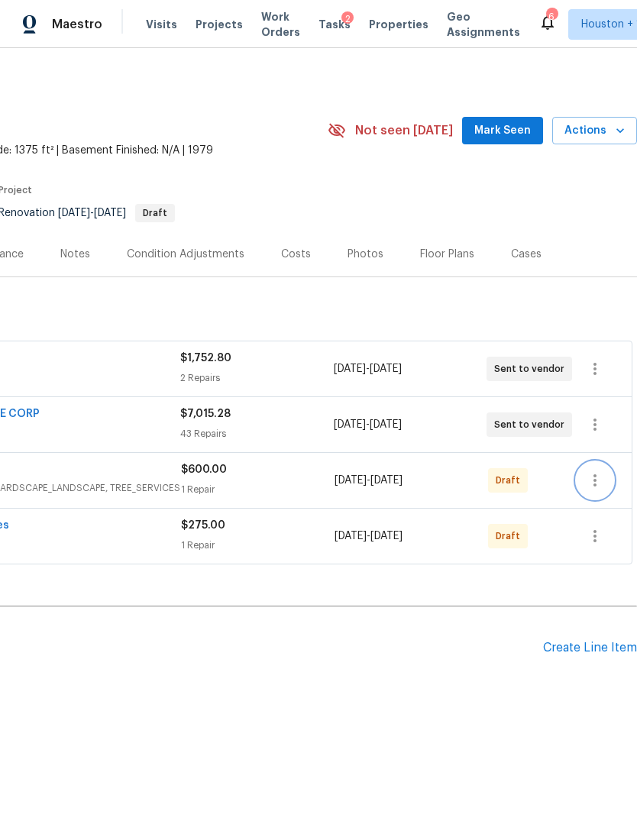
click at [600, 474] on icon "button" at bounding box center [595, 480] width 18 height 18
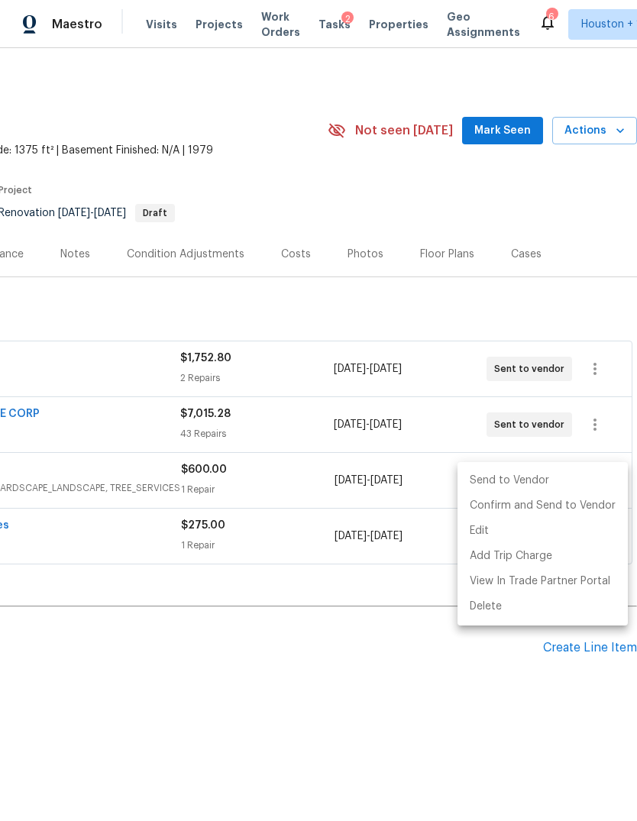
click at [532, 481] on li "Send to Vendor" at bounding box center [542, 480] width 170 height 25
click at [445, 719] on div at bounding box center [318, 410] width 637 height 821
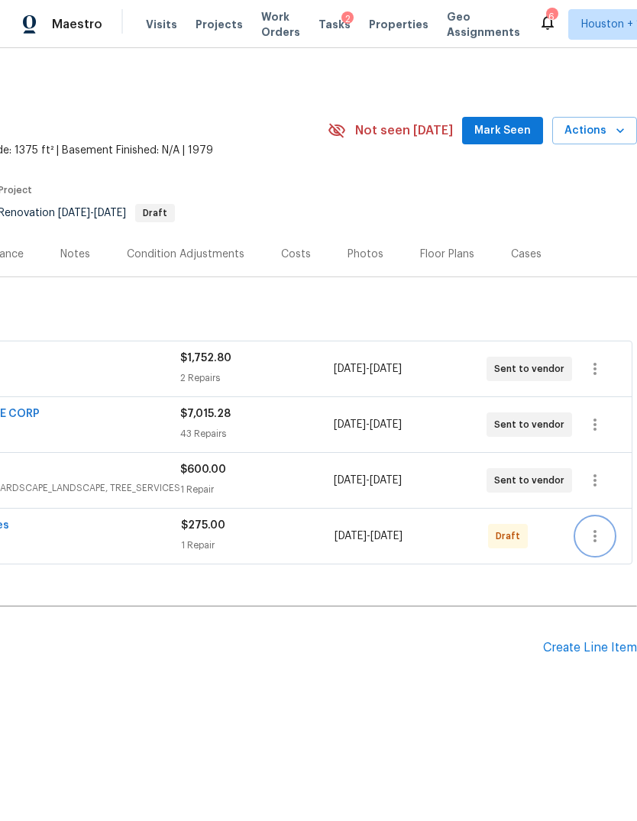
click at [598, 535] on icon "button" at bounding box center [595, 536] width 18 height 18
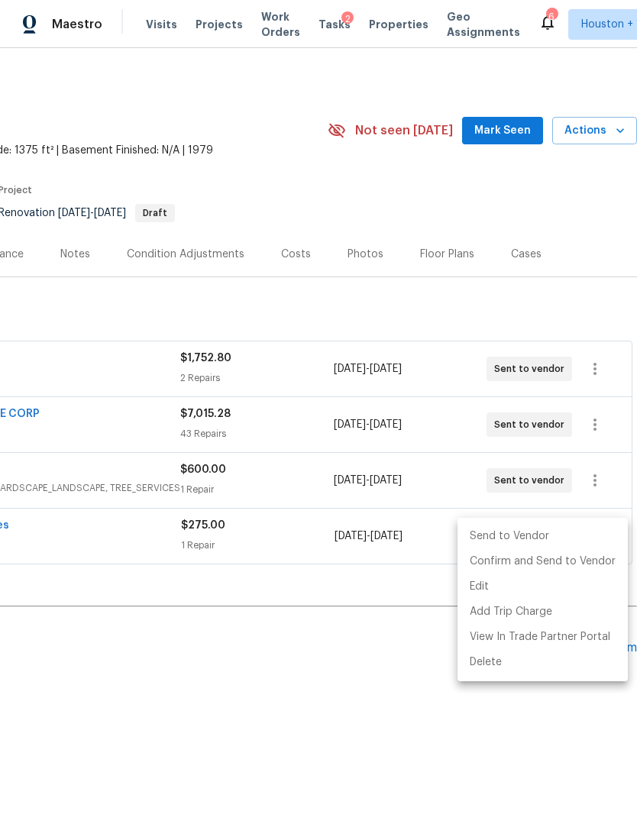
click at [529, 538] on li "Send to Vendor" at bounding box center [542, 536] width 170 height 25
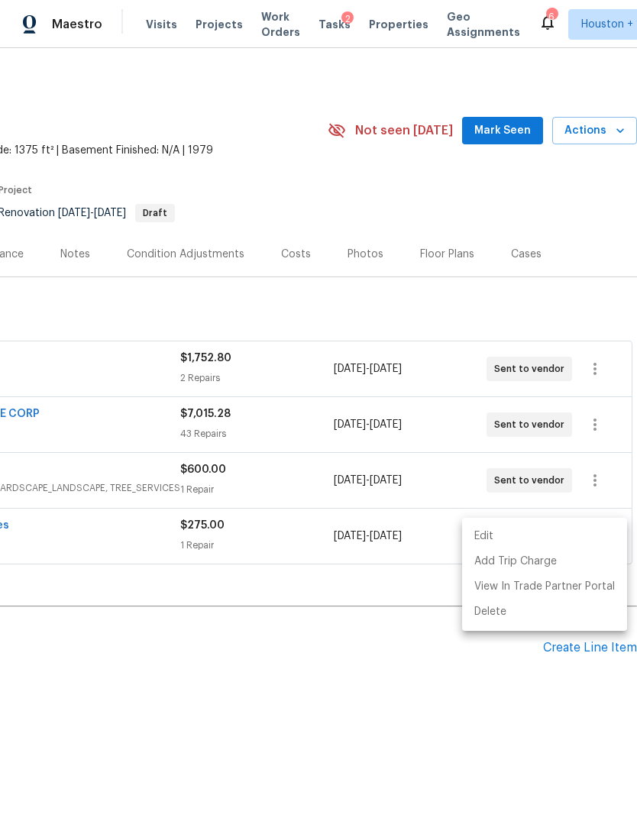
click at [380, 704] on div at bounding box center [318, 410] width 637 height 821
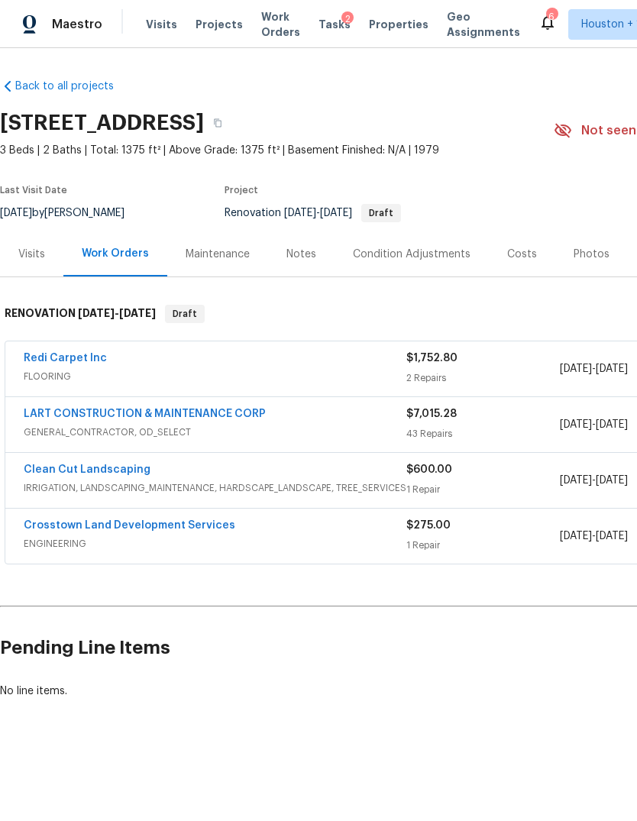
scroll to position [0, 0]
click at [63, 520] on link "Crosstown Land Development Services" at bounding box center [130, 525] width 212 height 11
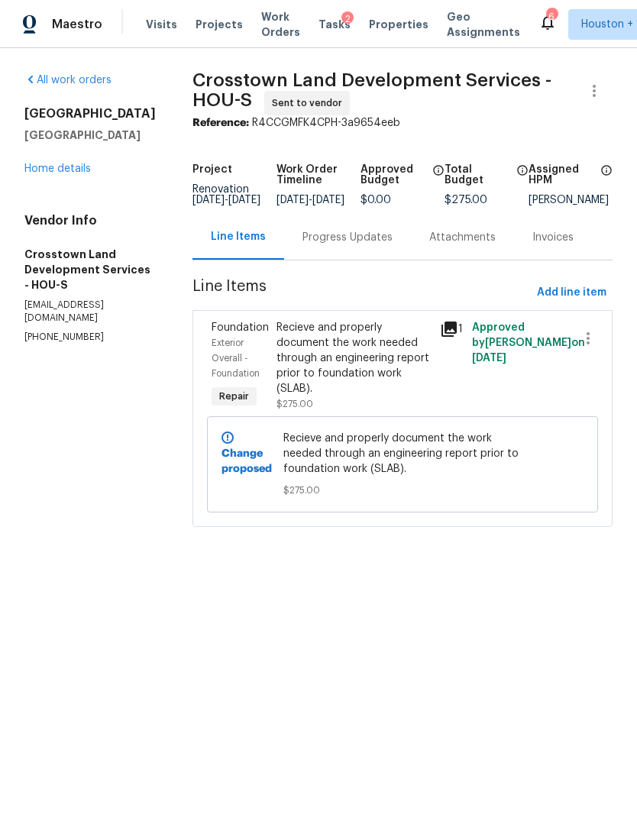
click at [367, 245] on div "Progress Updates" at bounding box center [347, 237] width 90 height 15
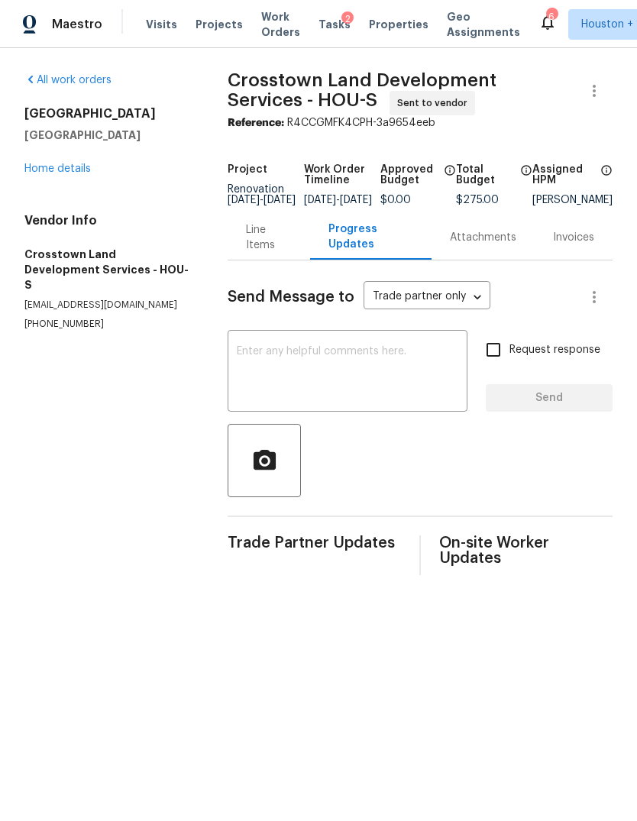
click at [409, 384] on textarea at bounding box center [347, 372] width 221 height 53
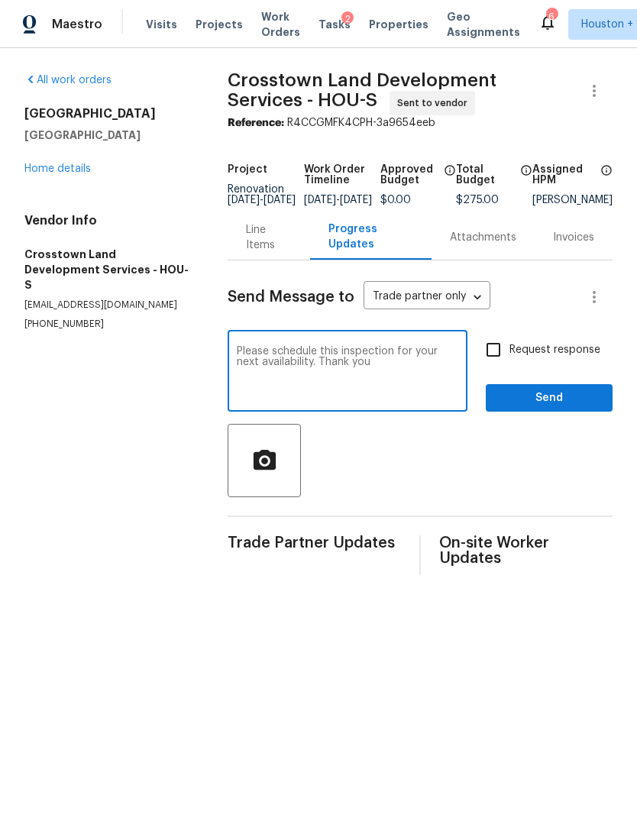
type textarea "Please schedule this inspection for your next availability. Thank you"
click at [508, 359] on input "Request response" at bounding box center [493, 350] width 32 height 32
checkbox input "true"
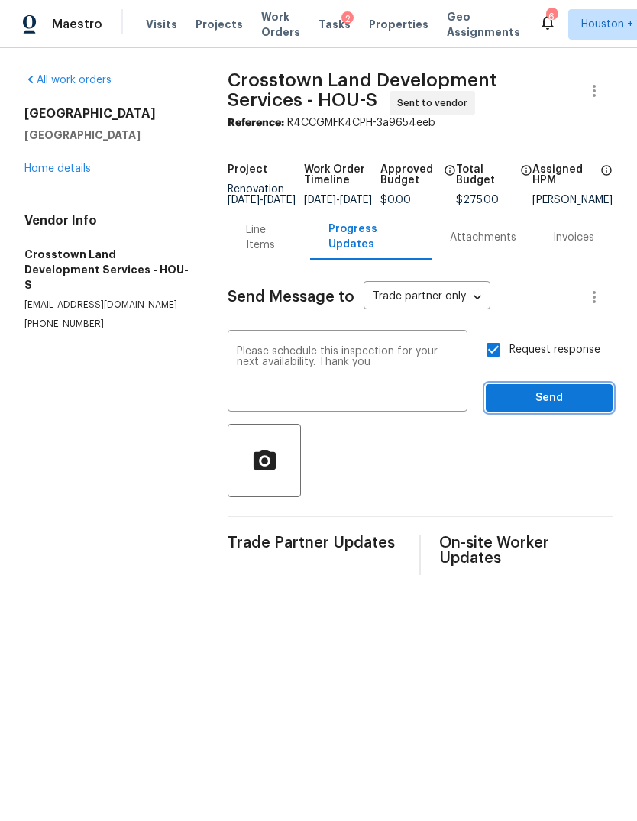
click at [580, 408] on span "Send" at bounding box center [549, 398] width 102 height 19
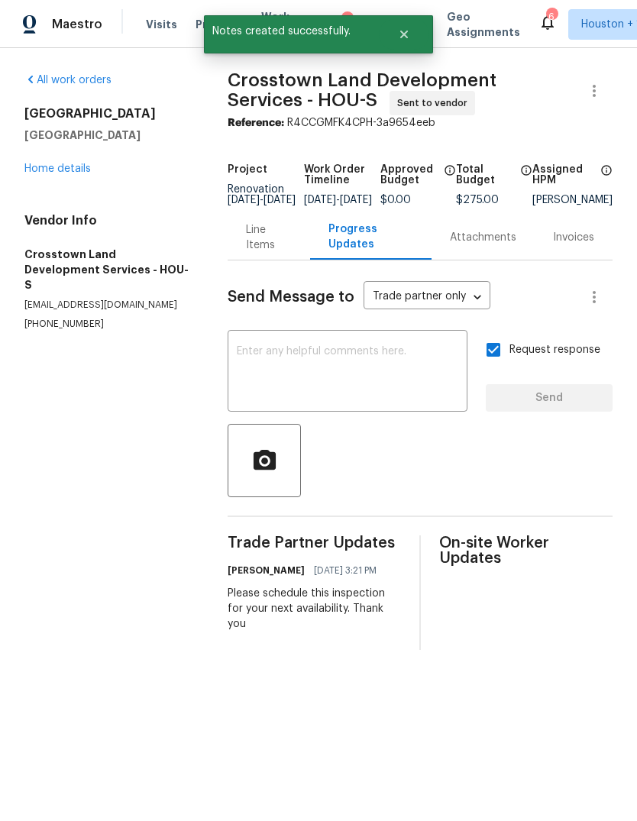
click at [45, 160] on div "21170 Northern Colony Ct Katy, TX 77449 Home details" at bounding box center [107, 141] width 166 height 70
click at [40, 166] on link "Home details" at bounding box center [57, 168] width 66 height 11
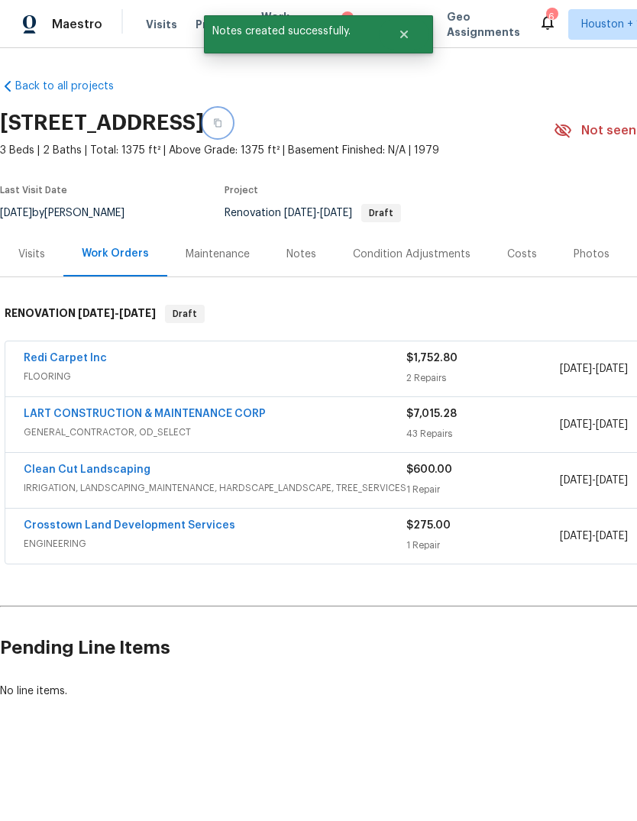
click at [222, 122] on icon "button" at bounding box center [217, 122] width 9 height 9
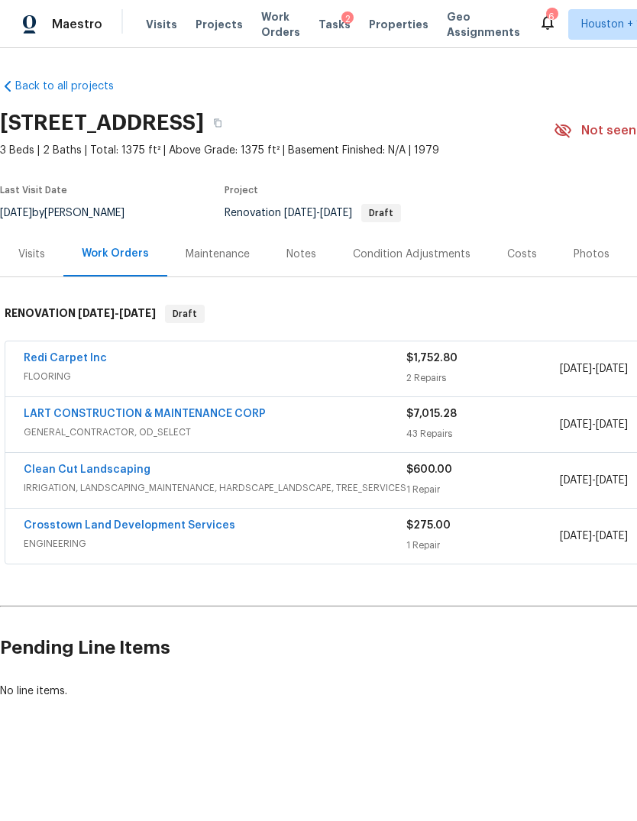
click at [138, 801] on div "Back to all projects 21170 Northern Colony Ct, Katy, TX 77449 3 Beds | 2 Baths …" at bounding box center [318, 425] width 637 height 755
click at [192, 409] on link "LART CONSTRUCTION & MAINTENANCE CORP" at bounding box center [145, 414] width 242 height 11
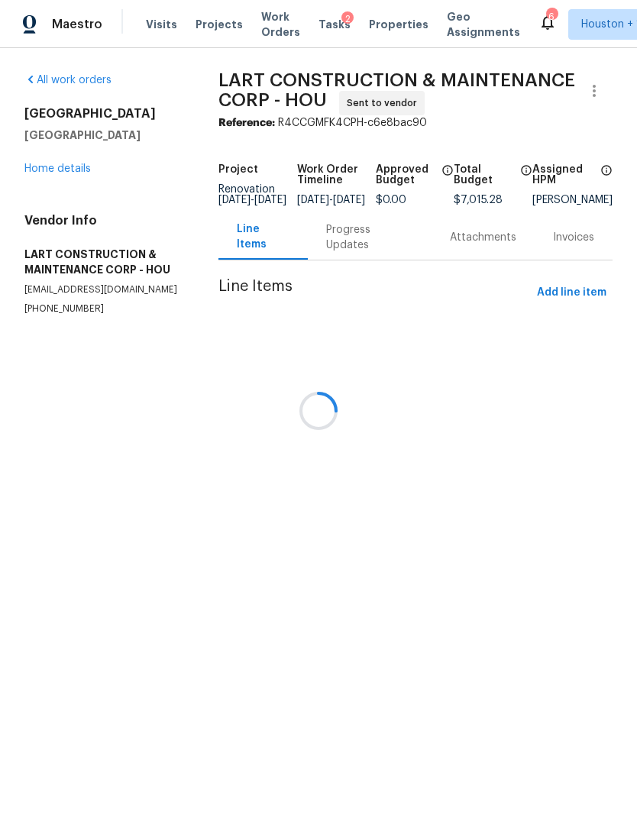
click at [44, 153] on div at bounding box center [318, 410] width 637 height 821
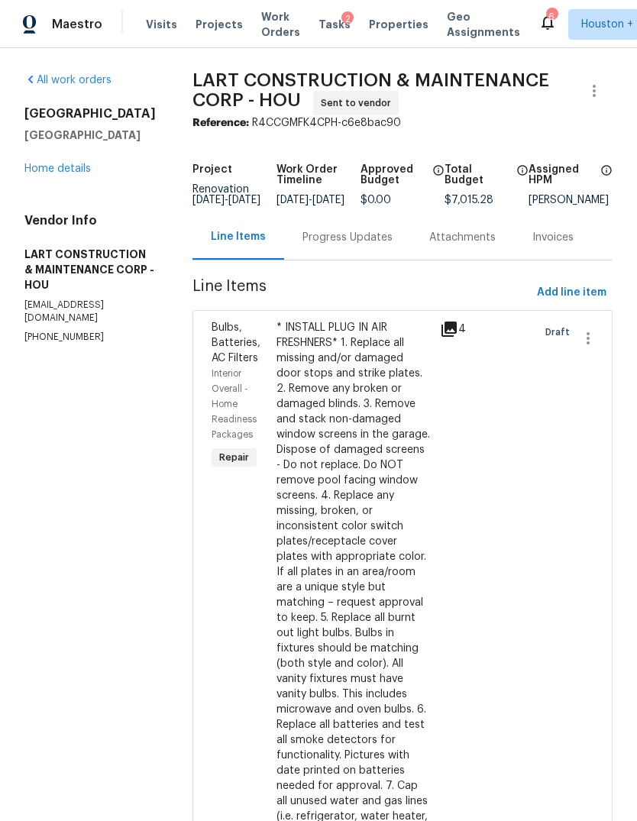
click at [42, 174] on link "Home details" at bounding box center [57, 168] width 66 height 11
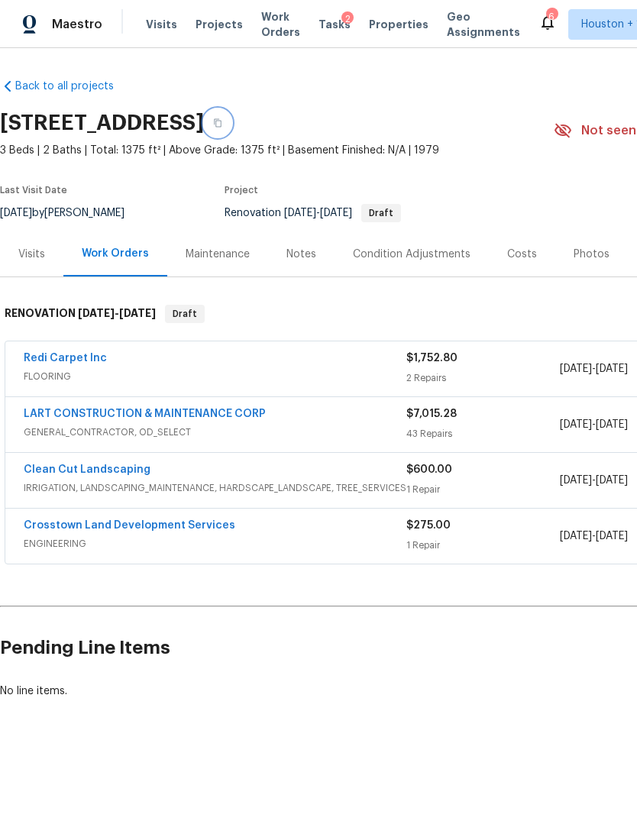
click at [222, 127] on icon "button" at bounding box center [217, 122] width 9 height 9
